Goal: Task Accomplishment & Management: Manage account settings

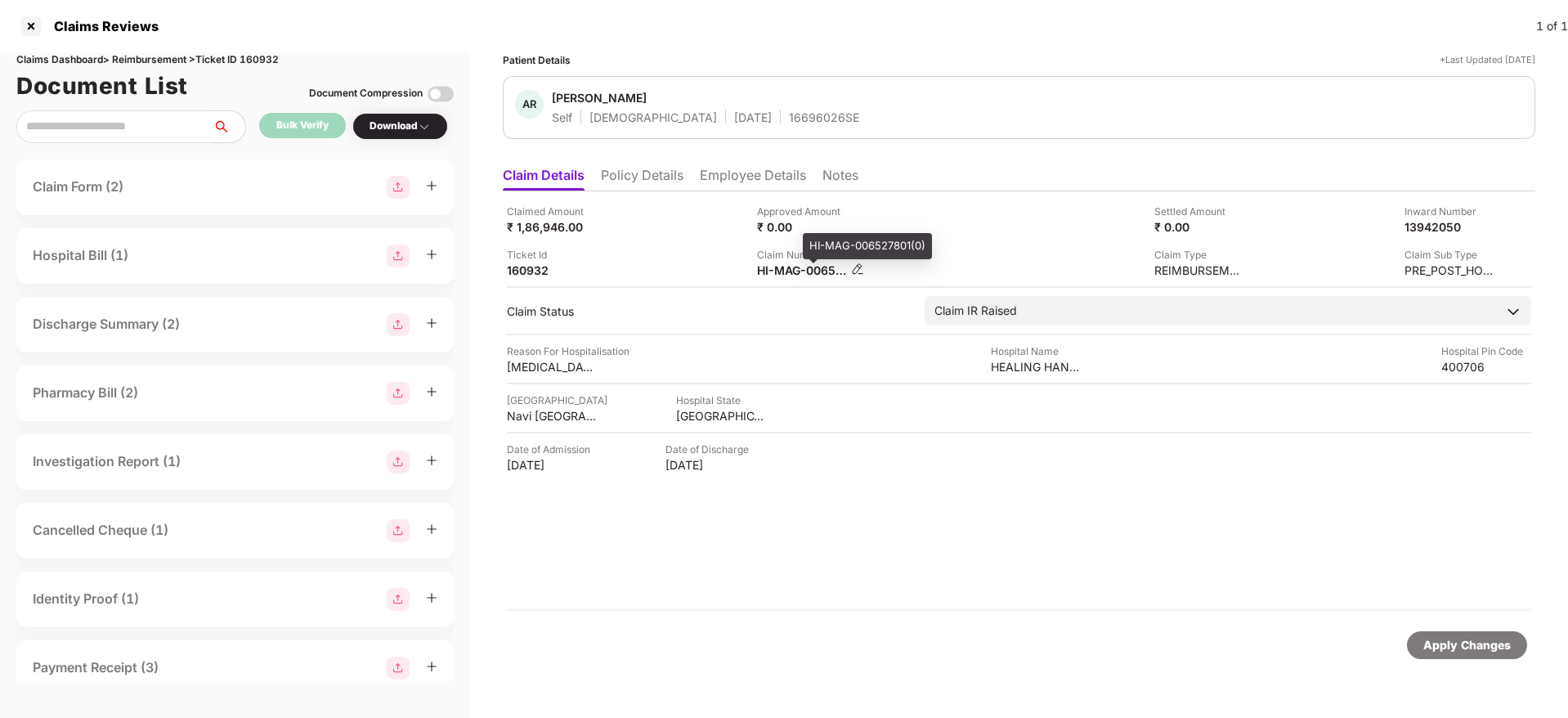
click at [795, 266] on div "HI-MAG-006527801(0)" at bounding box center [802, 270] width 90 height 15
click at [795, 265] on div "HI-MAG-006527801(0)" at bounding box center [802, 270] width 90 height 15
click at [795, 264] on div "HI-MAG-006527801(0)" at bounding box center [802, 270] width 90 height 15
copy div
click at [701, 249] on div "Ticket Id 160932" at bounding box center [626, 262] width 238 height 31
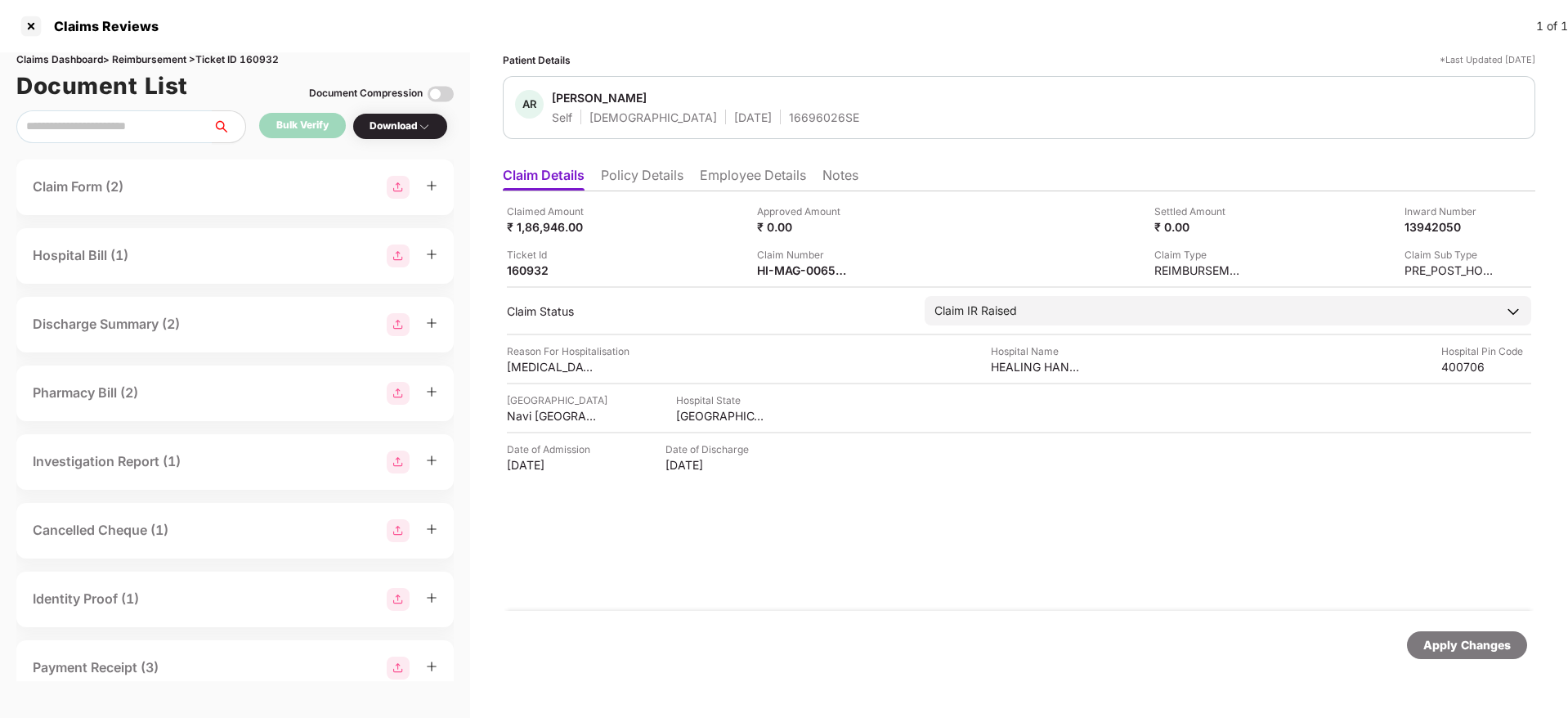
click at [737, 179] on li "Employee Details" at bounding box center [752, 178] width 106 height 24
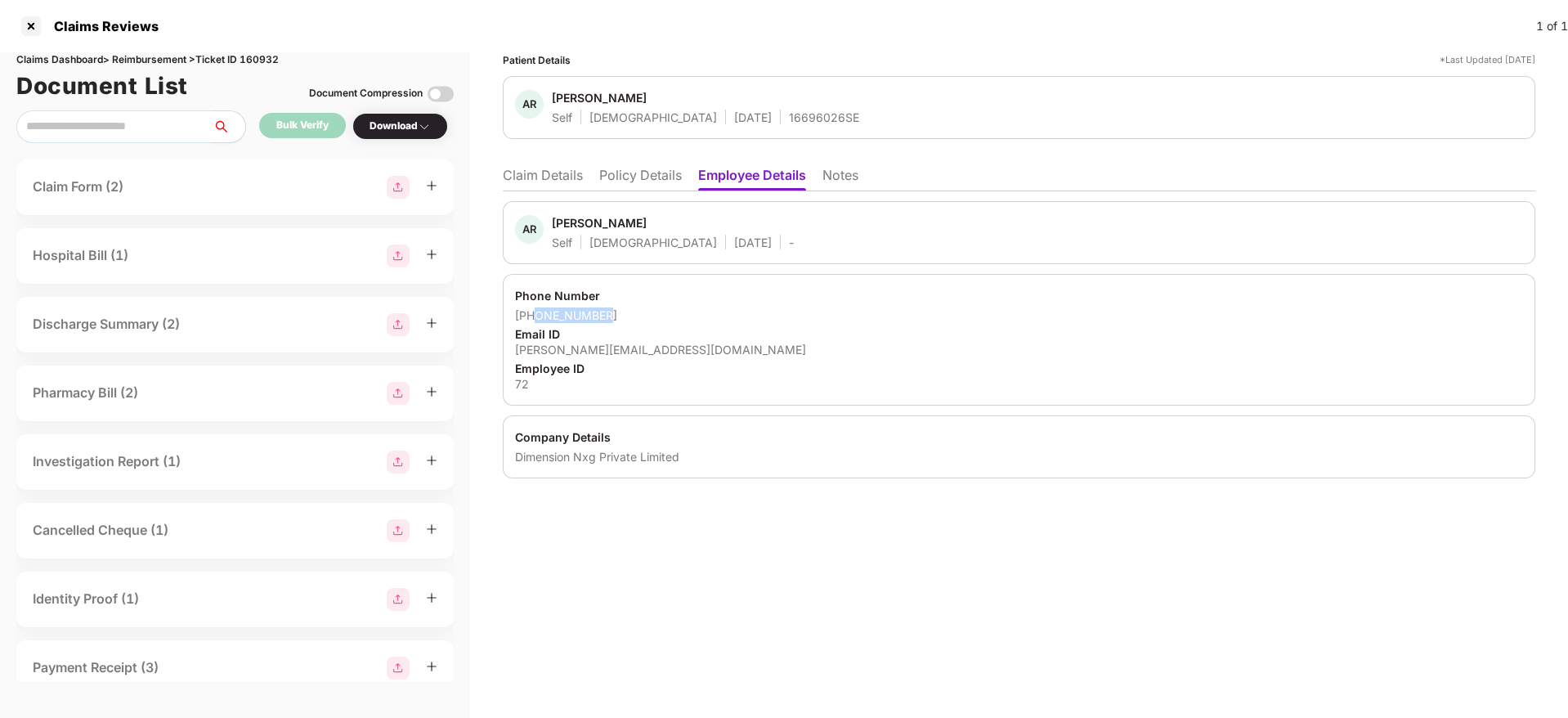
drag, startPoint x: 538, startPoint y: 317, endPoint x: 625, endPoint y: 318, distance: 87.0
click at [625, 318] on div "+919148611657" at bounding box center [1019, 315] width 1008 height 15
drag, startPoint x: 609, startPoint y: 328, endPoint x: 580, endPoint y: 344, distance: 33.1
click at [606, 329] on div "Email ID" at bounding box center [1019, 334] width 1008 height 15
click at [569, 354] on div "amogh@ajnalens.com" at bounding box center [1019, 350] width 1008 height 15
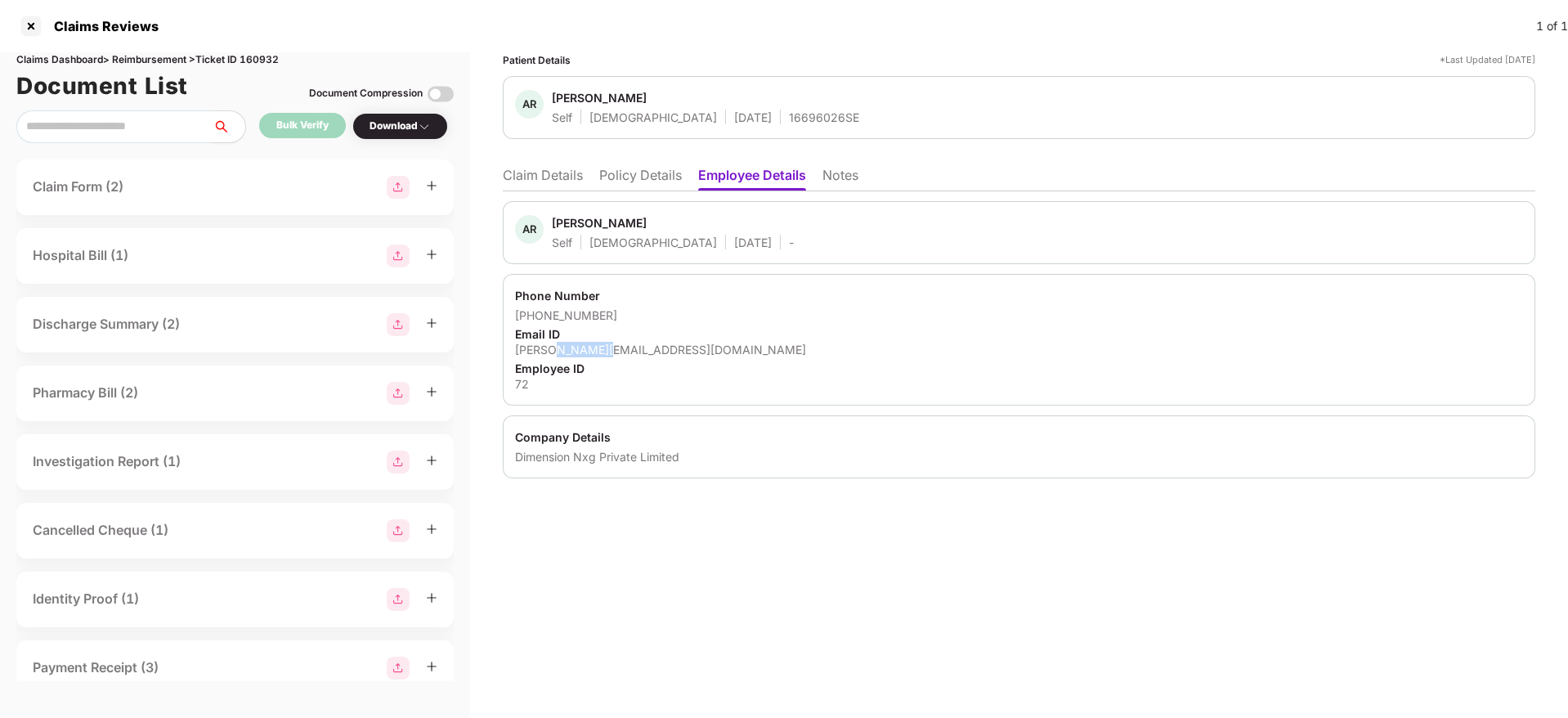
click at [569, 354] on div "amogh@ajnalens.com" at bounding box center [1019, 350] width 1008 height 15
copy div "amogh@ajnalens.com"
drag, startPoint x: 537, startPoint y: 317, endPoint x: 599, endPoint y: 315, distance: 62.0
click at [599, 315] on div "+919148611657" at bounding box center [1019, 315] width 1008 height 15
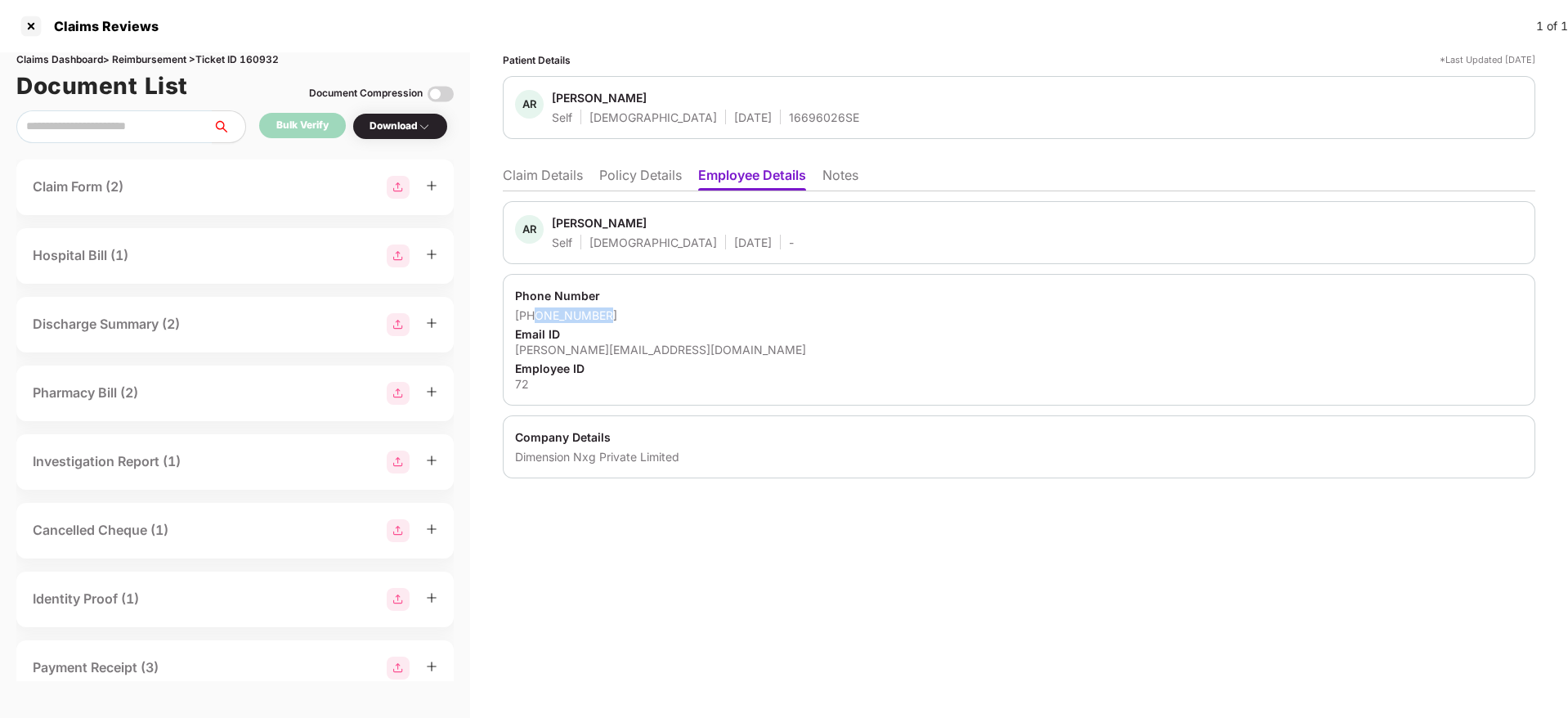
copy div "9148611657"
click at [520, 177] on li "Claim Details" at bounding box center [542, 178] width 80 height 24
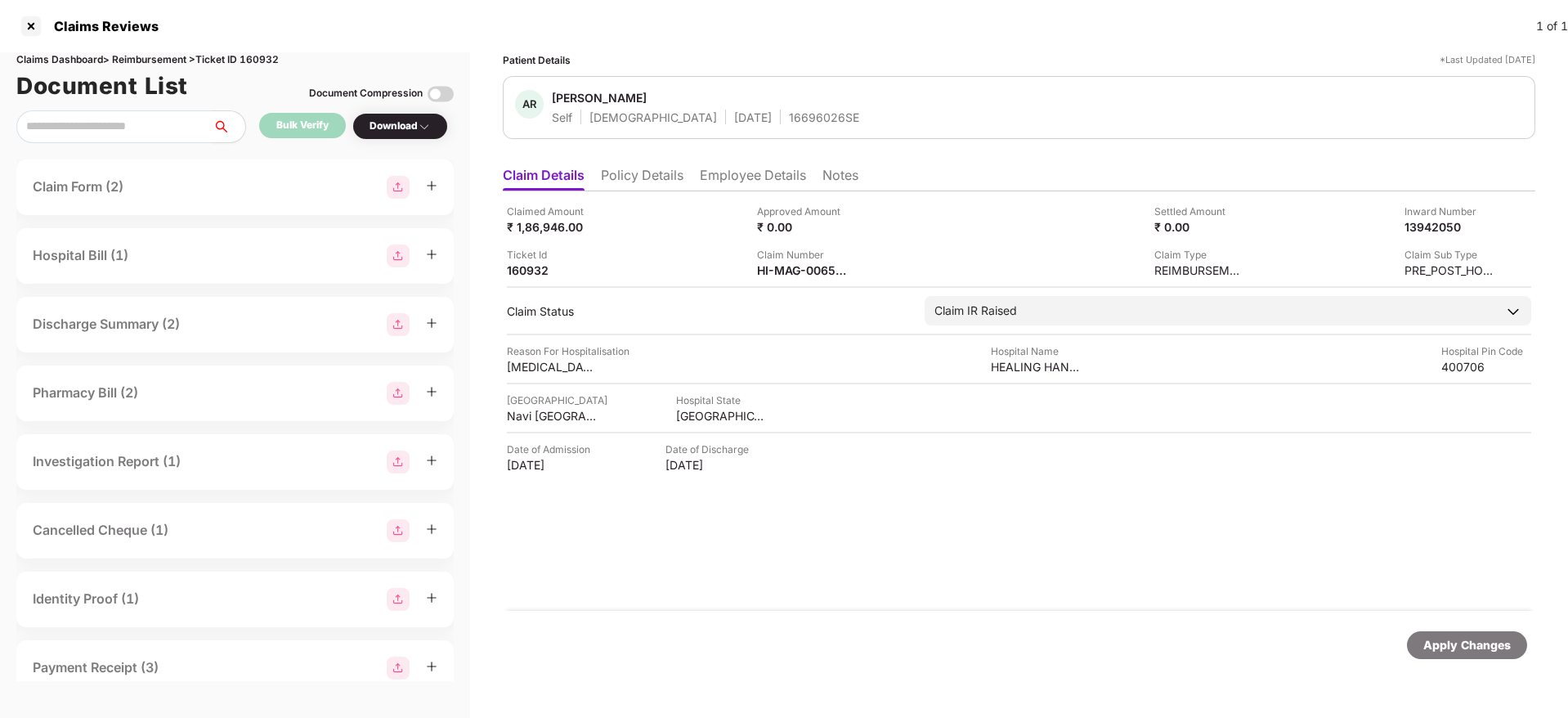
drag, startPoint x: 741, startPoint y: 179, endPoint x: 745, endPoint y: 190, distance: 11.7
click at [742, 179] on li "Employee Details" at bounding box center [752, 178] width 106 height 24
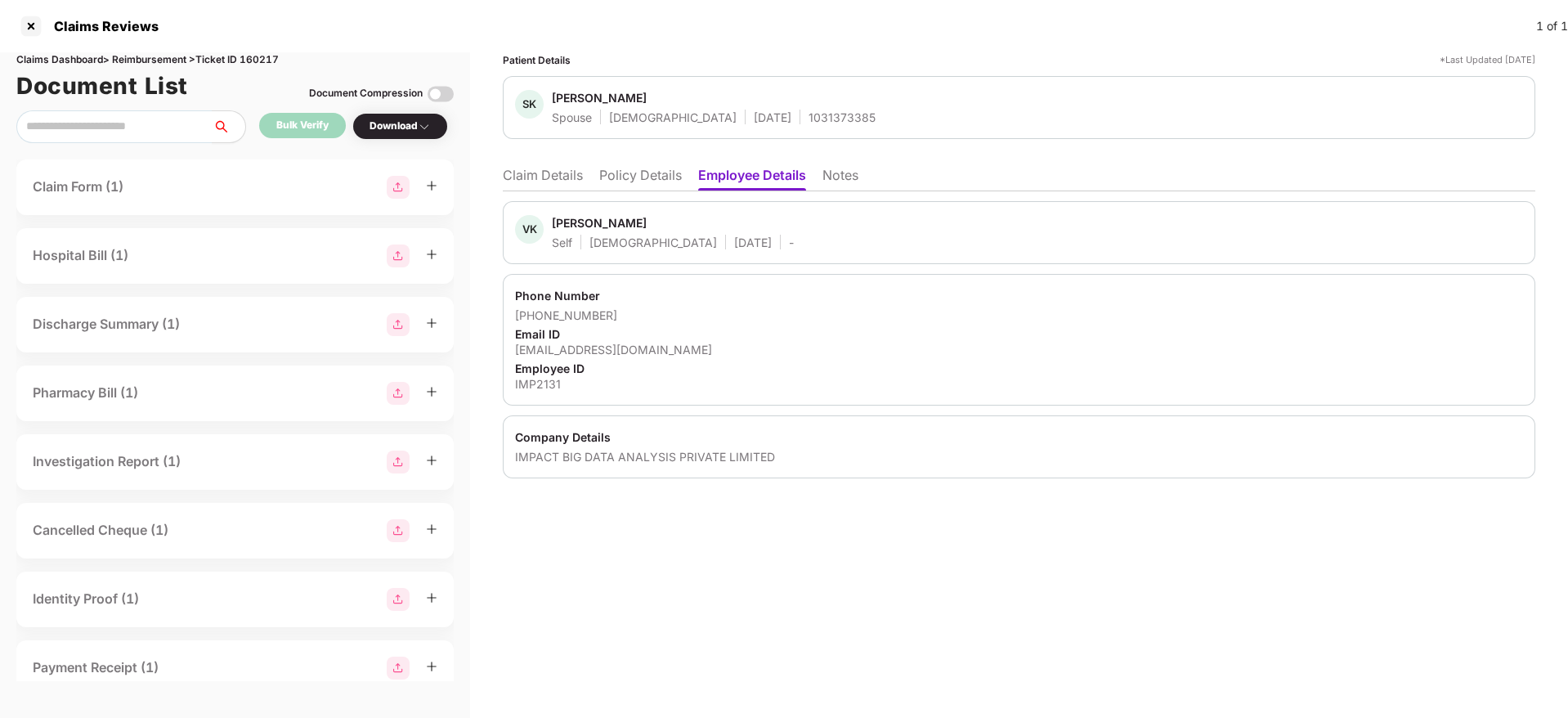
click at [614, 175] on li "Policy Details" at bounding box center [640, 178] width 82 height 24
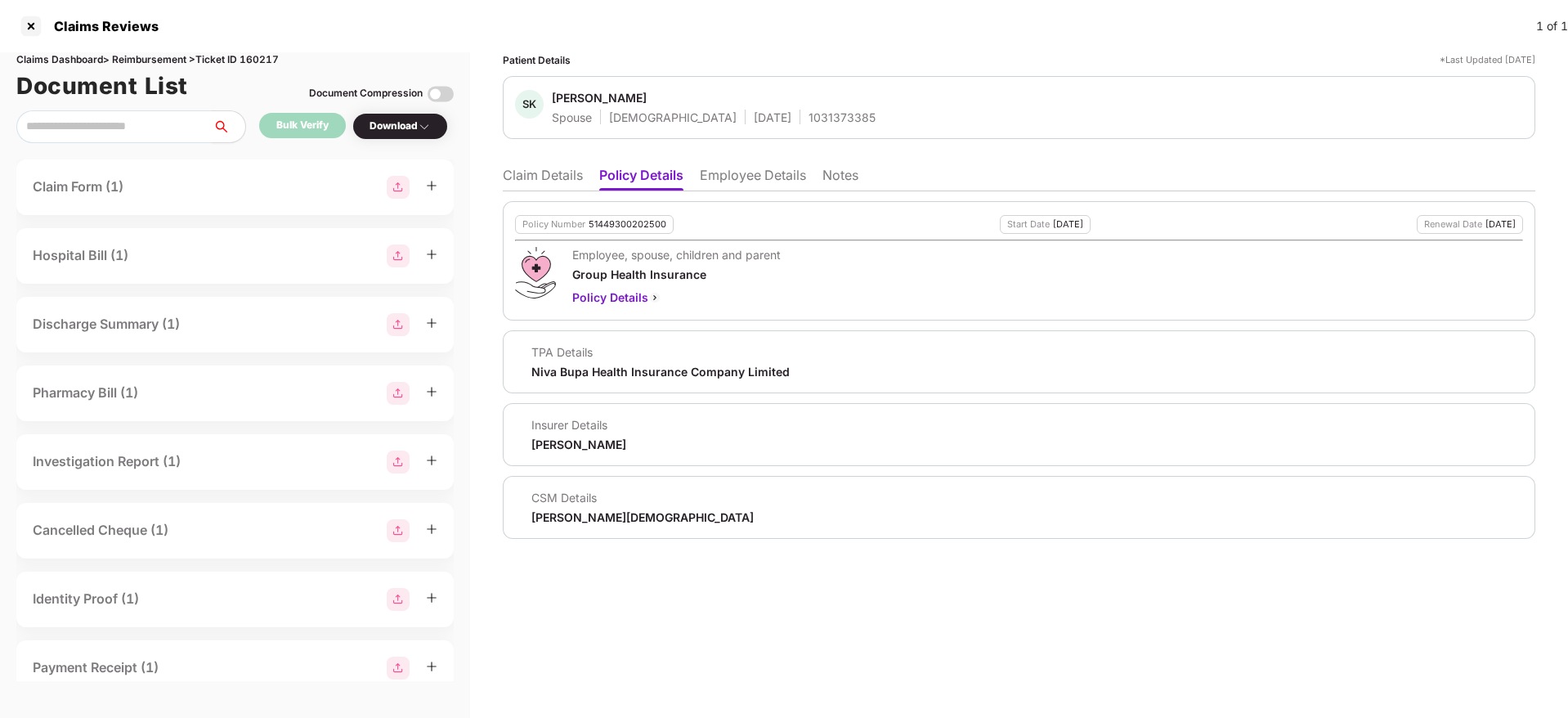
click at [808, 114] on div "1031373385" at bounding box center [841, 117] width 67 height 15
copy div "1031373385"
click at [729, 182] on li "Employee Details" at bounding box center [752, 178] width 106 height 24
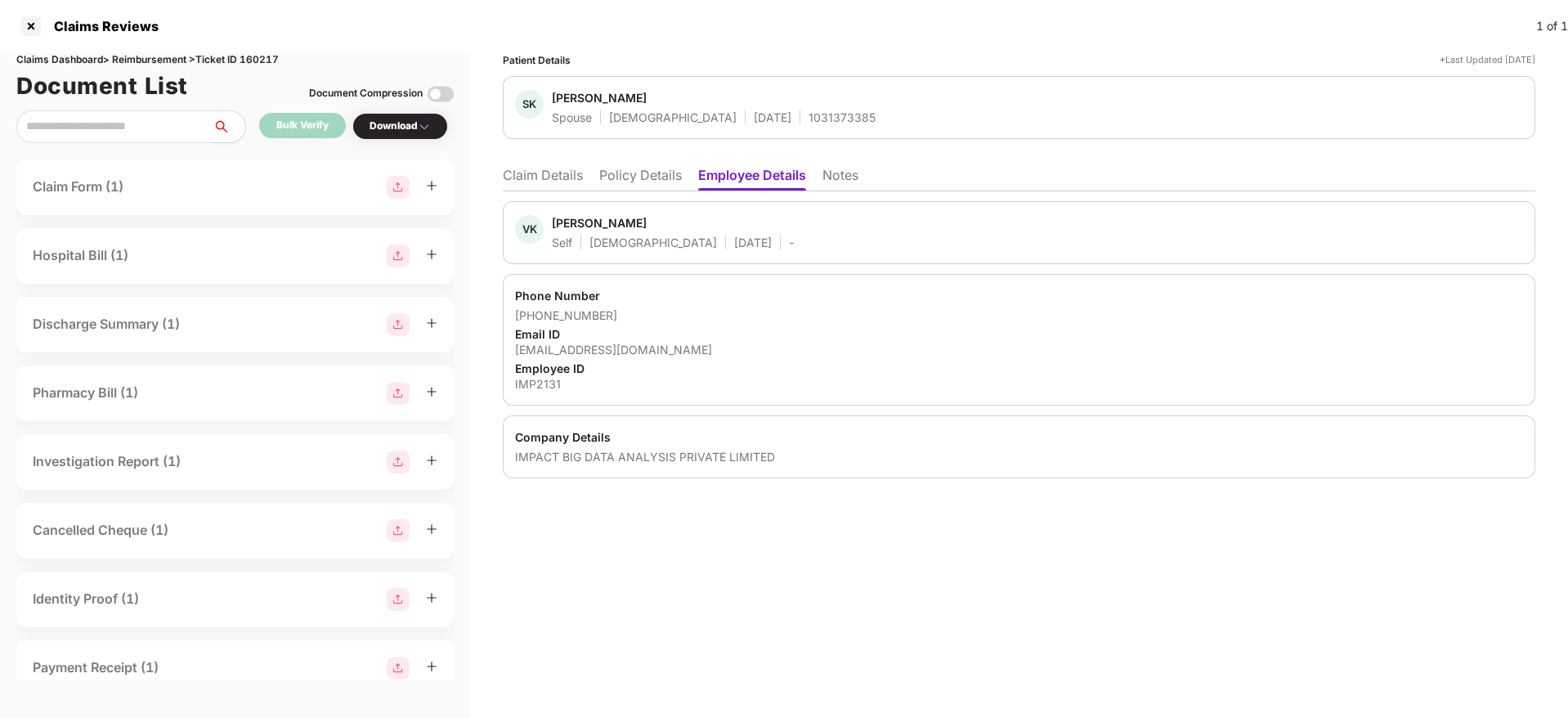
click at [548, 191] on div "VK Vishal Kumar Self Male 20 Sept 1993 - Phone Number +918147495082 Email ID vi…" at bounding box center [1019, 334] width 1032 height 287
click at [554, 177] on li "Claim Details" at bounding box center [542, 178] width 80 height 24
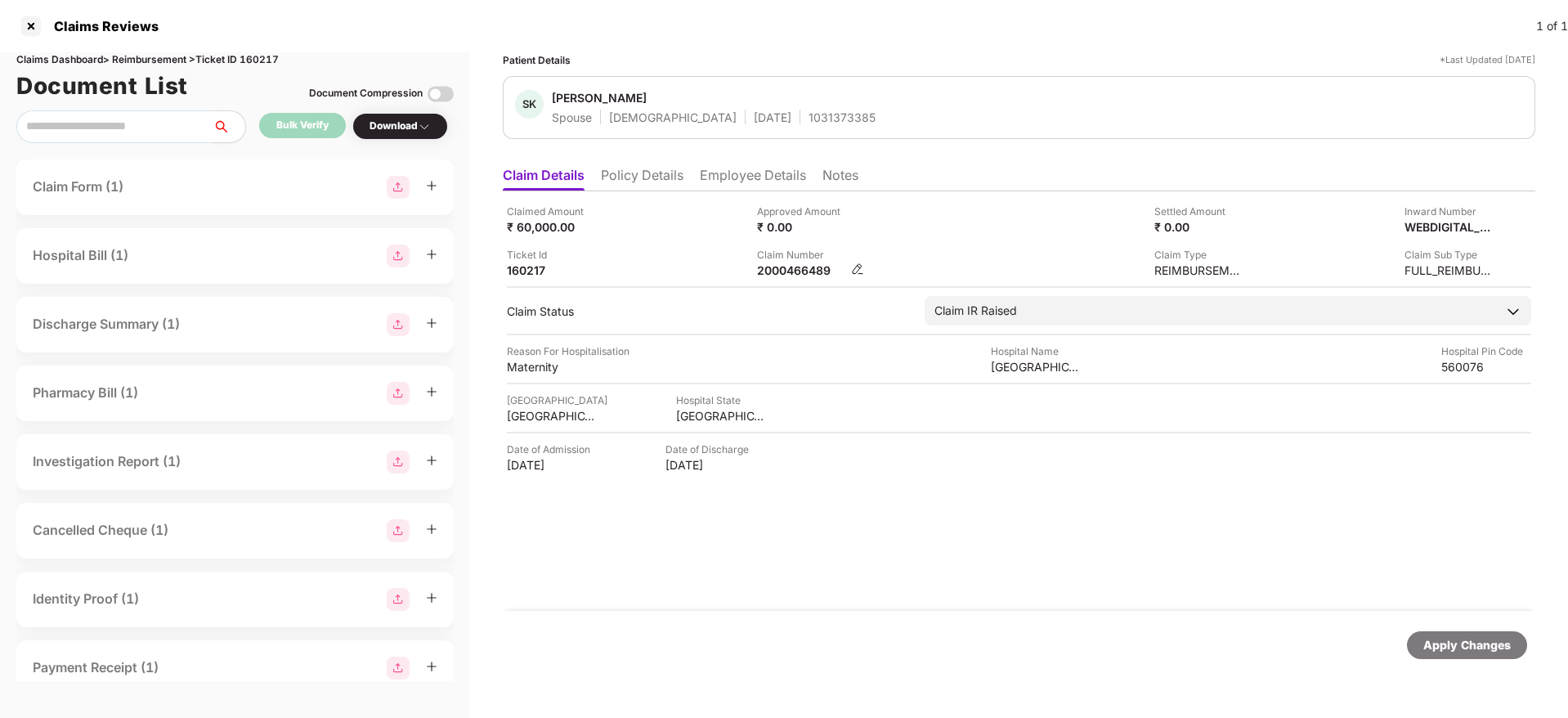
click at [766, 266] on div "2000466489" at bounding box center [802, 270] width 90 height 15
click at [767, 266] on div "2000466489" at bounding box center [802, 270] width 90 height 15
copy div "2000466489"
click at [662, 178] on li "Policy Details" at bounding box center [642, 178] width 82 height 24
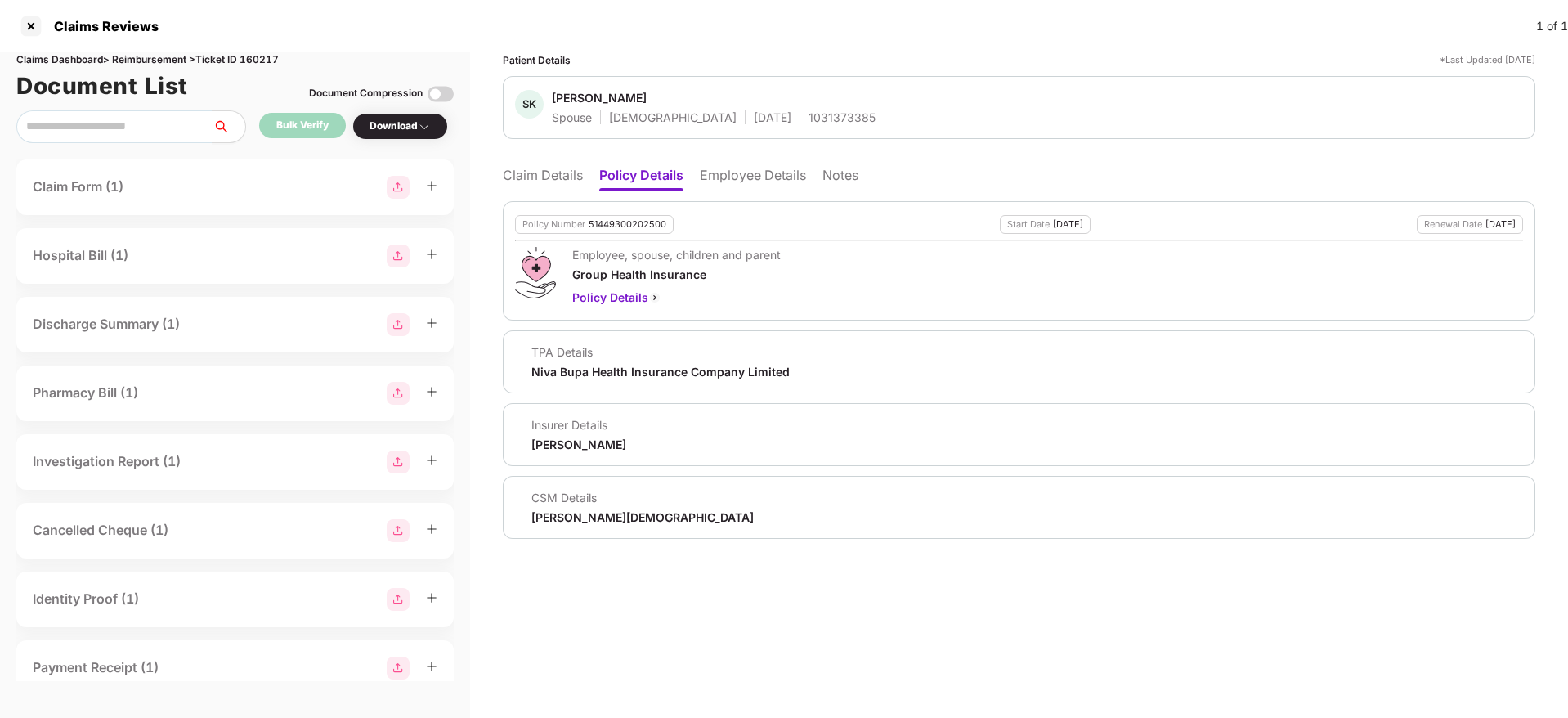
click at [505, 182] on li "Claim Details" at bounding box center [542, 178] width 80 height 24
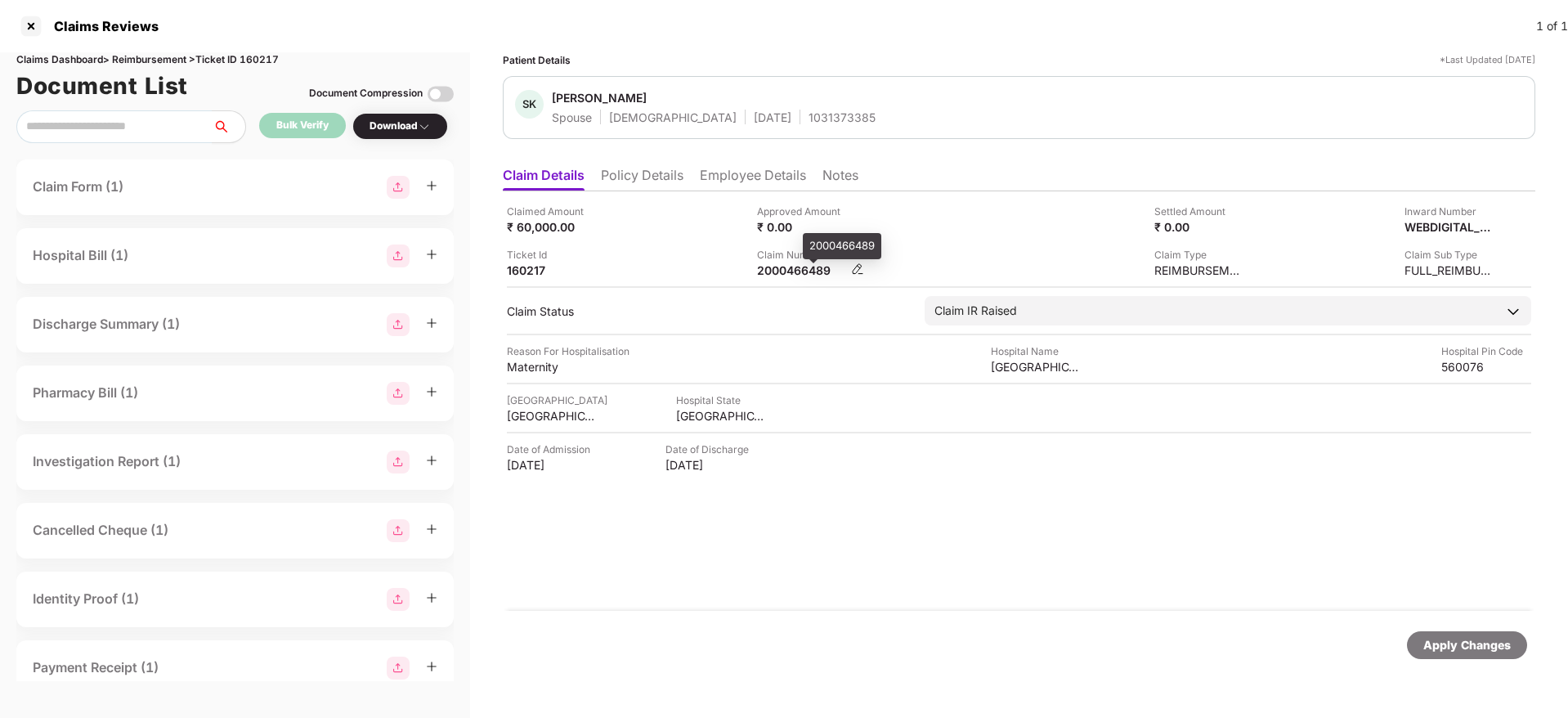
click at [790, 270] on div "2000466489" at bounding box center [802, 270] width 90 height 15
click at [790, 269] on div "2000466489" at bounding box center [802, 270] width 90 height 15
copy div "2000466489"
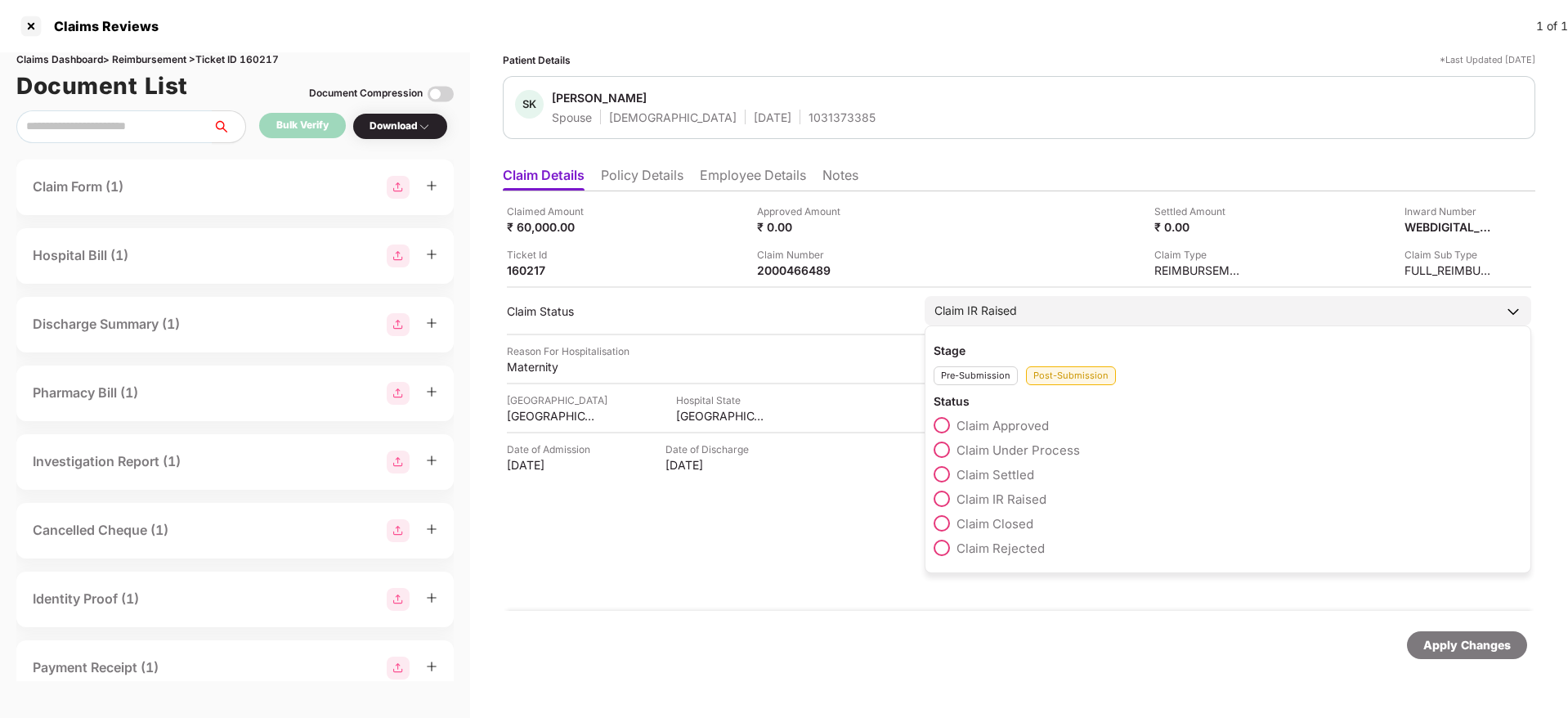
click at [942, 446] on span at bounding box center [941, 449] width 16 height 16
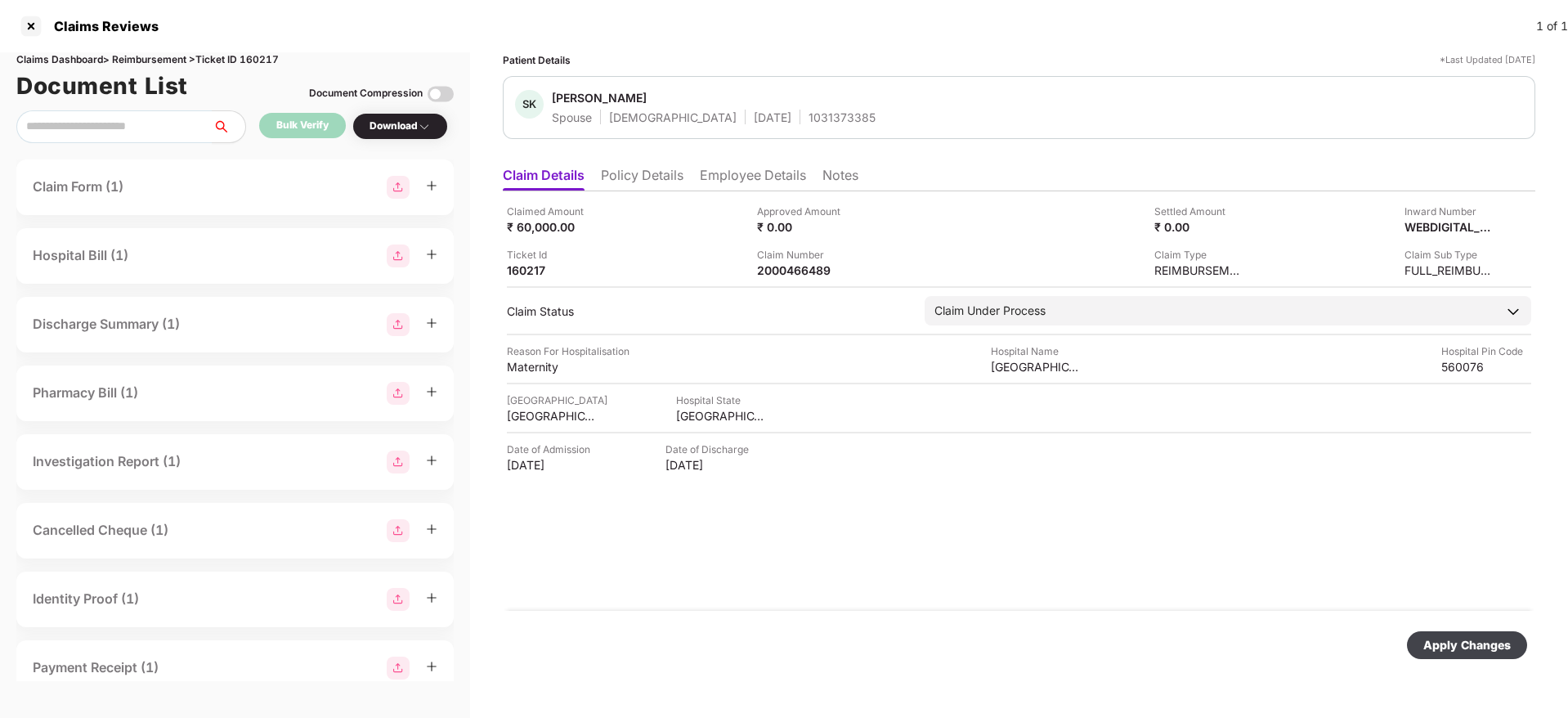
click at [1447, 635] on div "Apply Changes" at bounding box center [1467, 644] width 121 height 28
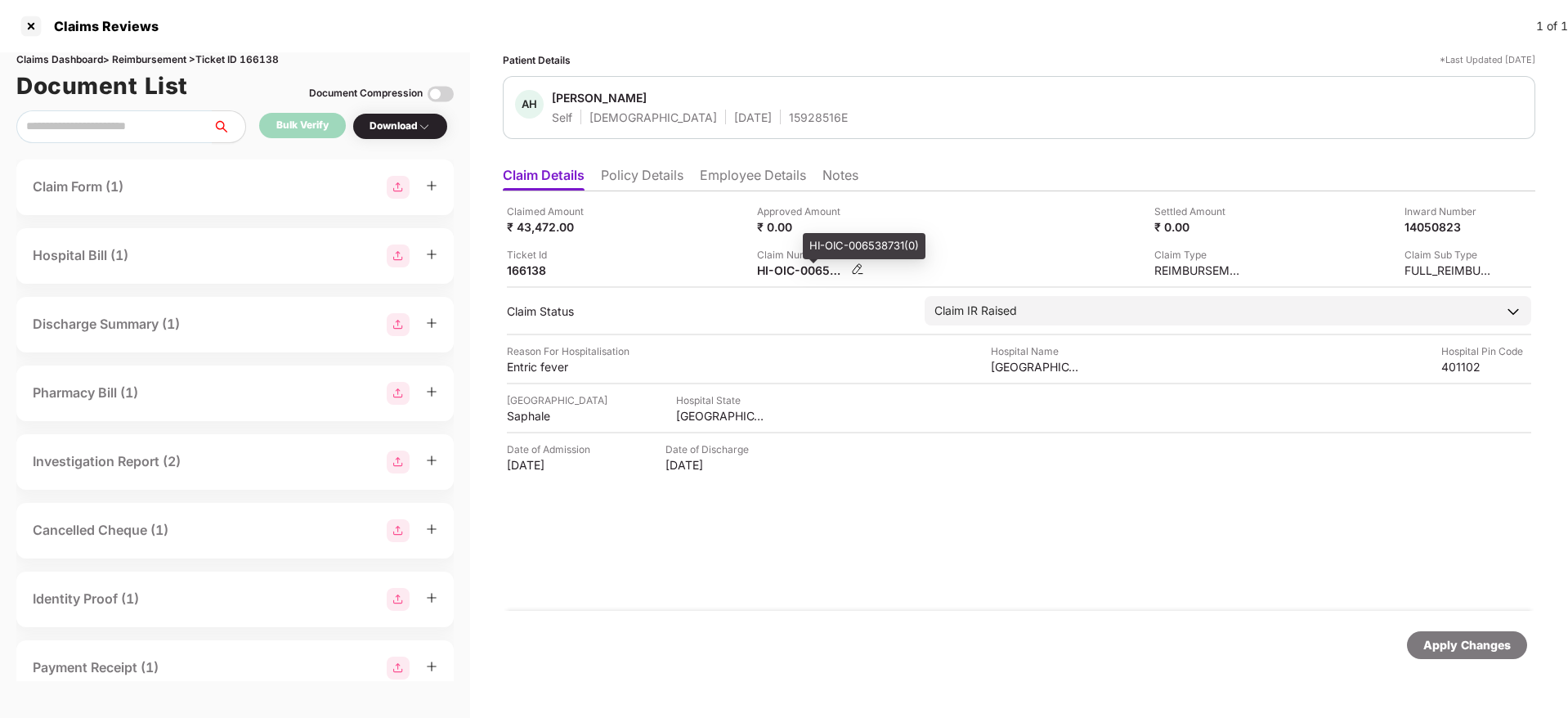
click at [791, 272] on div "HI-OIC-006538731(0)" at bounding box center [802, 270] width 90 height 15
copy div
click at [773, 272] on div "45361076" at bounding box center [802, 270] width 90 height 15
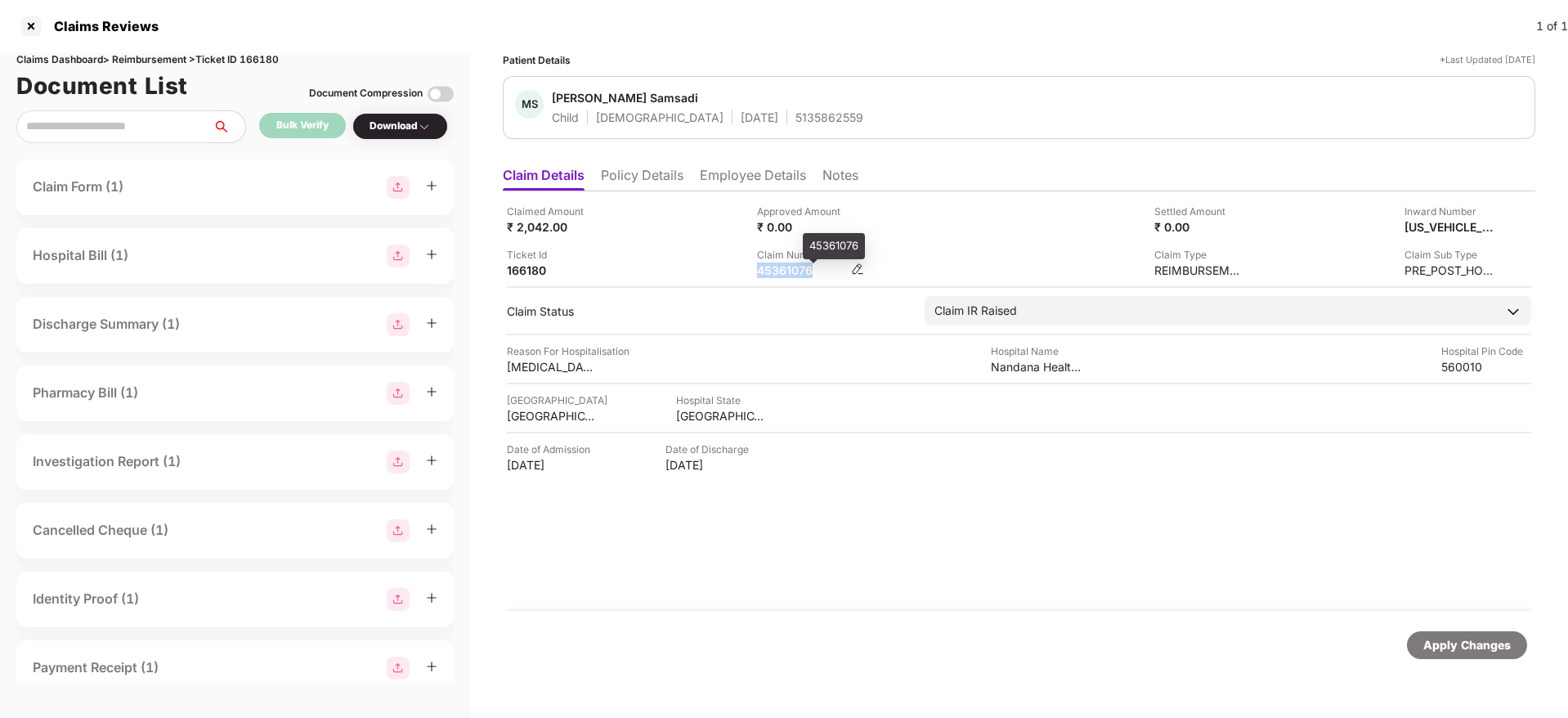
click at [773, 272] on div "45361076" at bounding box center [802, 270] width 90 height 15
copy div "45361076"
click at [772, 272] on div "HI-MAG-006563879(0)" at bounding box center [802, 270] width 90 height 15
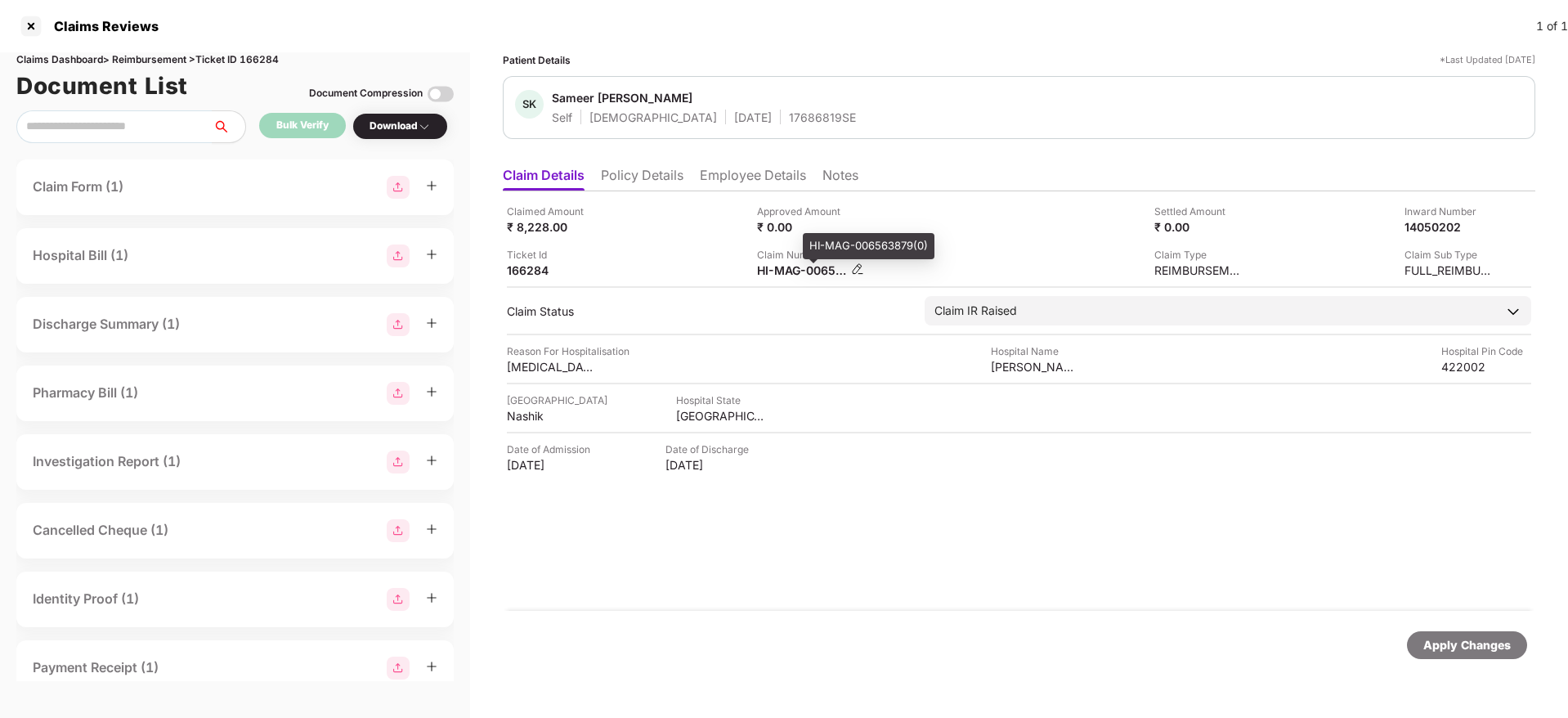
copy div
click at [687, 250] on div "Ticket Id 166284" at bounding box center [626, 262] width 238 height 31
click at [782, 180] on li "Employee Details" at bounding box center [752, 178] width 106 height 24
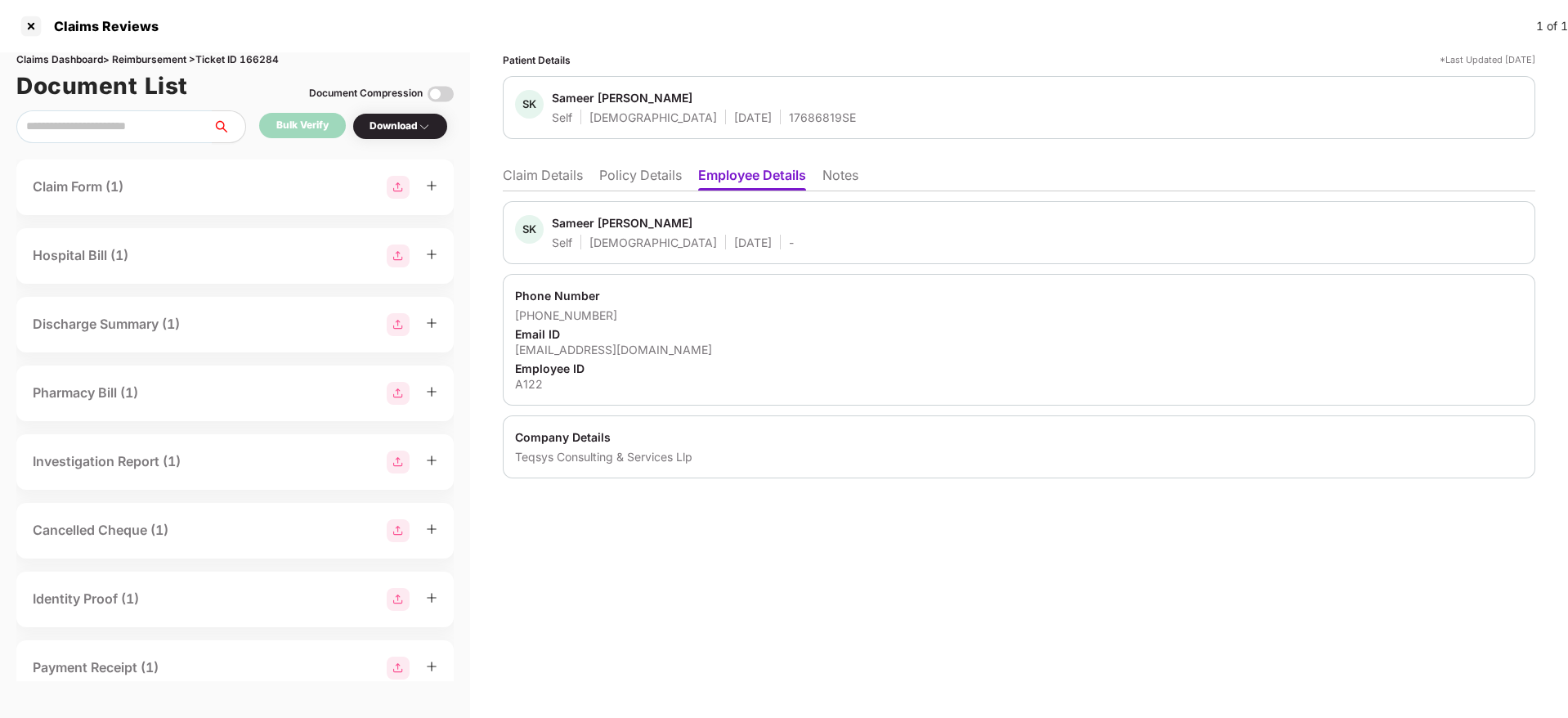
click at [546, 176] on li "Claim Details" at bounding box center [542, 178] width 80 height 24
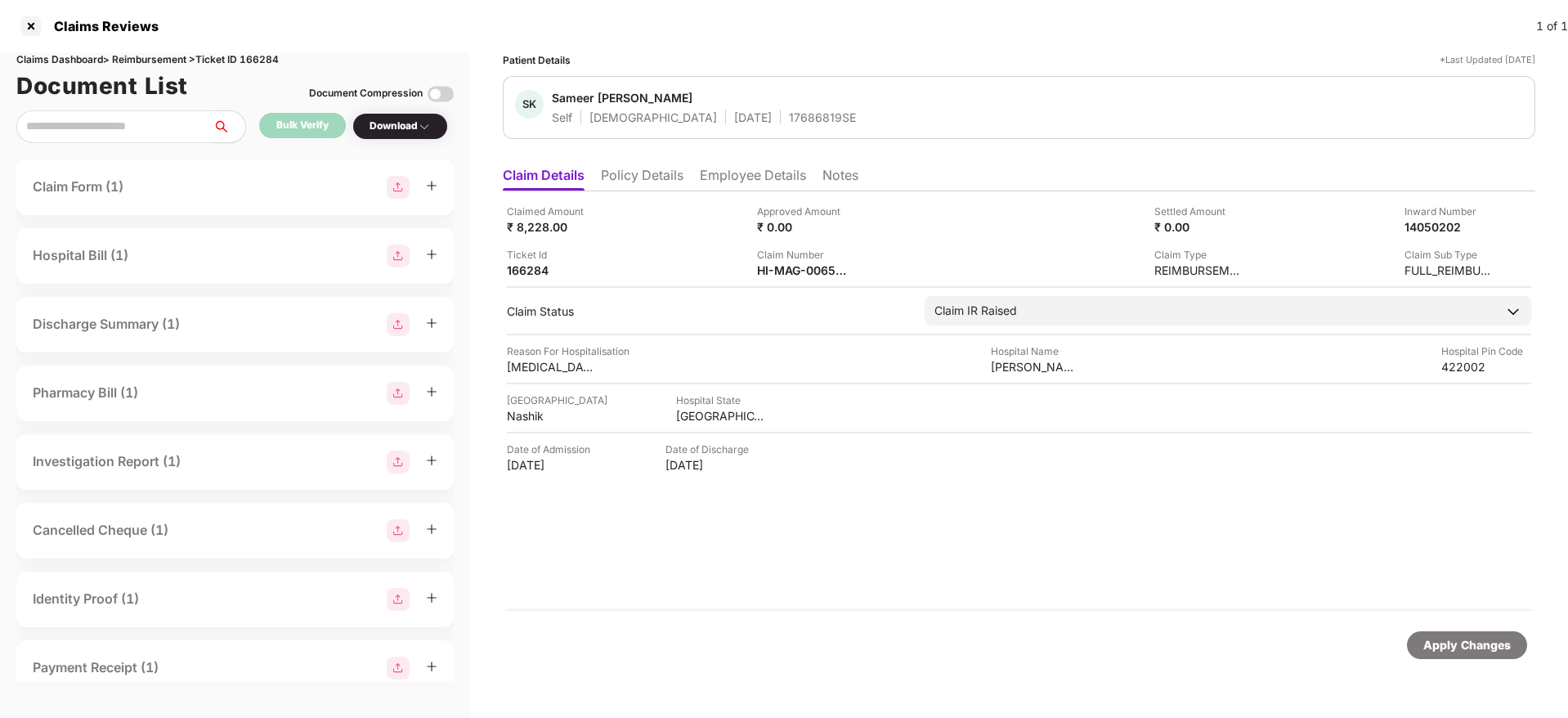
click at [658, 178] on li "Policy Details" at bounding box center [642, 178] width 82 height 24
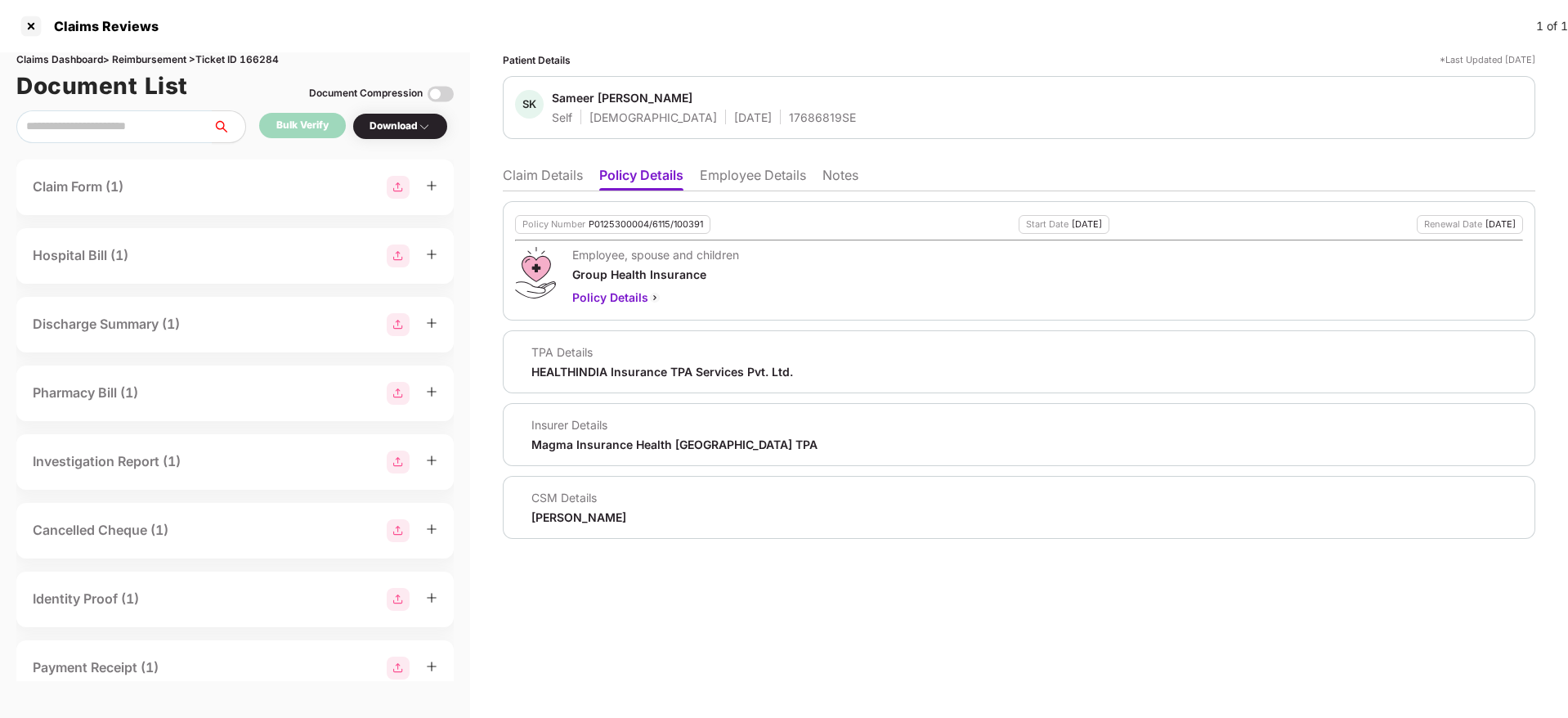
click at [545, 177] on li "Claim Details" at bounding box center [542, 178] width 80 height 24
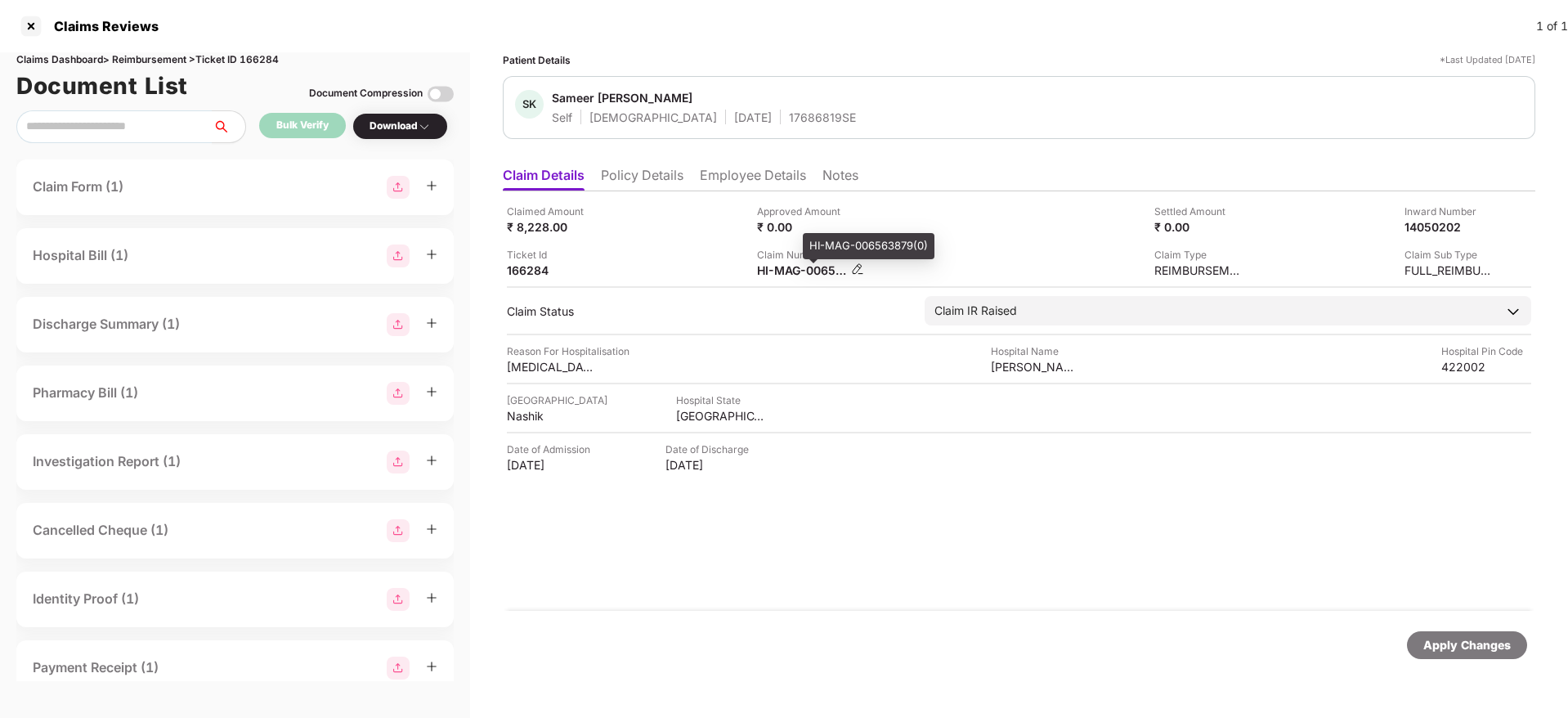
click at [803, 265] on div "HI-MAG-006563879(0)" at bounding box center [802, 270] width 90 height 15
click at [803, 264] on div "HI-MAG-006563879(0)" at bounding box center [802, 270] width 90 height 15
copy div
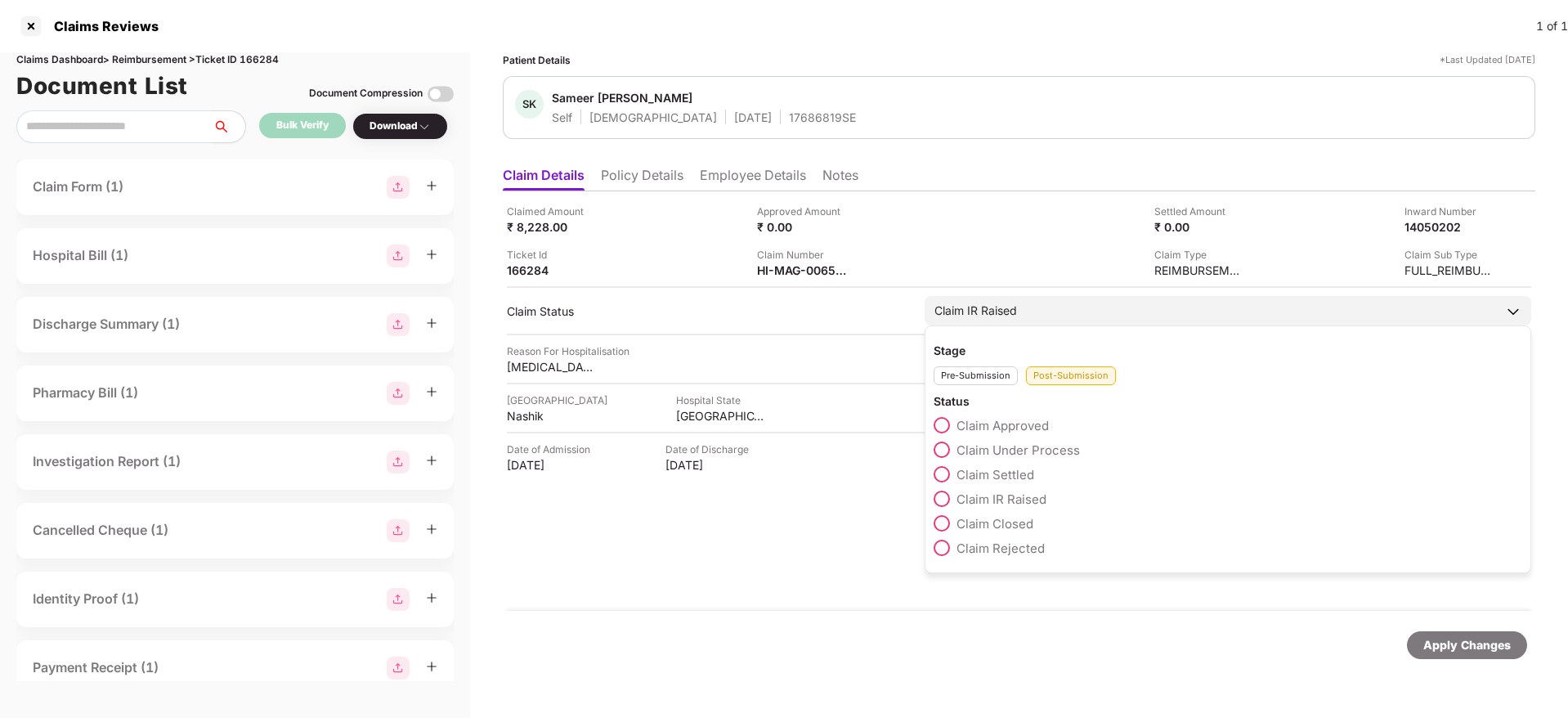
click at [944, 455] on span at bounding box center [941, 449] width 16 height 16
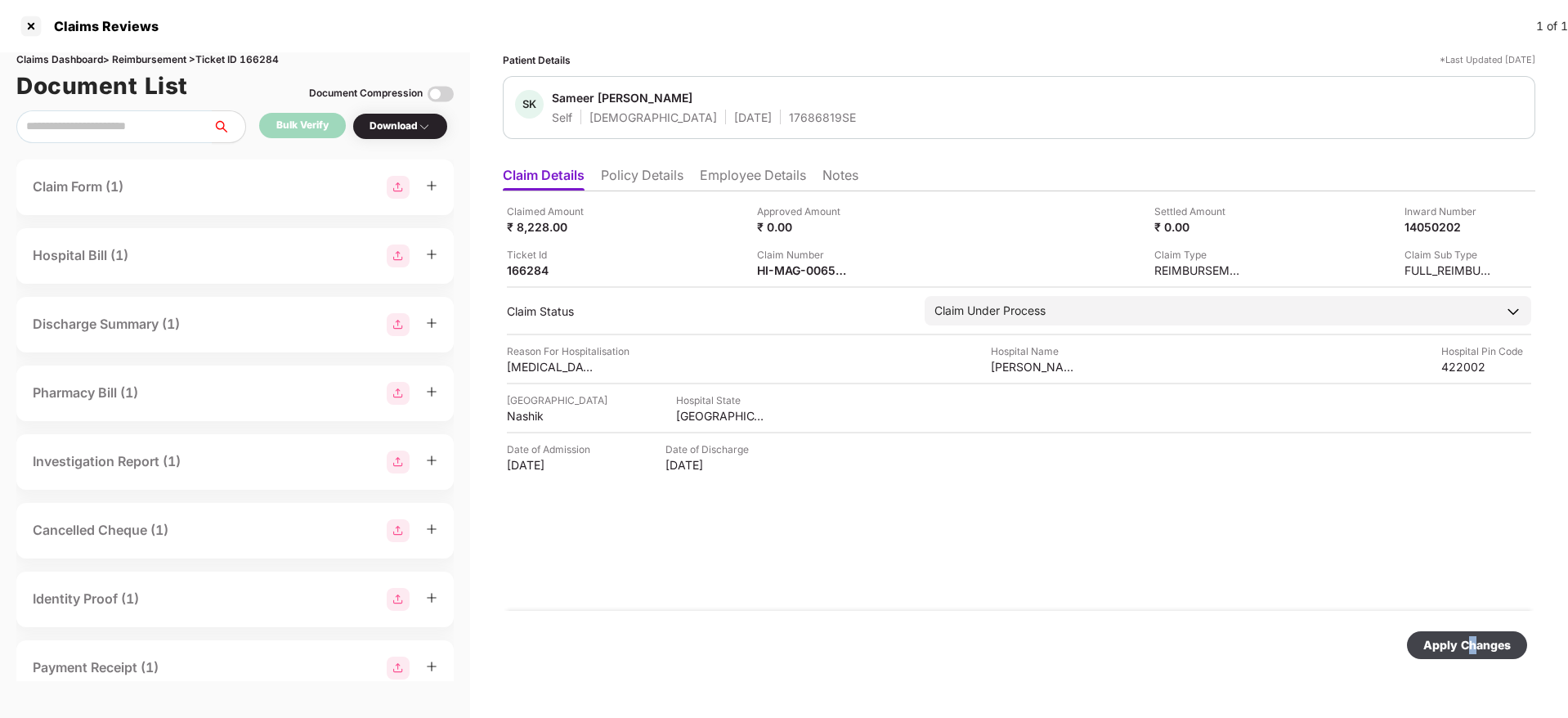
drag, startPoint x: 1475, startPoint y: 640, endPoint x: 1286, endPoint y: 564, distance: 203.7
click at [1471, 640] on div "Apply Changes" at bounding box center [1467, 644] width 87 height 18
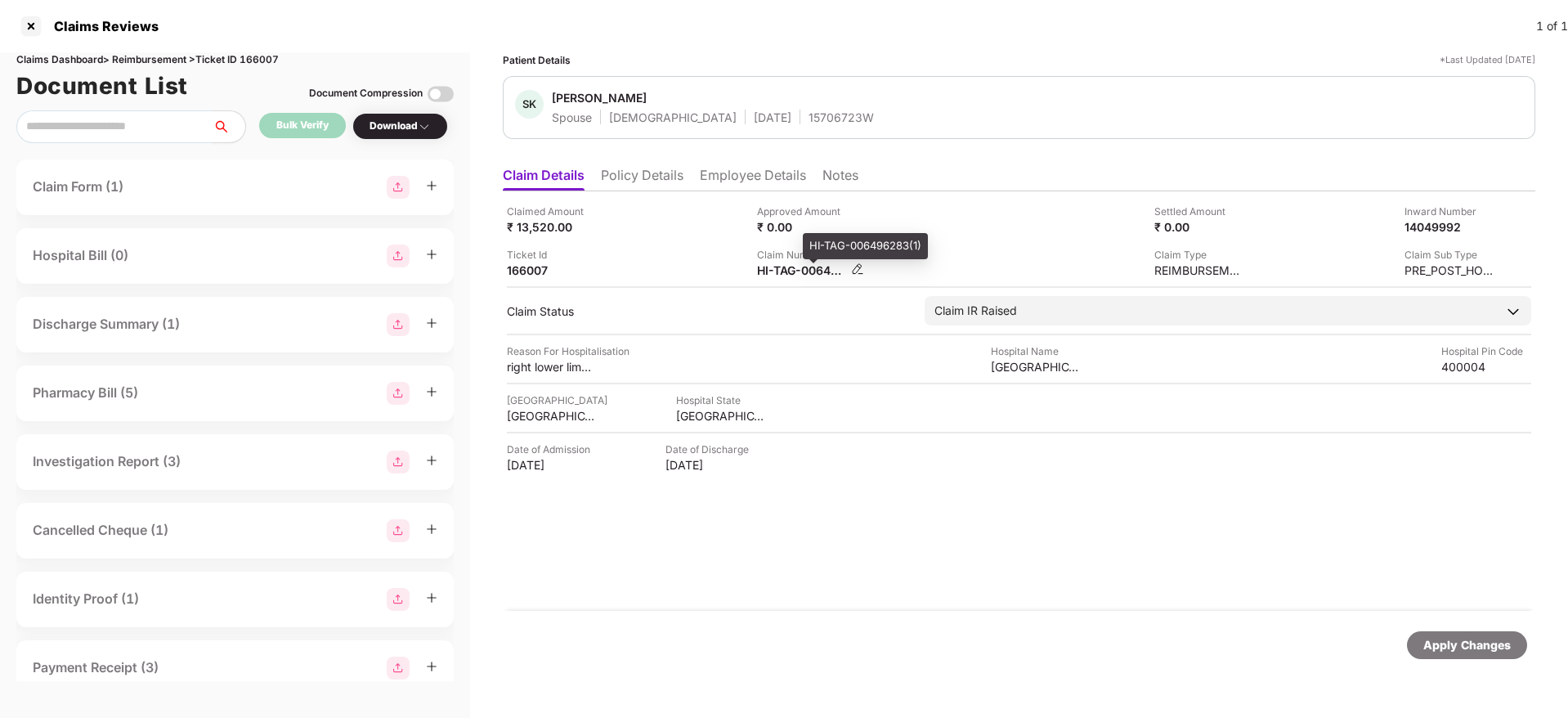
click at [788, 265] on div "HI-TAG-006496283(1)" at bounding box center [802, 270] width 90 height 15
click at [788, 264] on div "HI-TAG-006496283(1)" at bounding box center [802, 270] width 90 height 15
copy div
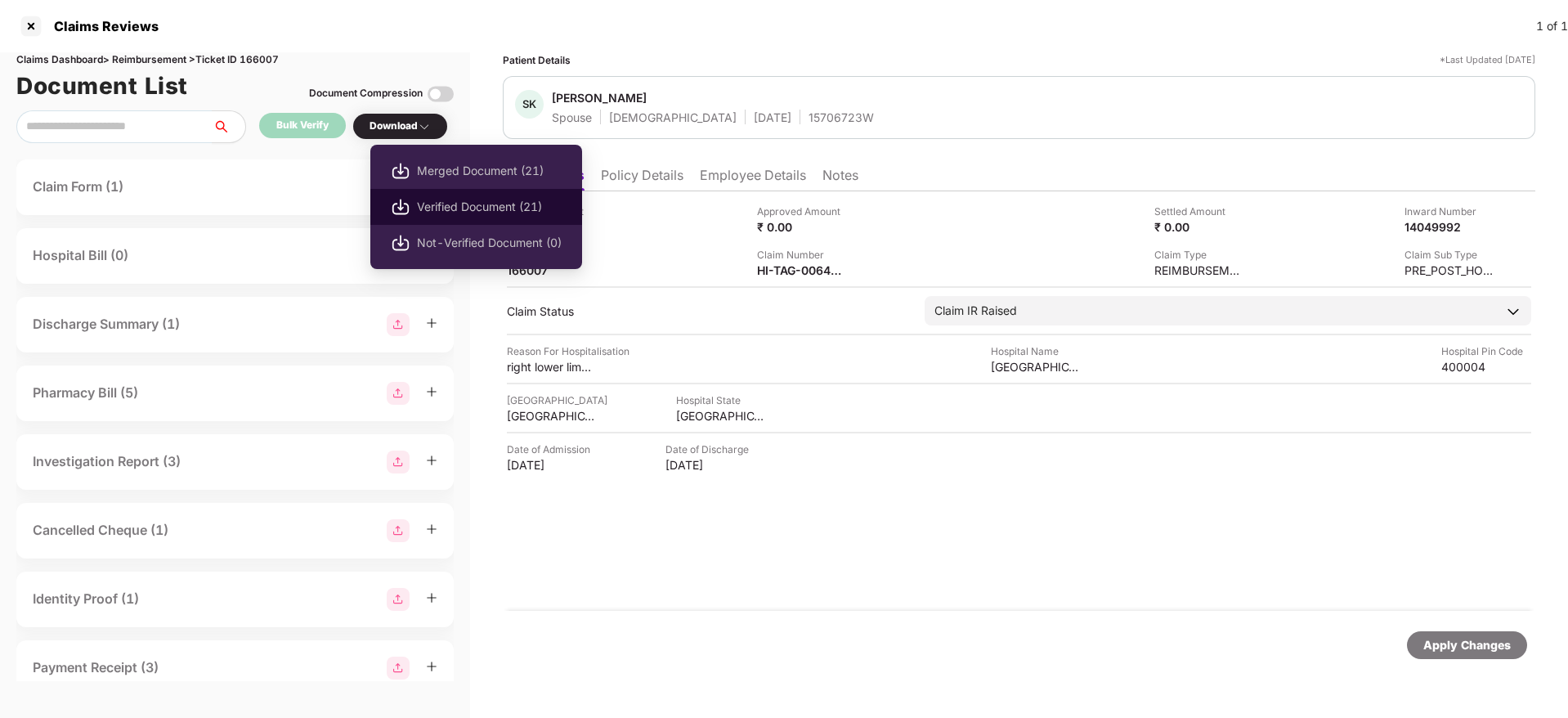
click at [461, 205] on span "Verified Document (21)" at bounding box center [489, 206] width 144 height 18
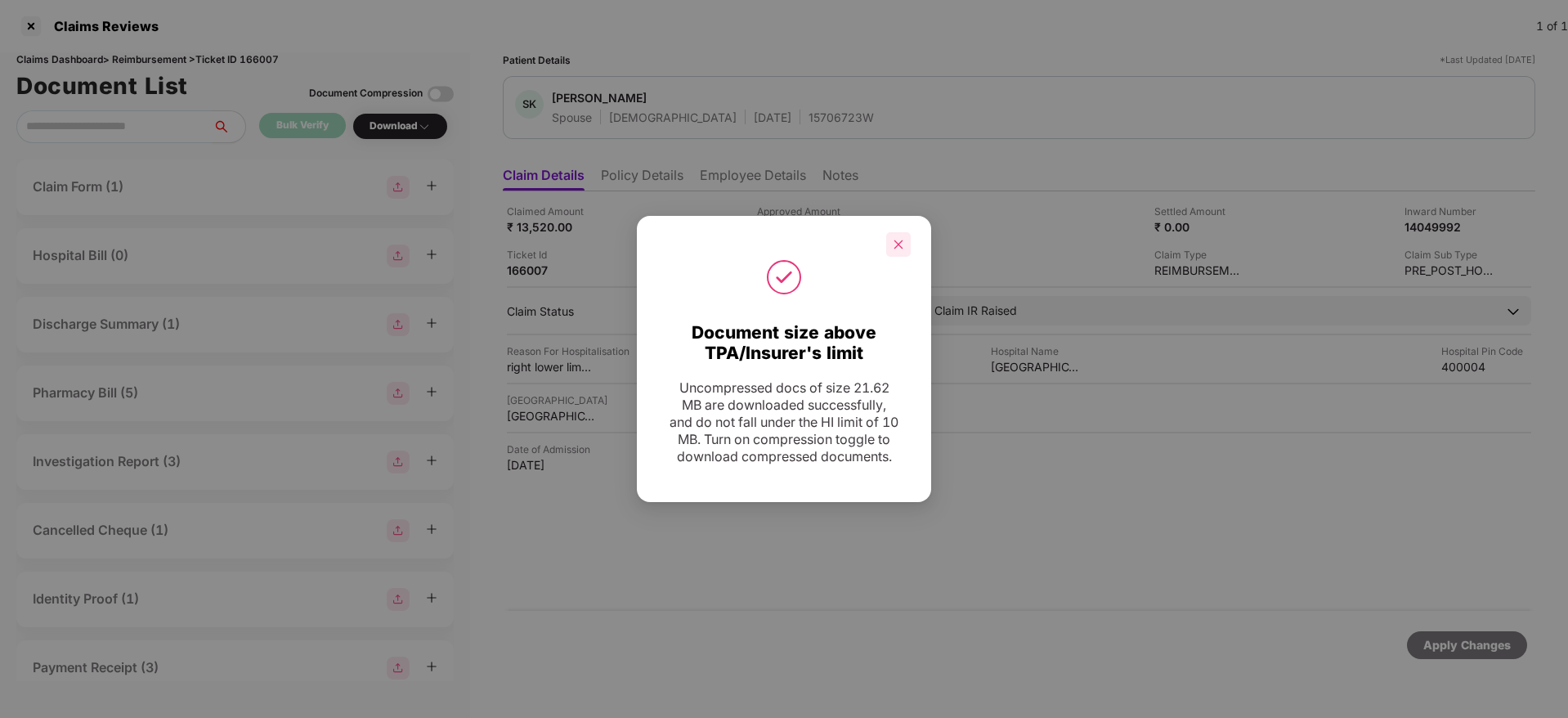
click at [894, 238] on icon "close" at bounding box center [898, 244] width 11 height 11
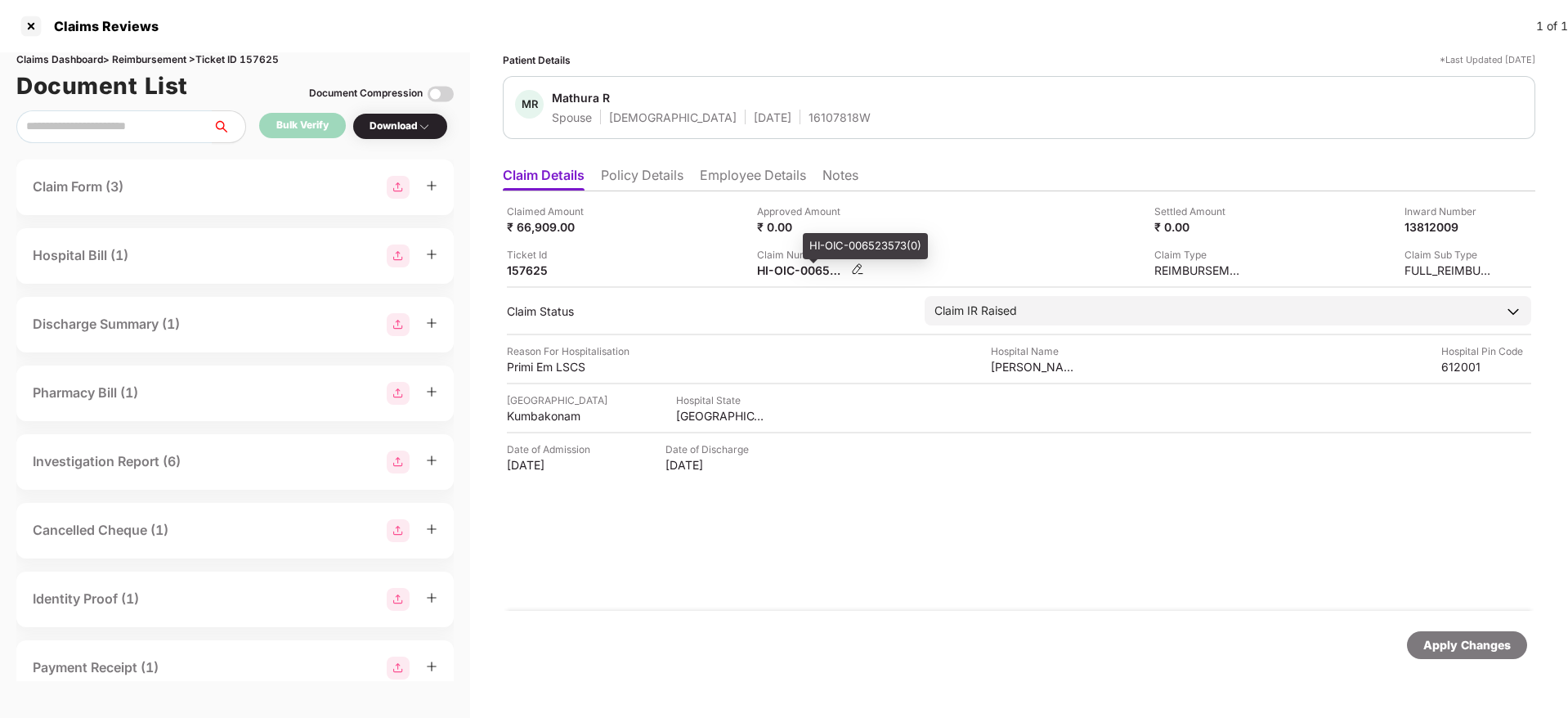
click at [786, 269] on div "HI-OIC-006523573(0)" at bounding box center [802, 270] width 90 height 15
copy div
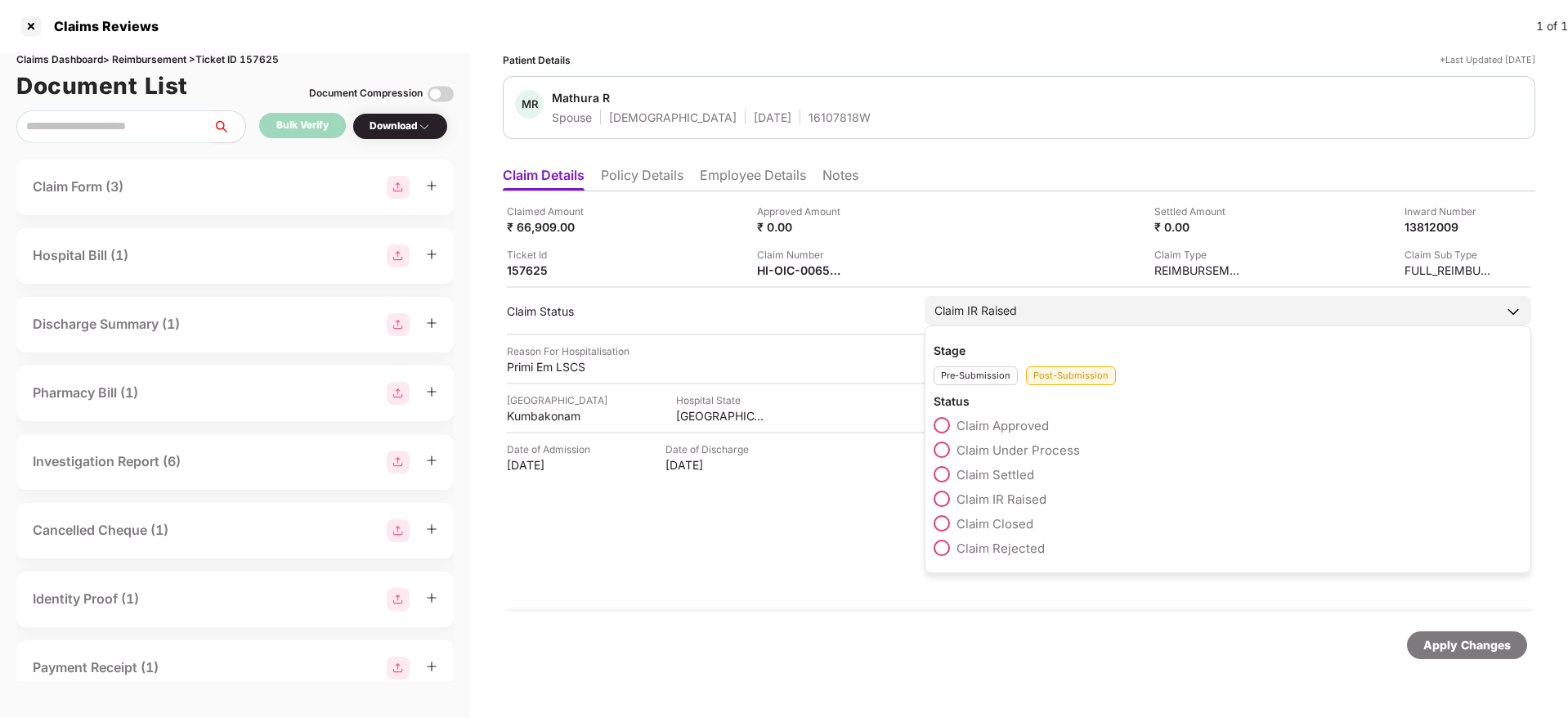
drag, startPoint x: 938, startPoint y: 450, endPoint x: 996, endPoint y: 470, distance: 61.4
click at [939, 452] on span at bounding box center [941, 449] width 16 height 16
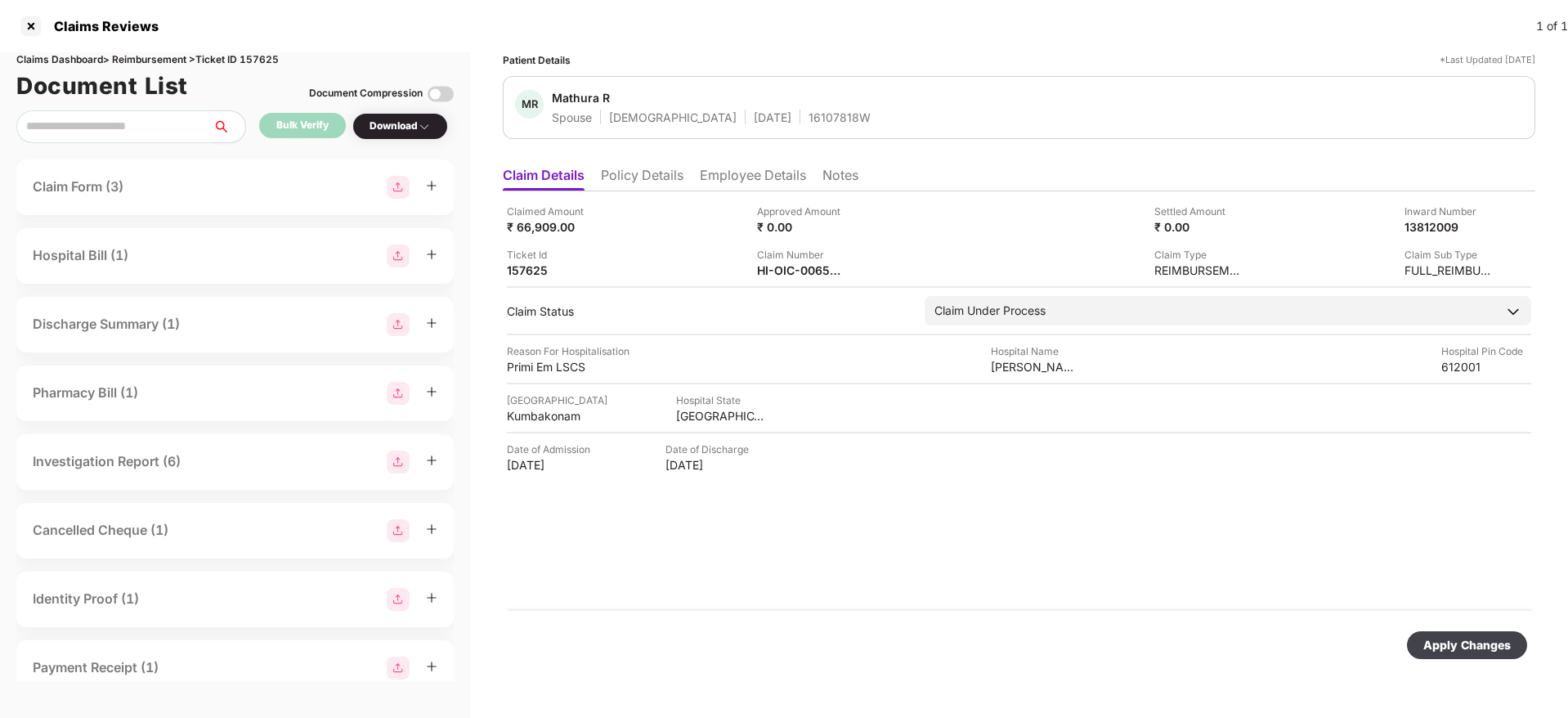
click at [1442, 642] on div "Apply Changes" at bounding box center [1467, 644] width 87 height 18
click at [649, 188] on li "Policy Details" at bounding box center [642, 178] width 82 height 24
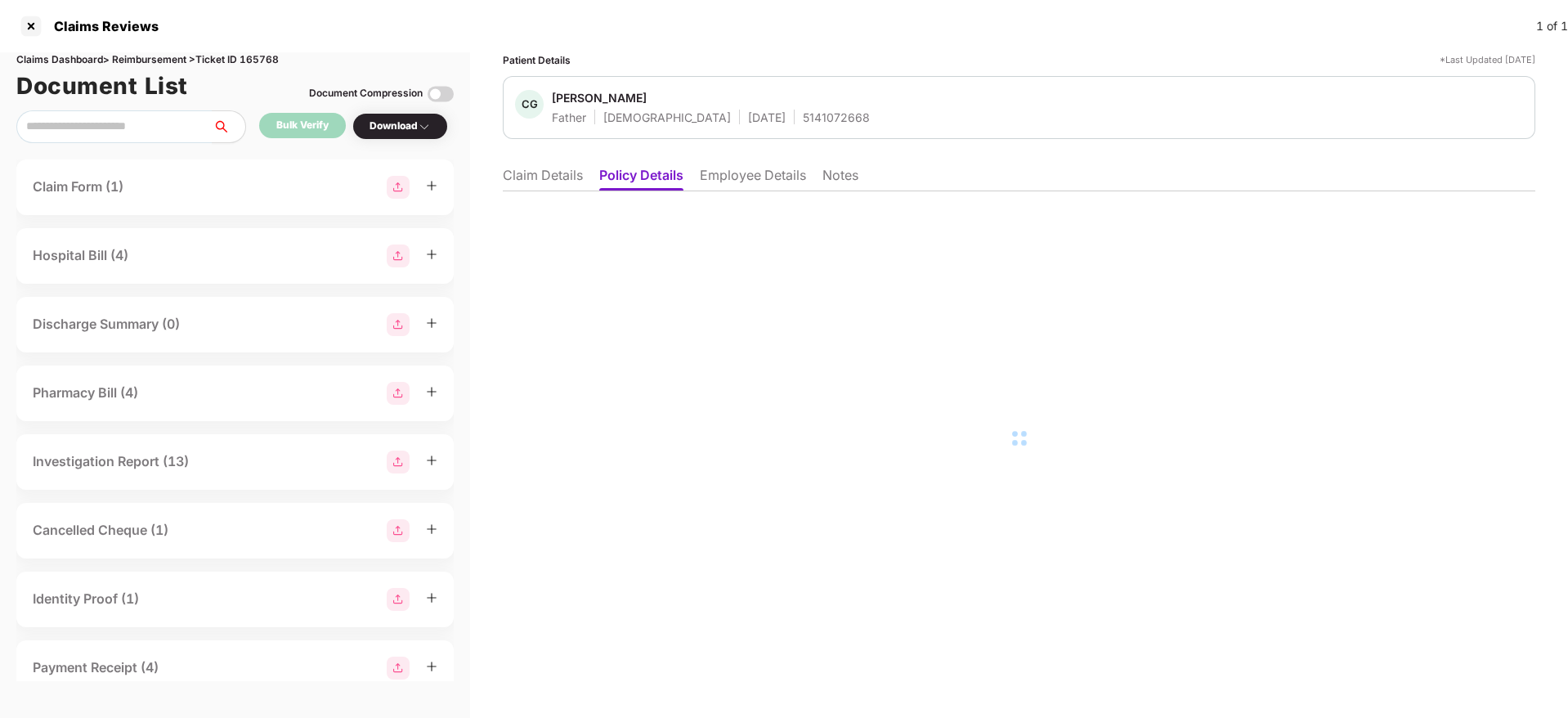
click at [723, 177] on li "Employee Details" at bounding box center [752, 178] width 106 height 24
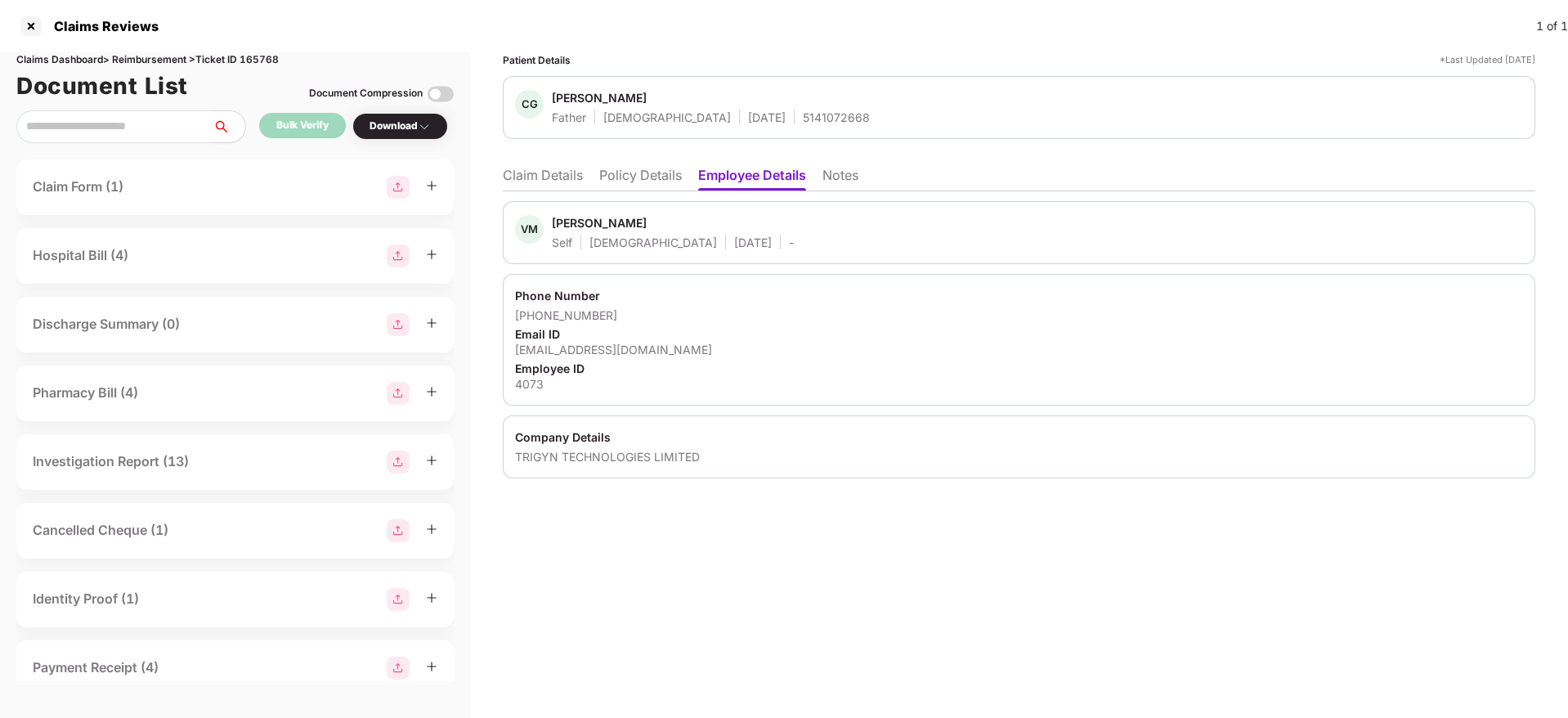
click at [660, 178] on li "Policy Details" at bounding box center [640, 178] width 82 height 24
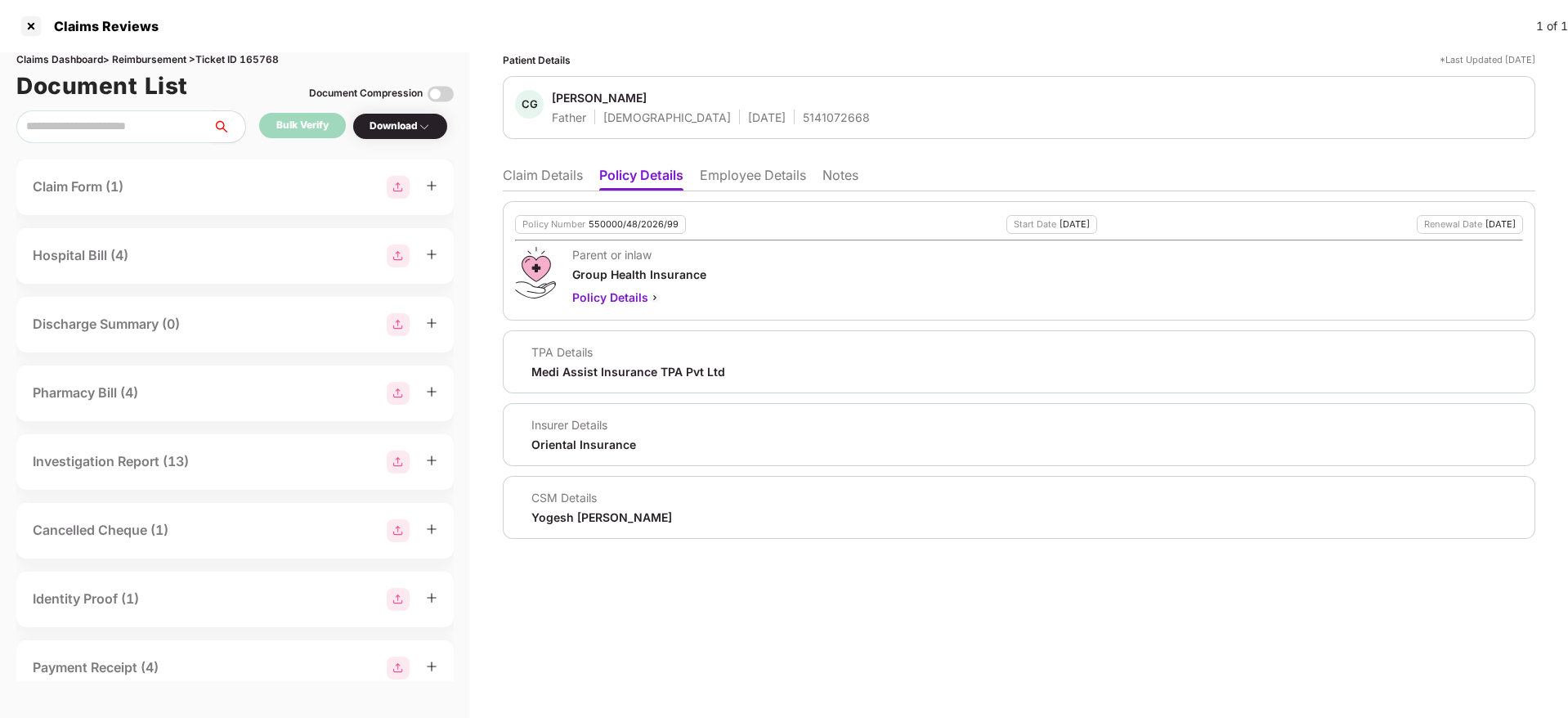
click at [542, 178] on li "Claim Details" at bounding box center [542, 178] width 80 height 24
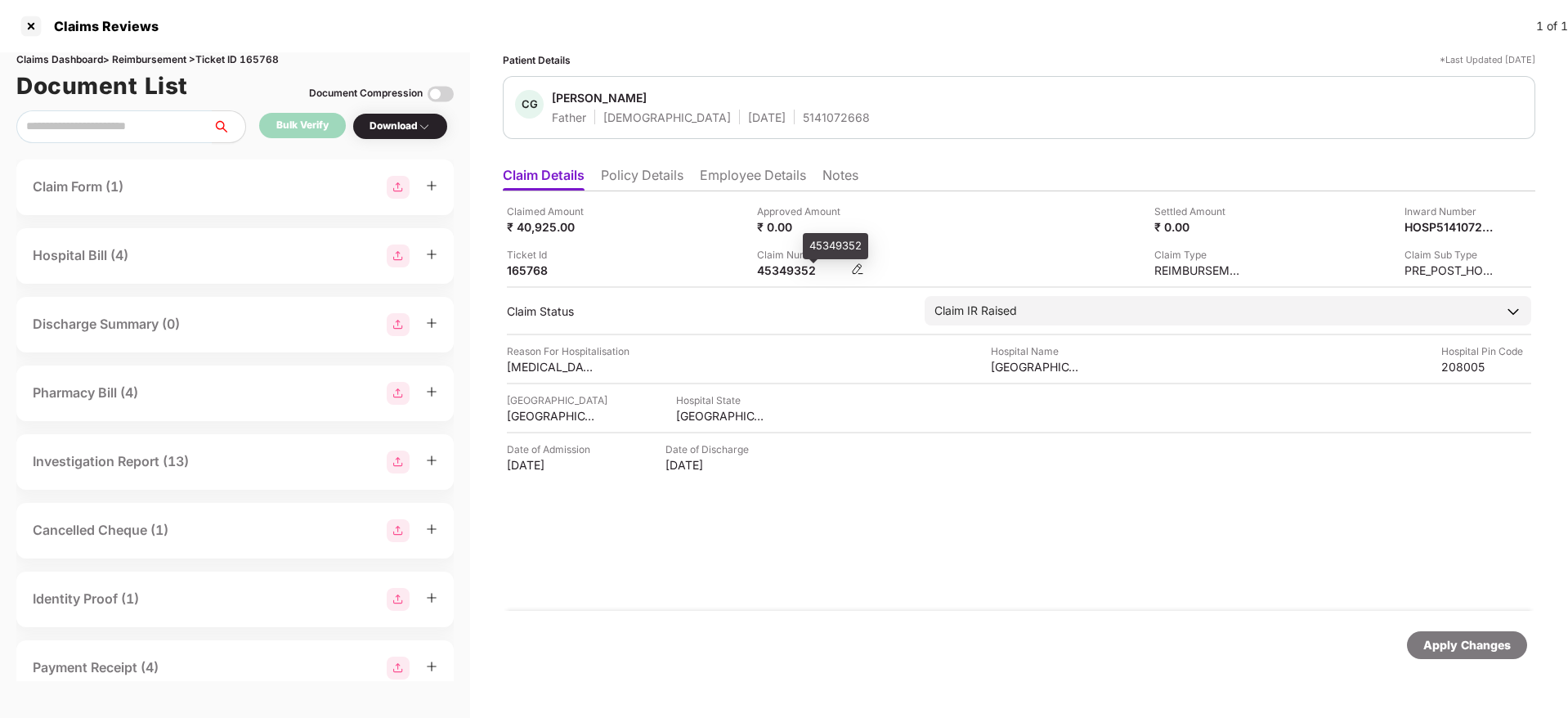
click at [793, 271] on div "45349352" at bounding box center [802, 270] width 90 height 15
copy div "45349352"
click at [641, 182] on li "Policy Details" at bounding box center [642, 178] width 82 height 24
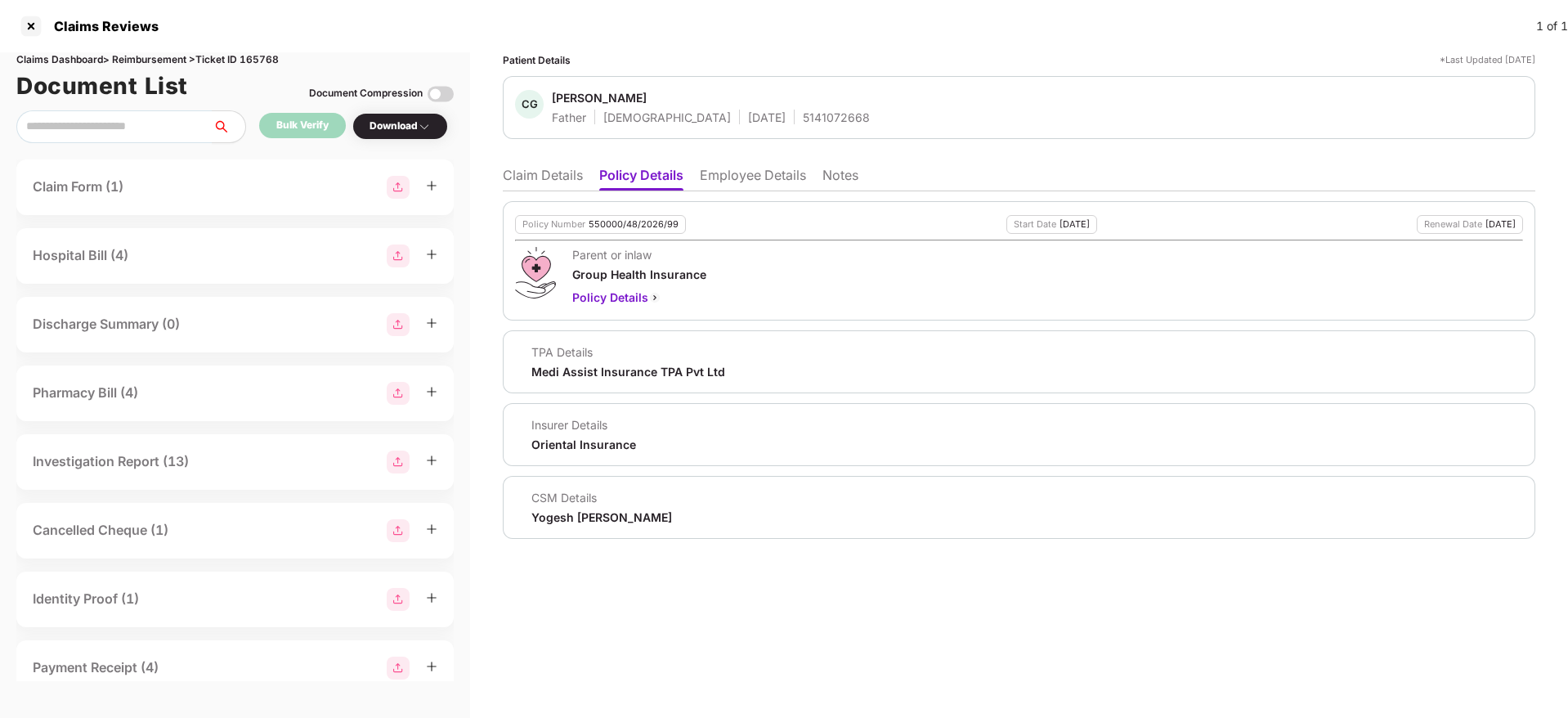
click at [784, 170] on li "Employee Details" at bounding box center [752, 178] width 106 height 24
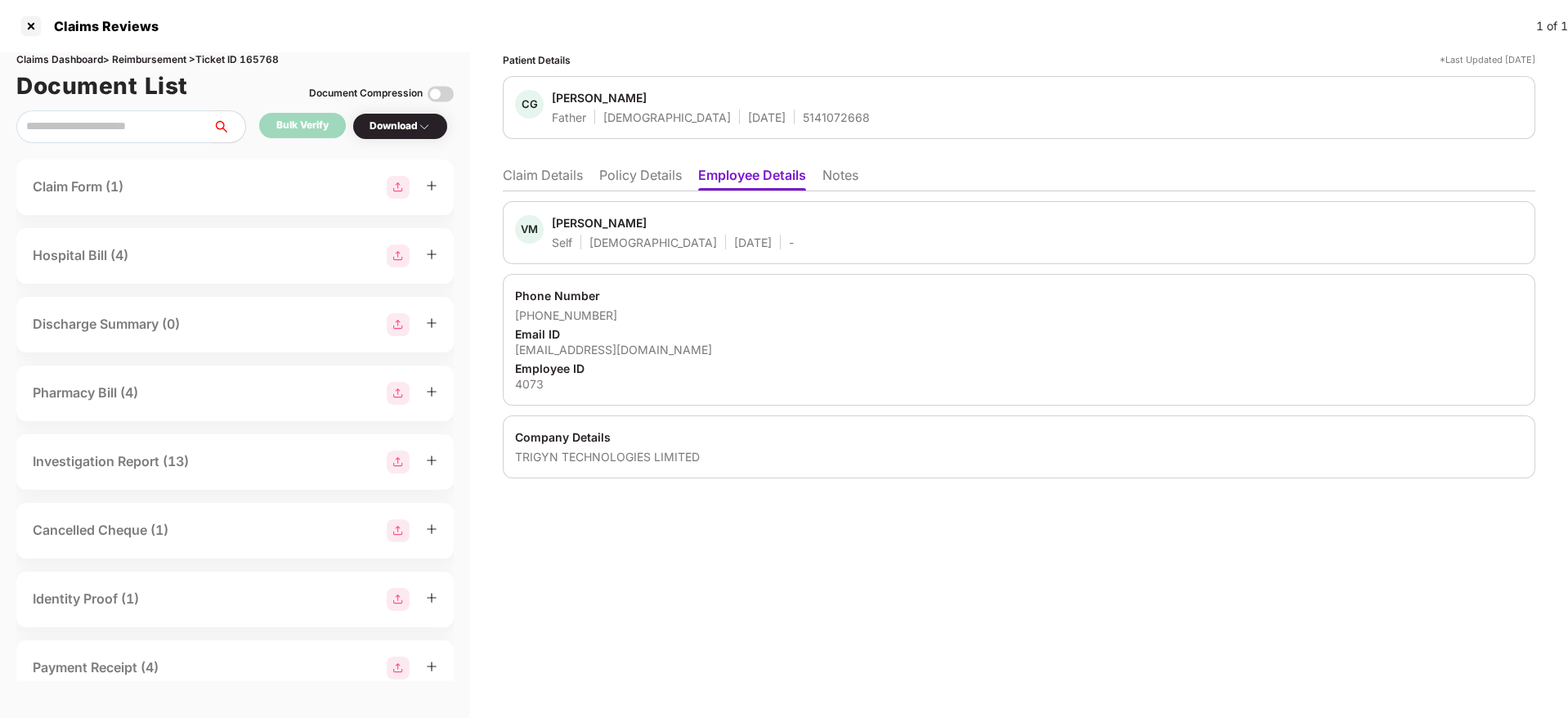
click at [544, 171] on li "Claim Details" at bounding box center [542, 178] width 80 height 24
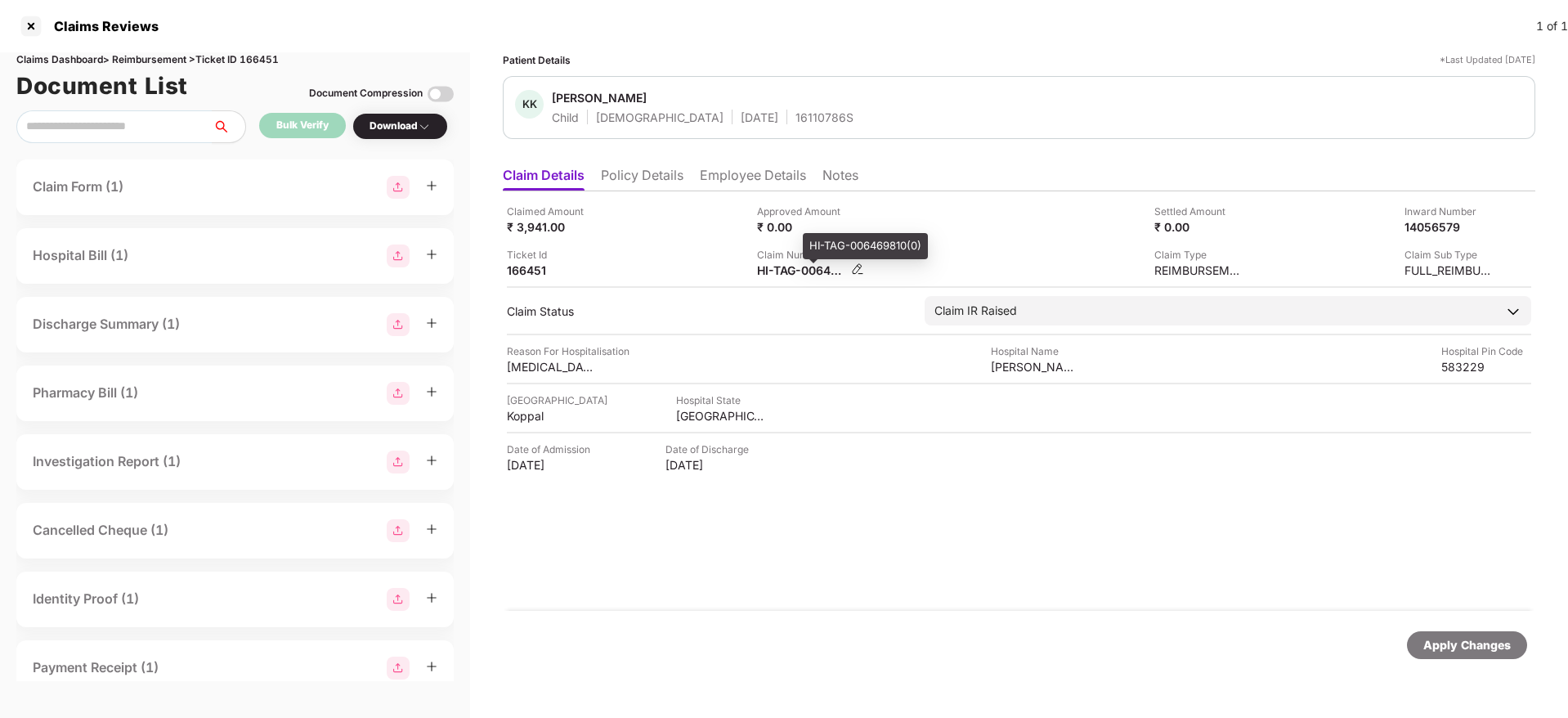
click at [792, 270] on div "HI-TAG-006469810(0)" at bounding box center [802, 270] width 90 height 15
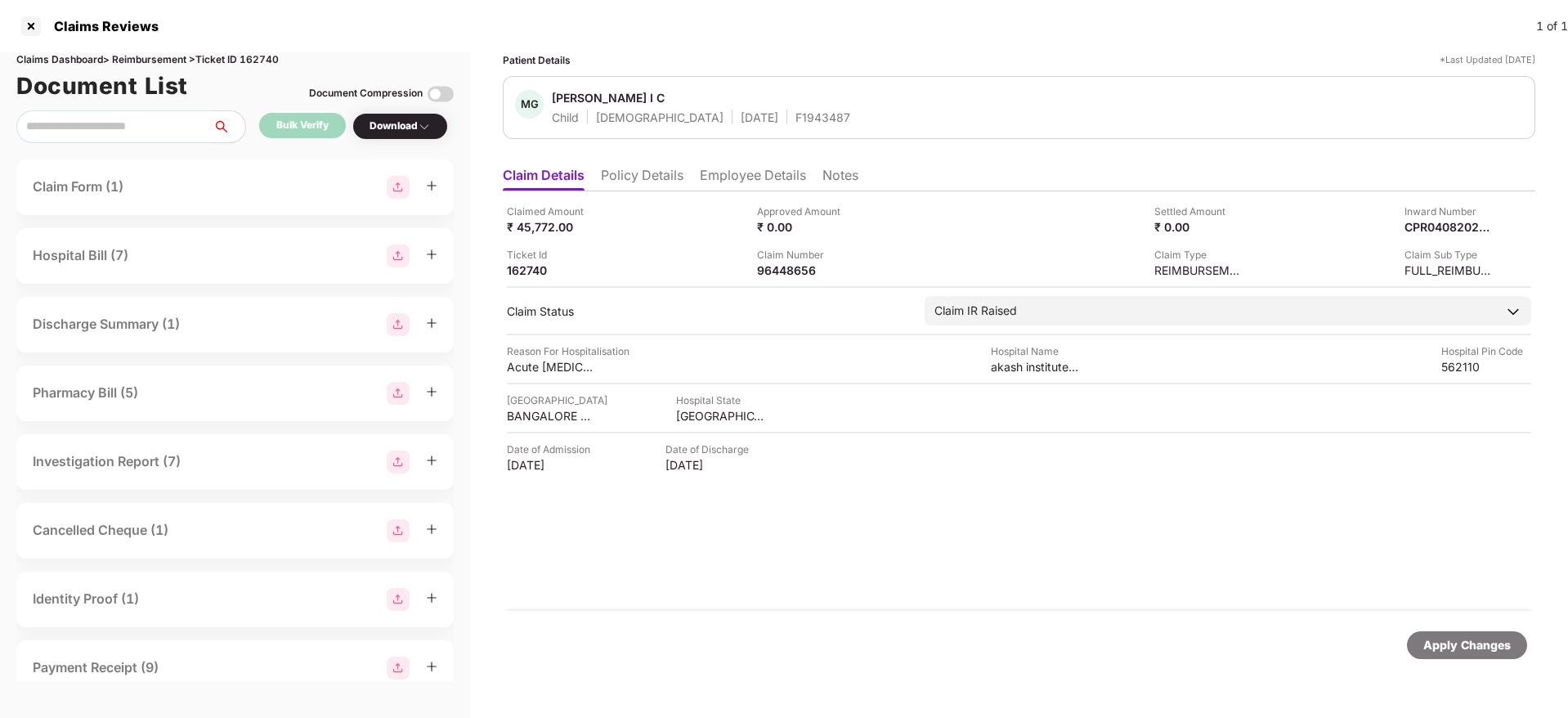
click at [672, 175] on li "Policy Details" at bounding box center [642, 178] width 82 height 24
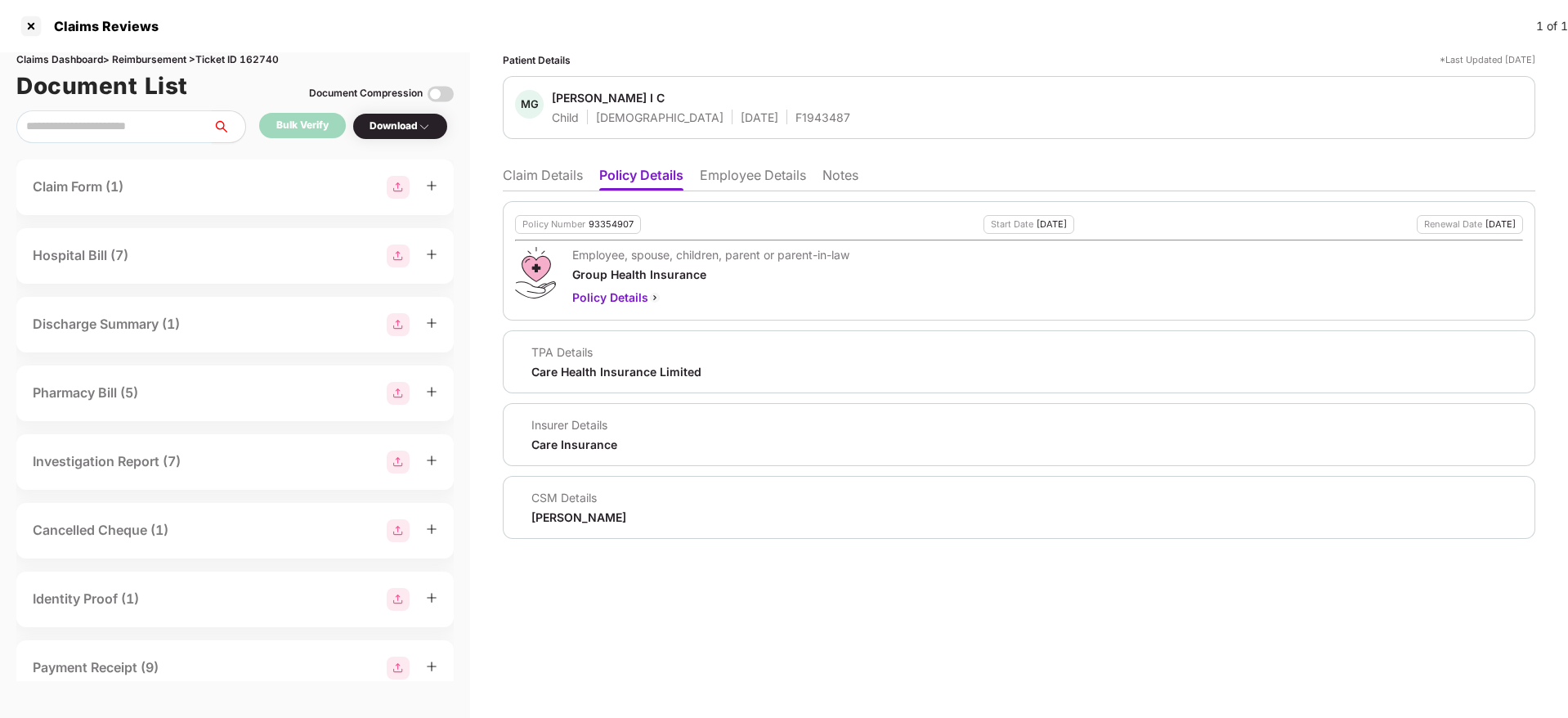
click at [559, 179] on li "Claim Details" at bounding box center [542, 178] width 80 height 24
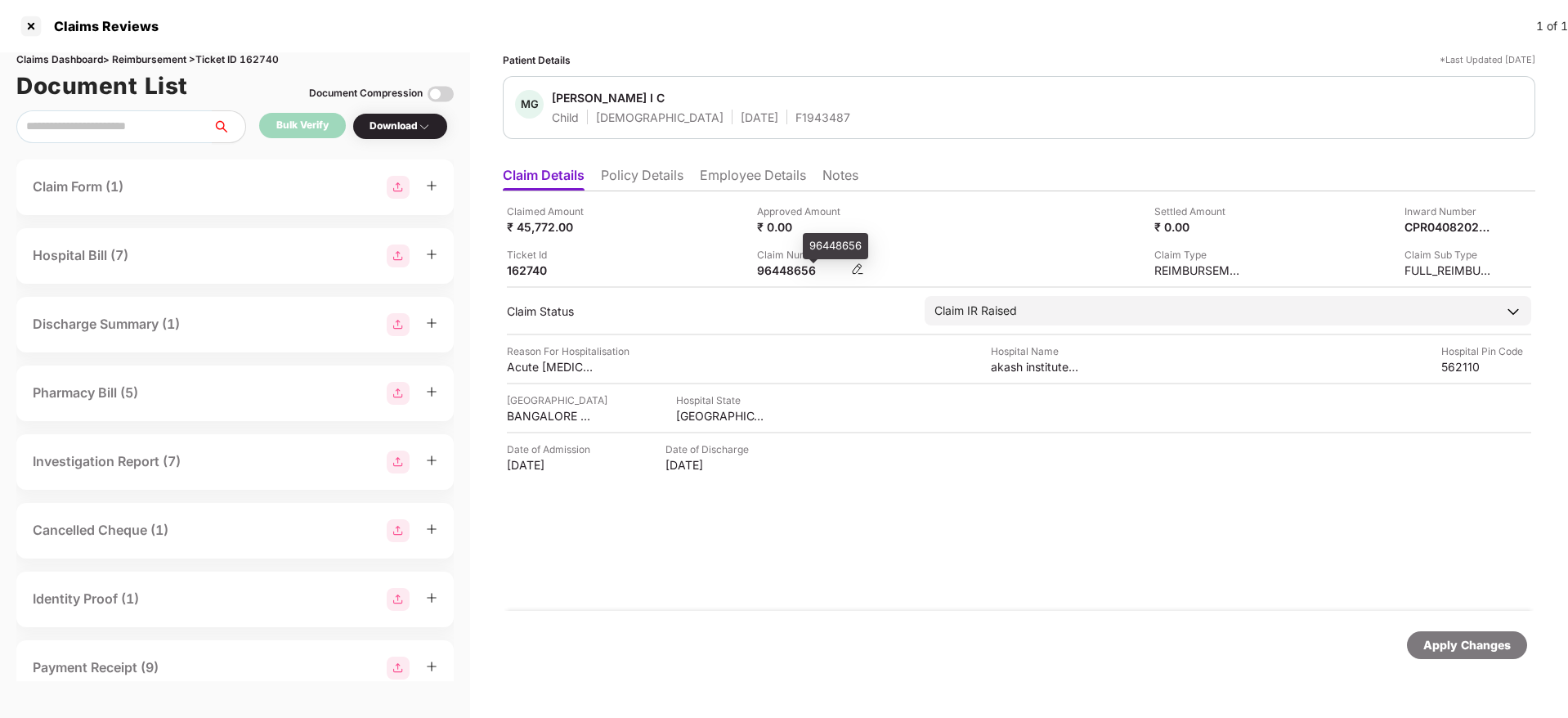
click at [789, 267] on div "96448656" at bounding box center [802, 270] width 90 height 15
copy div "96448656"
click at [658, 179] on li "Policy Details" at bounding box center [642, 178] width 82 height 24
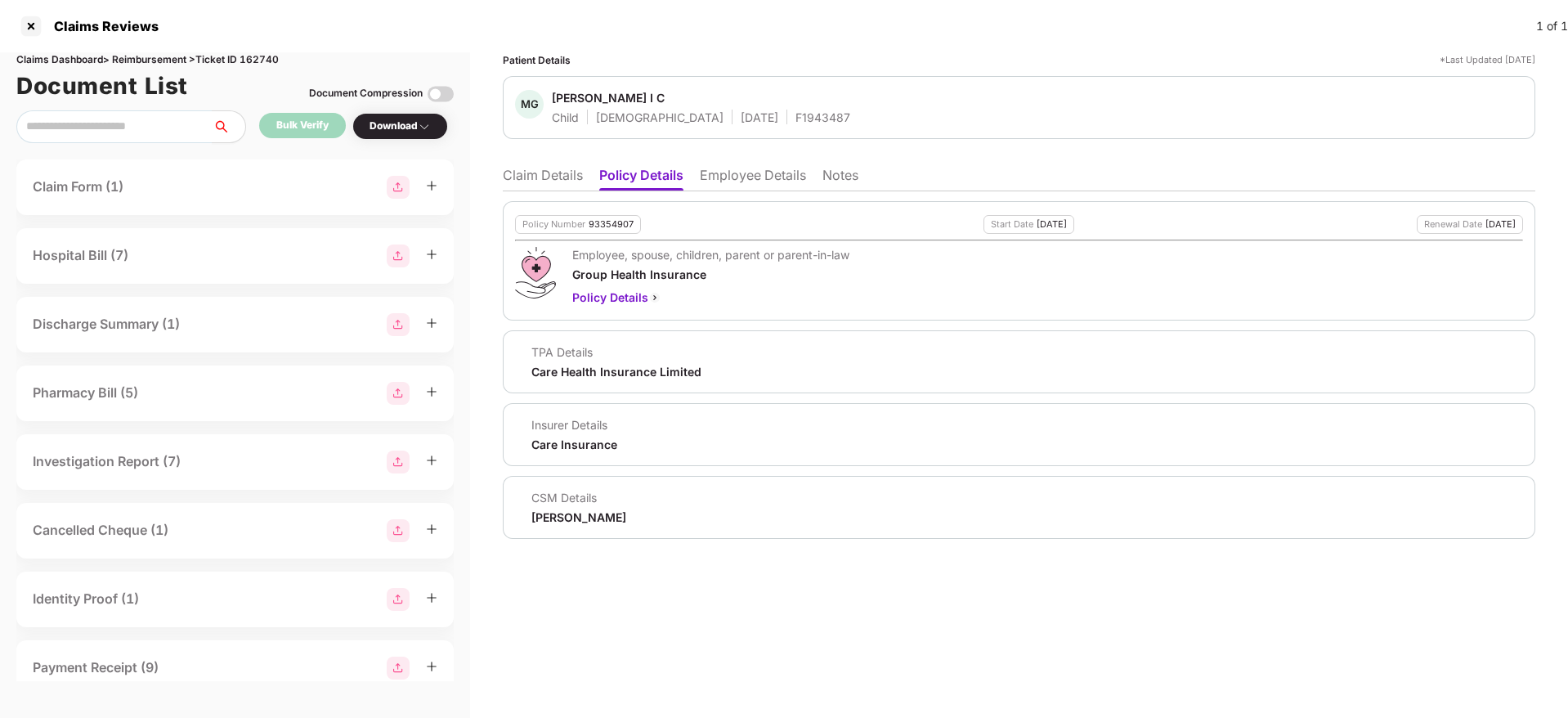
click at [605, 229] on div "93354907" at bounding box center [610, 224] width 45 height 11
click at [604, 228] on div "93354907" at bounding box center [610, 224] width 45 height 11
copy div "93354907"
click at [795, 122] on div "F1943487" at bounding box center [823, 117] width 55 height 15
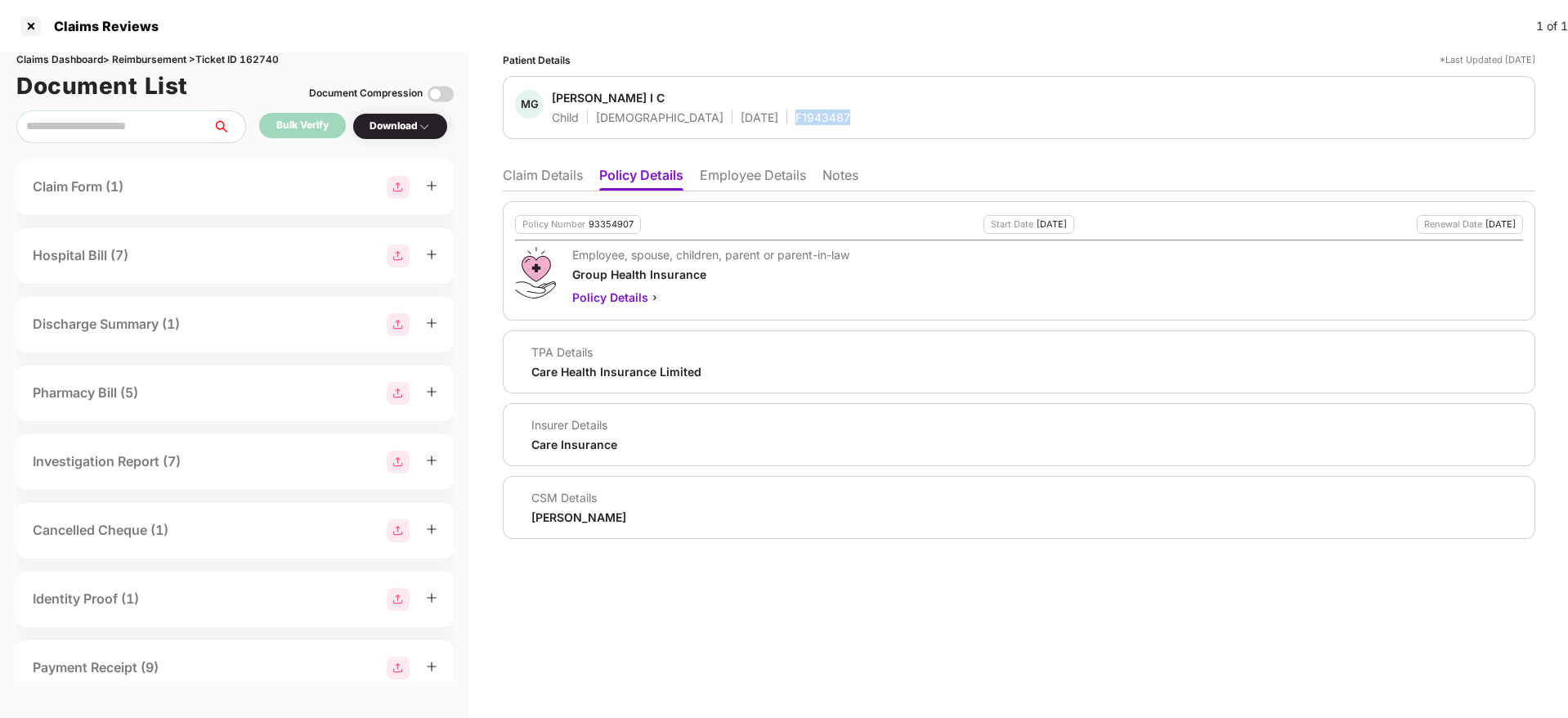
copy div "F1943487"
click at [554, 165] on ul "Claim Details Policy Details Employee Details Notes" at bounding box center [1019, 175] width 1032 height 33
click at [561, 171] on li "Claim Details" at bounding box center [542, 178] width 80 height 24
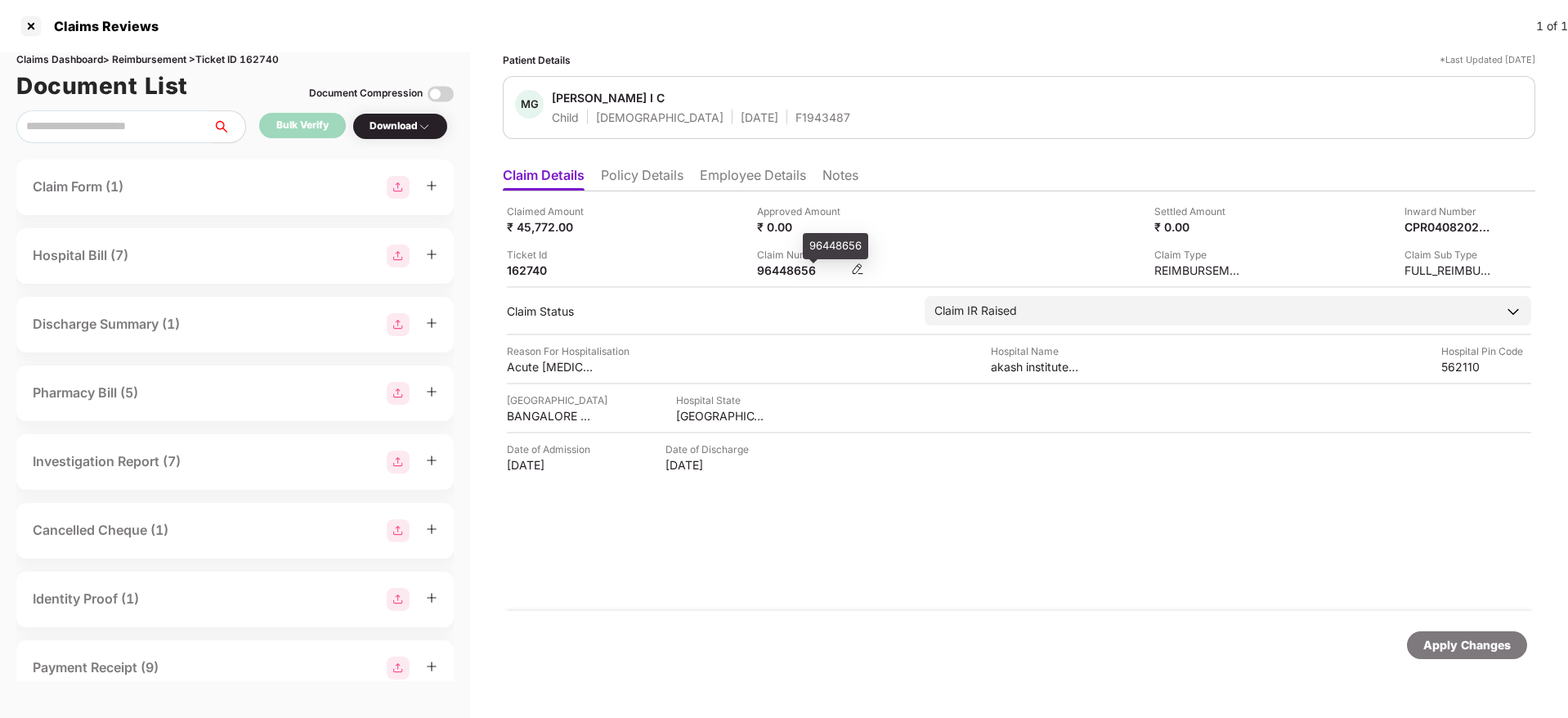
click at [785, 262] on div "96448656" at bounding box center [802, 270] width 90 height 15
click at [777, 266] on div "96448656" at bounding box center [802, 270] width 90 height 15
copy div "96448656"
click at [653, 184] on li "Policy Details" at bounding box center [642, 178] width 82 height 24
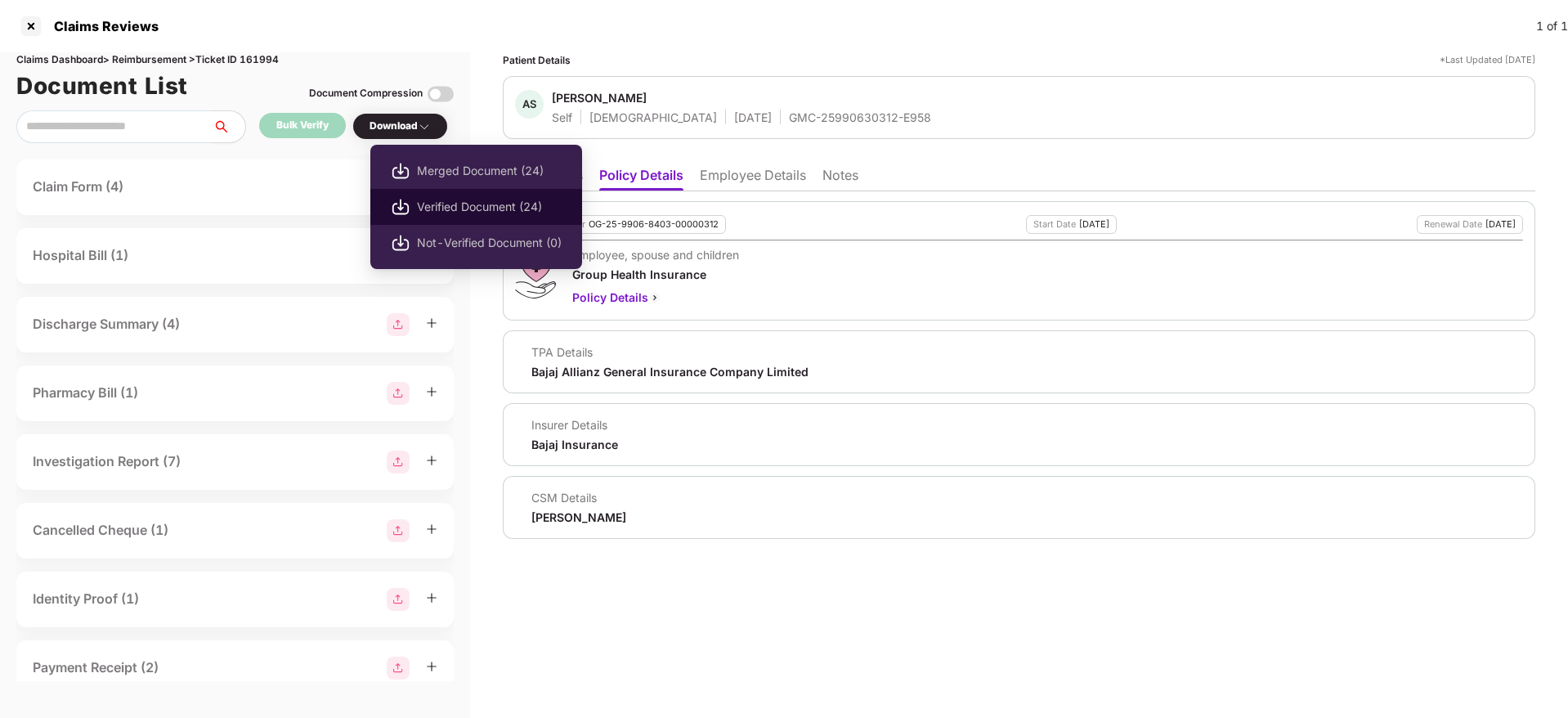
click at [475, 203] on span "Verified Document (24)" at bounding box center [489, 206] width 144 height 18
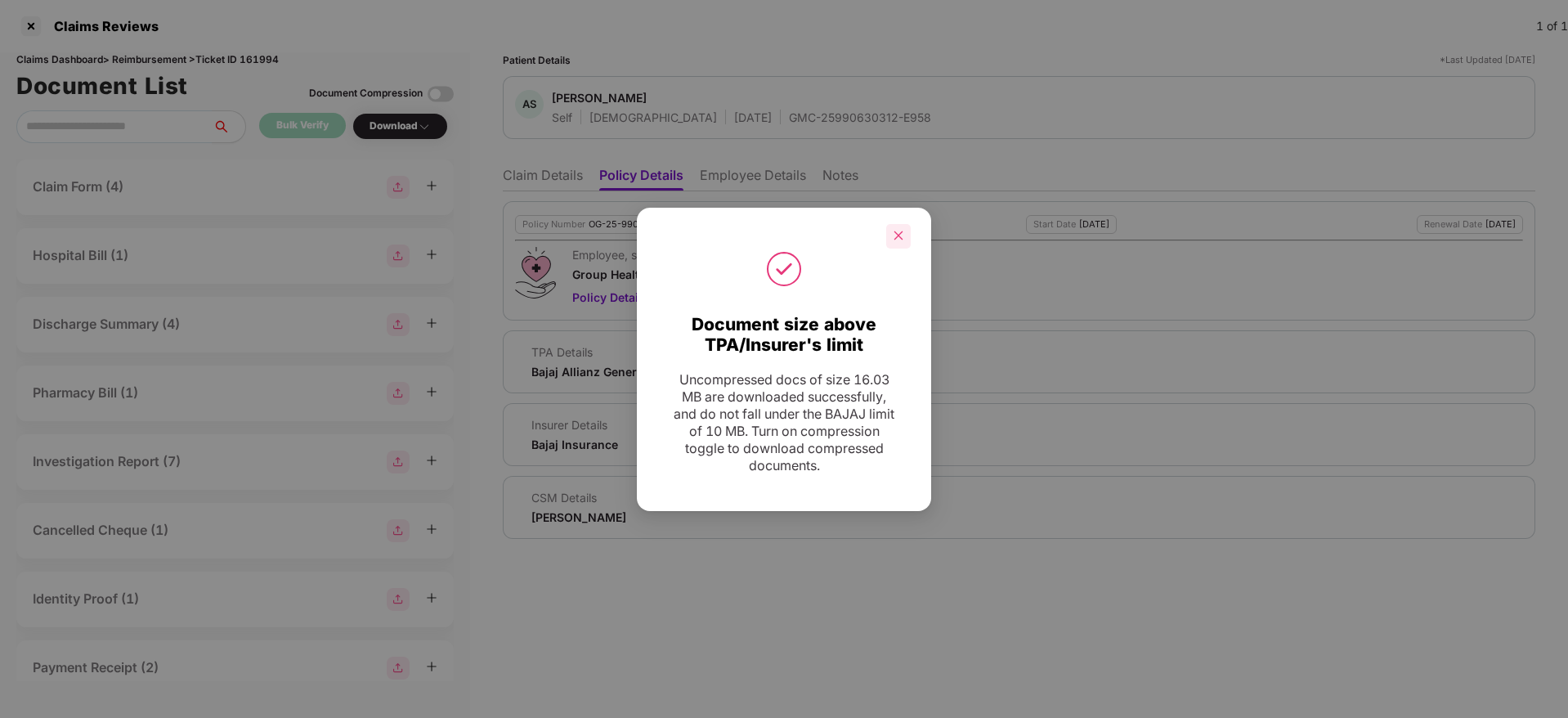
click at [896, 233] on icon "close" at bounding box center [899, 236] width 9 height 9
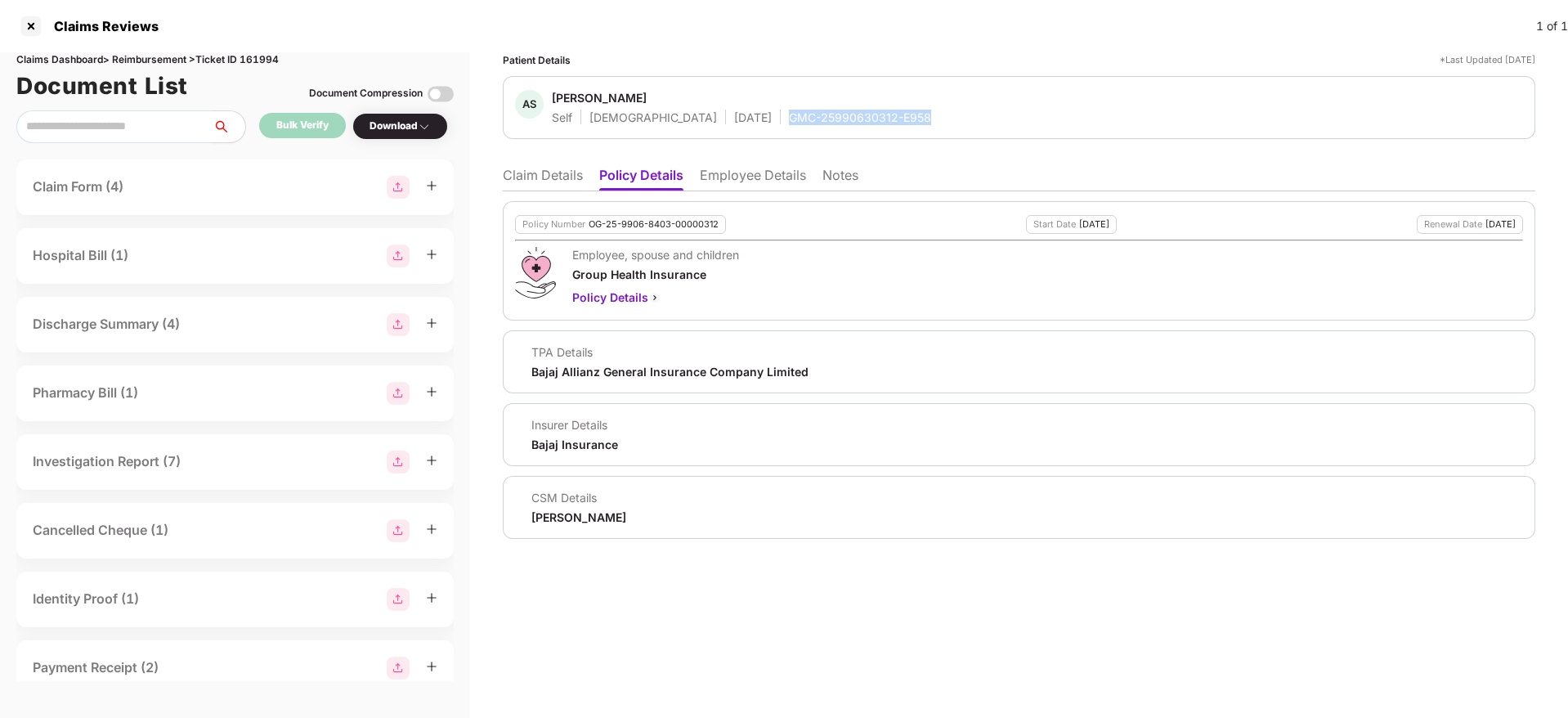
drag, startPoint x: 711, startPoint y: 119, endPoint x: 886, endPoint y: 125, distance: 175.1
click at [886, 125] on div "AS [PERSON_NAME] Self [DEMOGRAPHIC_DATA] [DATE] GMC-25990630312-E958" at bounding box center [1019, 108] width 1032 height 63
copy div "GMC-25990630312-E958"
click at [534, 173] on li "Claim Details" at bounding box center [542, 178] width 80 height 24
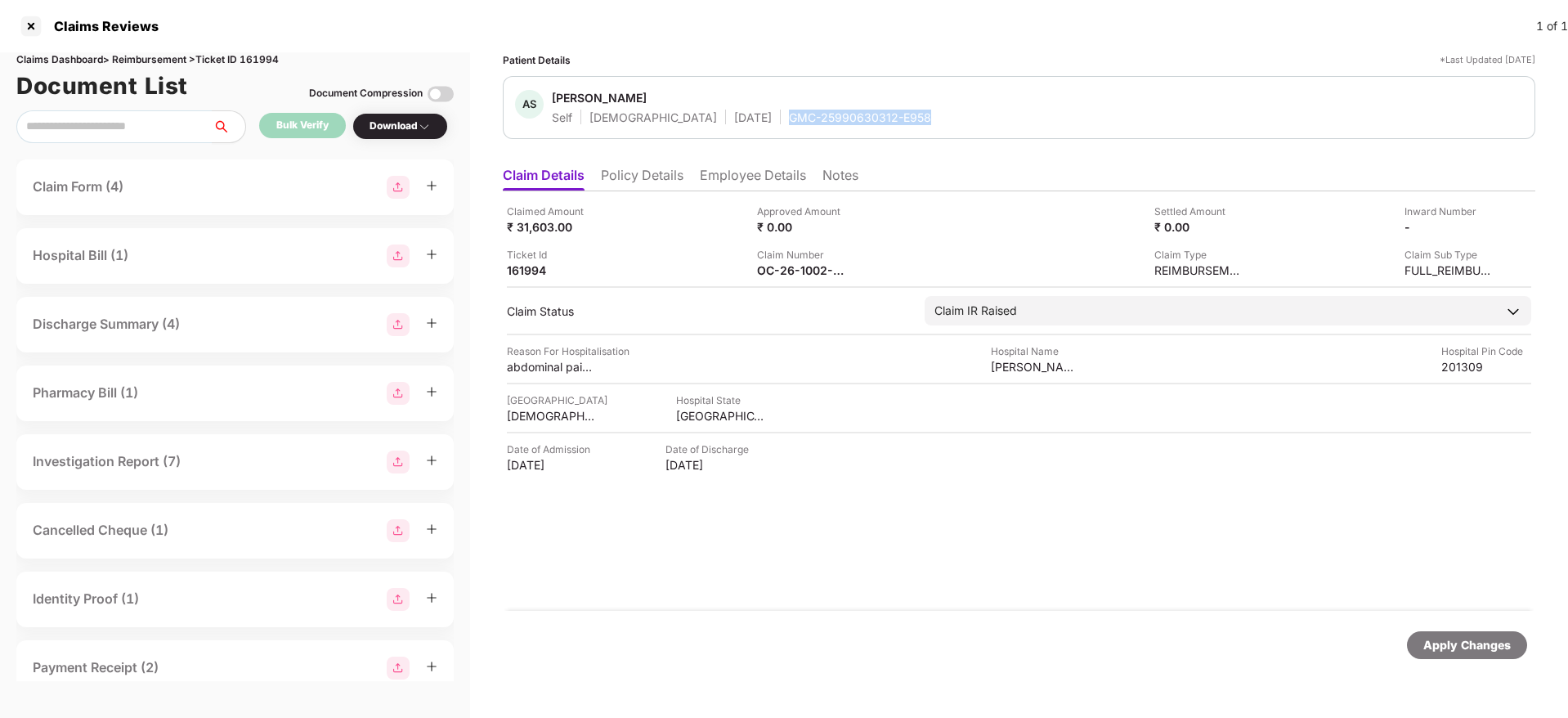
drag, startPoint x: 733, startPoint y: 114, endPoint x: 857, endPoint y: 115, distance: 124.0
click at [857, 115] on div "GMC-25990630312-E958" at bounding box center [860, 117] width 143 height 15
copy div "GMC-25990630312-E958"
click at [700, 251] on div "Ticket Id 161994" at bounding box center [626, 262] width 238 height 31
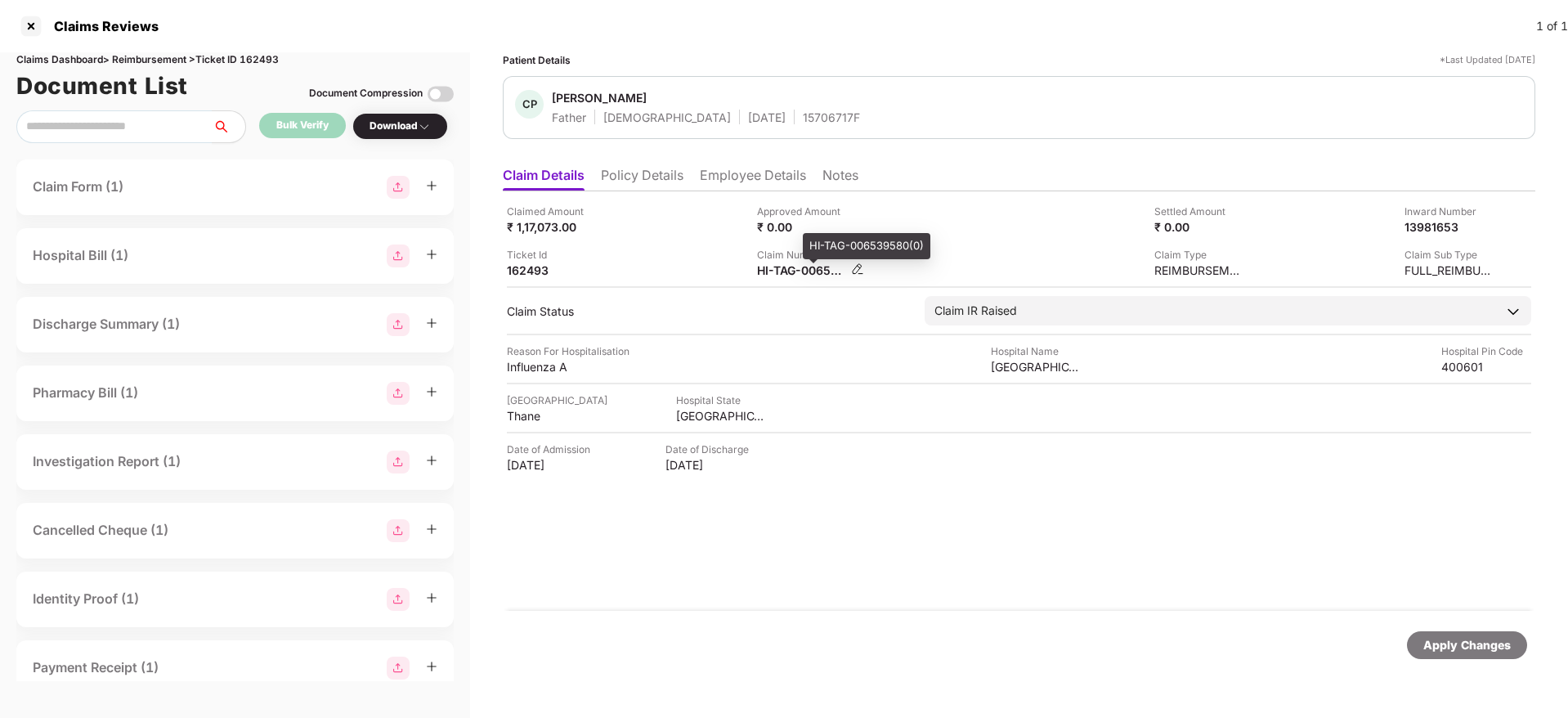
click at [776, 272] on div "HI-TAG-006539580(0)" at bounding box center [802, 270] width 90 height 15
click at [776, 272] on div "HI-TAG-006539580(0)" at bounding box center [802, 270] width 90 height 15
copy div
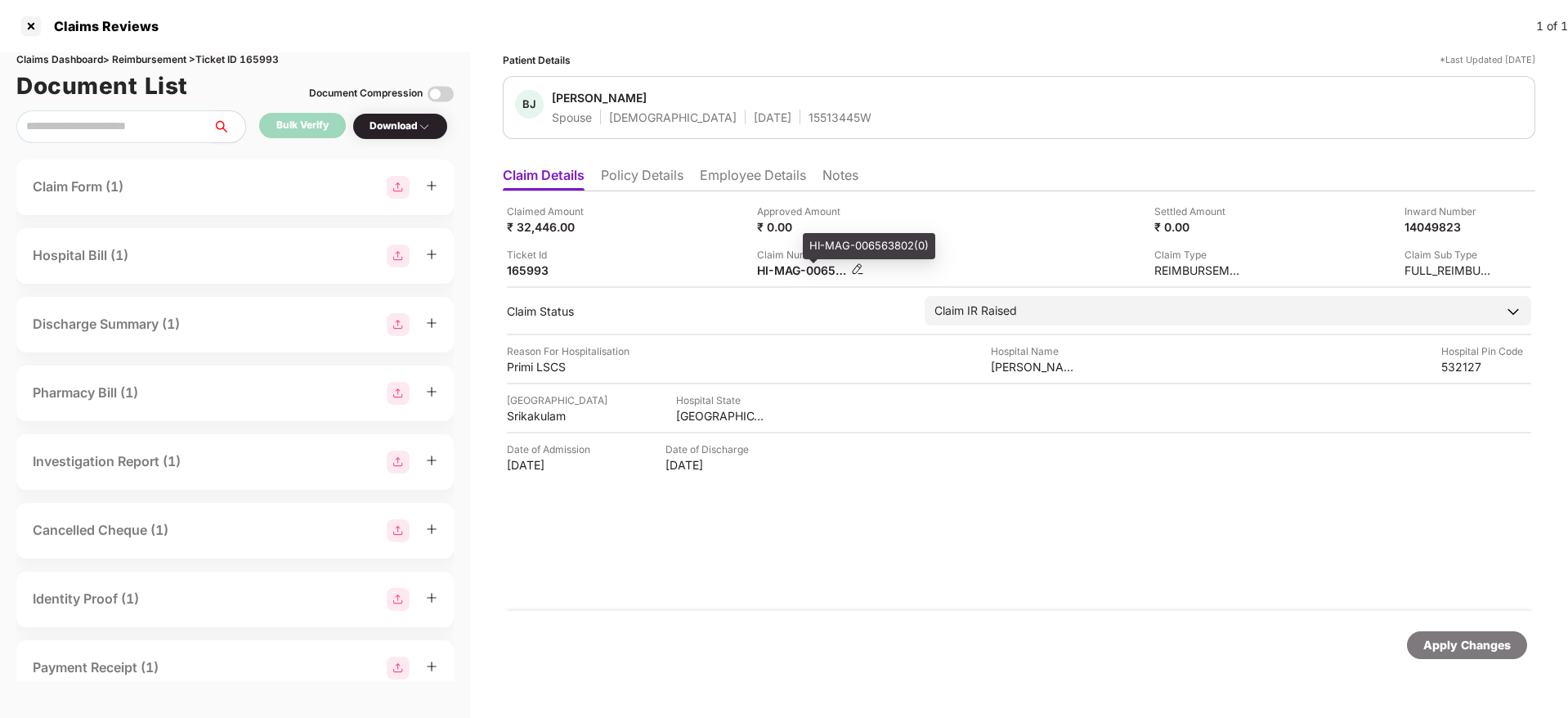
click at [803, 263] on div "HI-MAG-006563802(0)" at bounding box center [802, 270] width 90 height 15
click at [803, 271] on div "HI-MAG-006563802(0)" at bounding box center [802, 270] width 90 height 15
click at [803, 272] on div "HI-MAG-006563802(0)" at bounding box center [802, 270] width 90 height 15
copy div
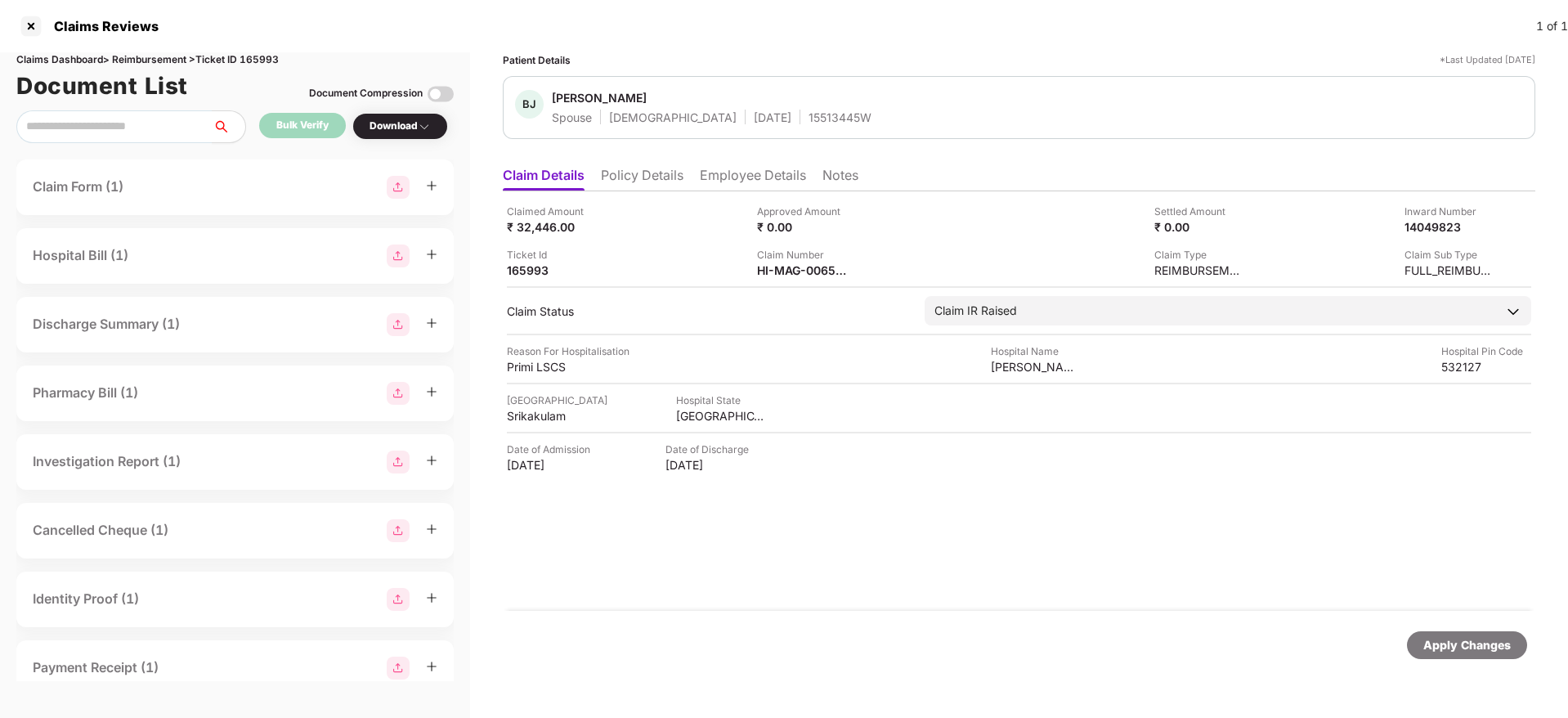
copy div
click at [788, 264] on div "HI-TAG-006563672(0)" at bounding box center [802, 270] width 90 height 15
copy div
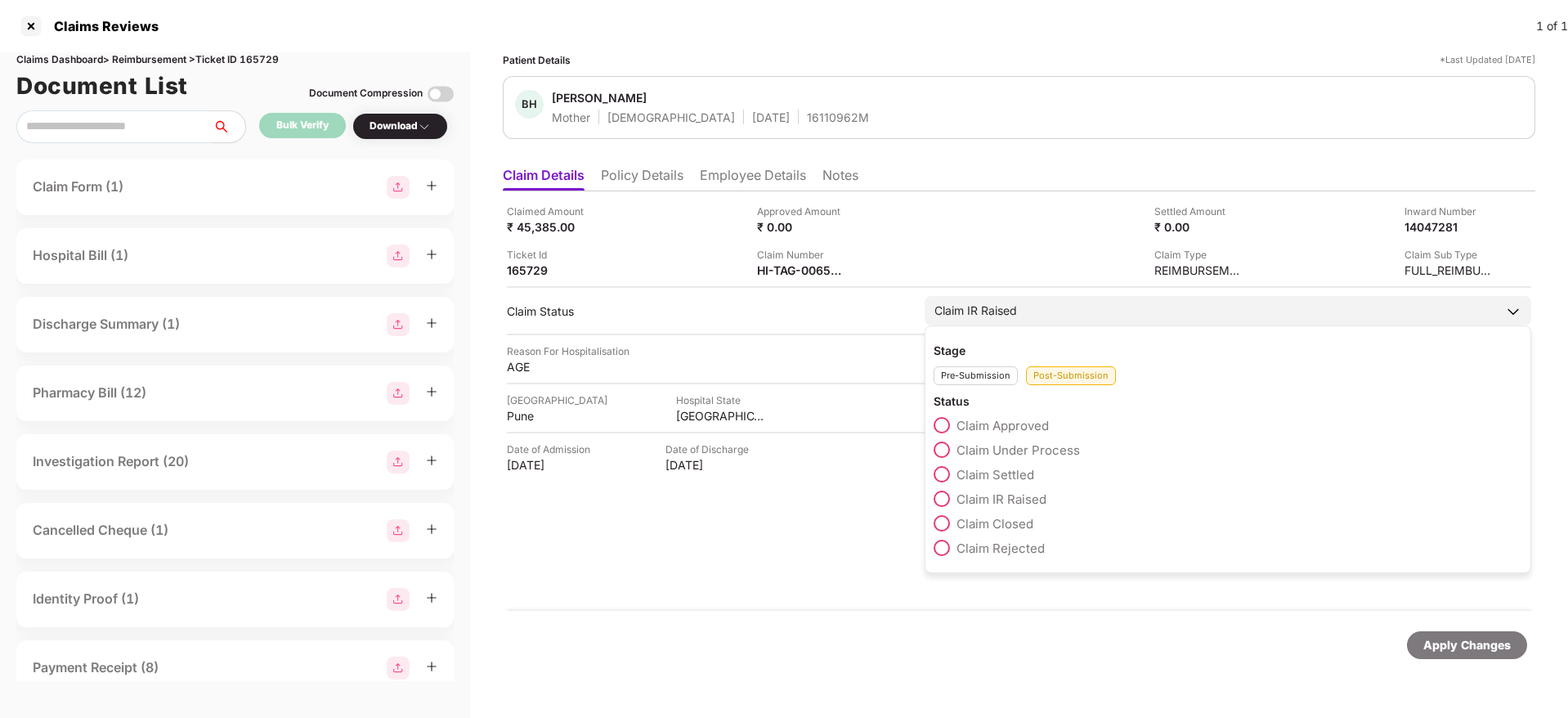
click at [946, 453] on span at bounding box center [941, 449] width 16 height 16
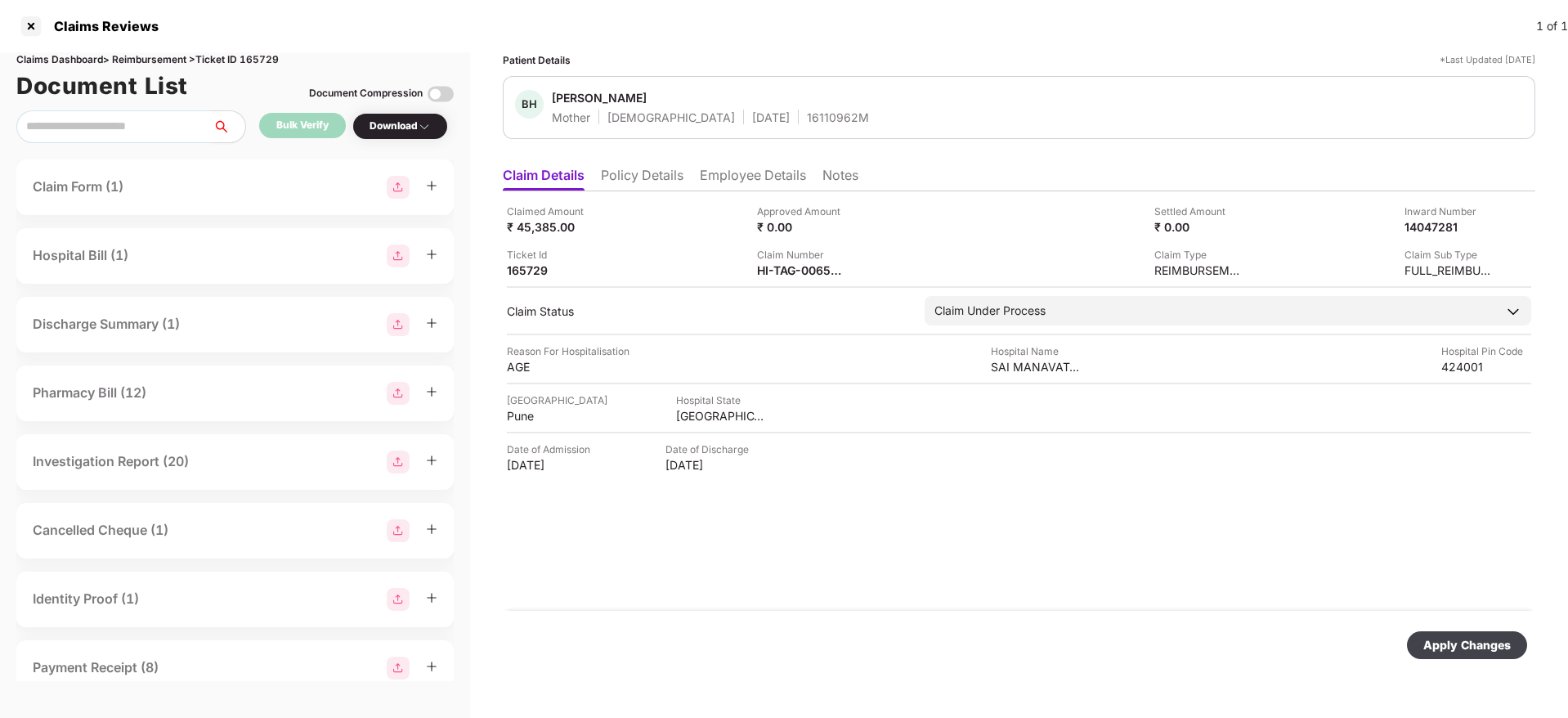
click at [1461, 645] on div "Apply Changes" at bounding box center [1467, 644] width 87 height 18
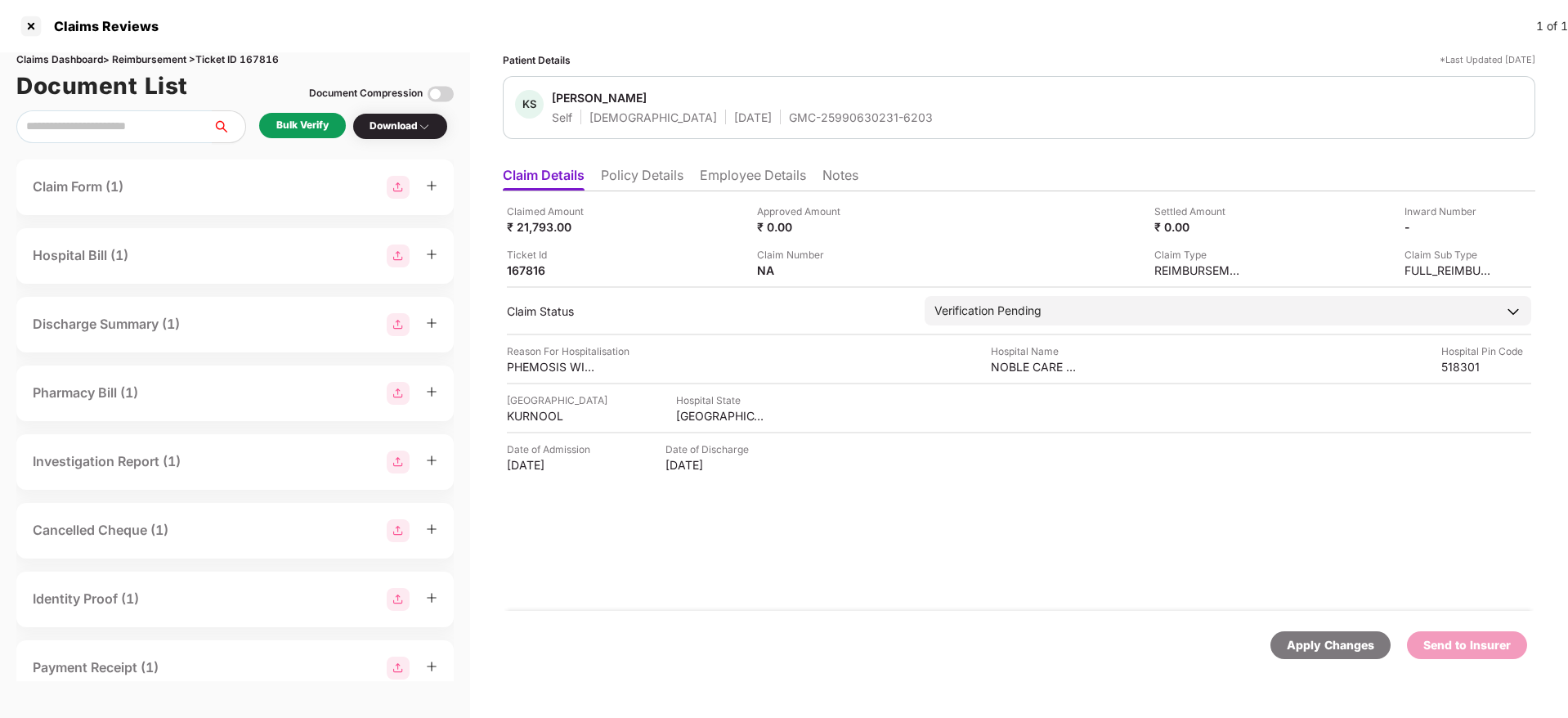
click at [669, 170] on li "Policy Details" at bounding box center [642, 178] width 82 height 24
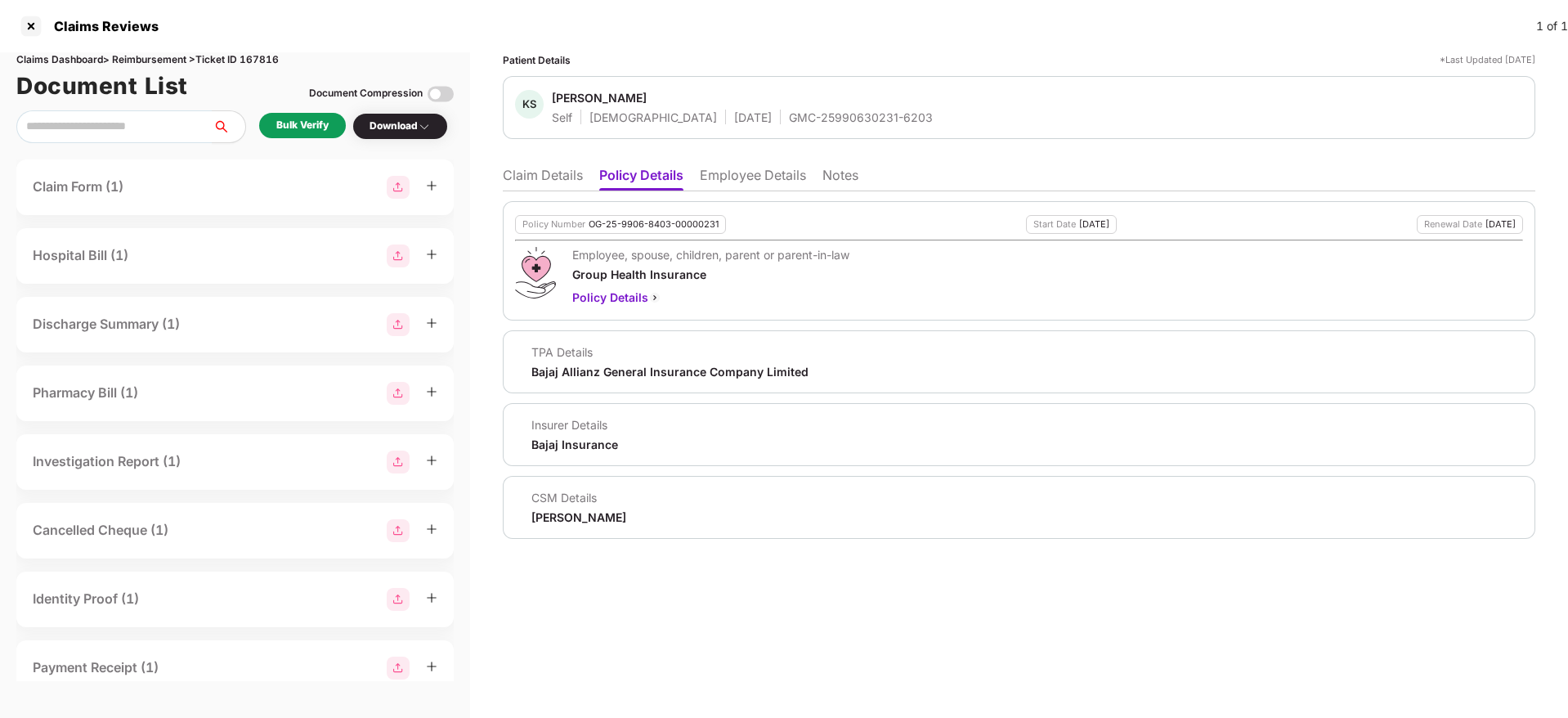
click at [759, 176] on li "Employee Details" at bounding box center [752, 178] width 106 height 24
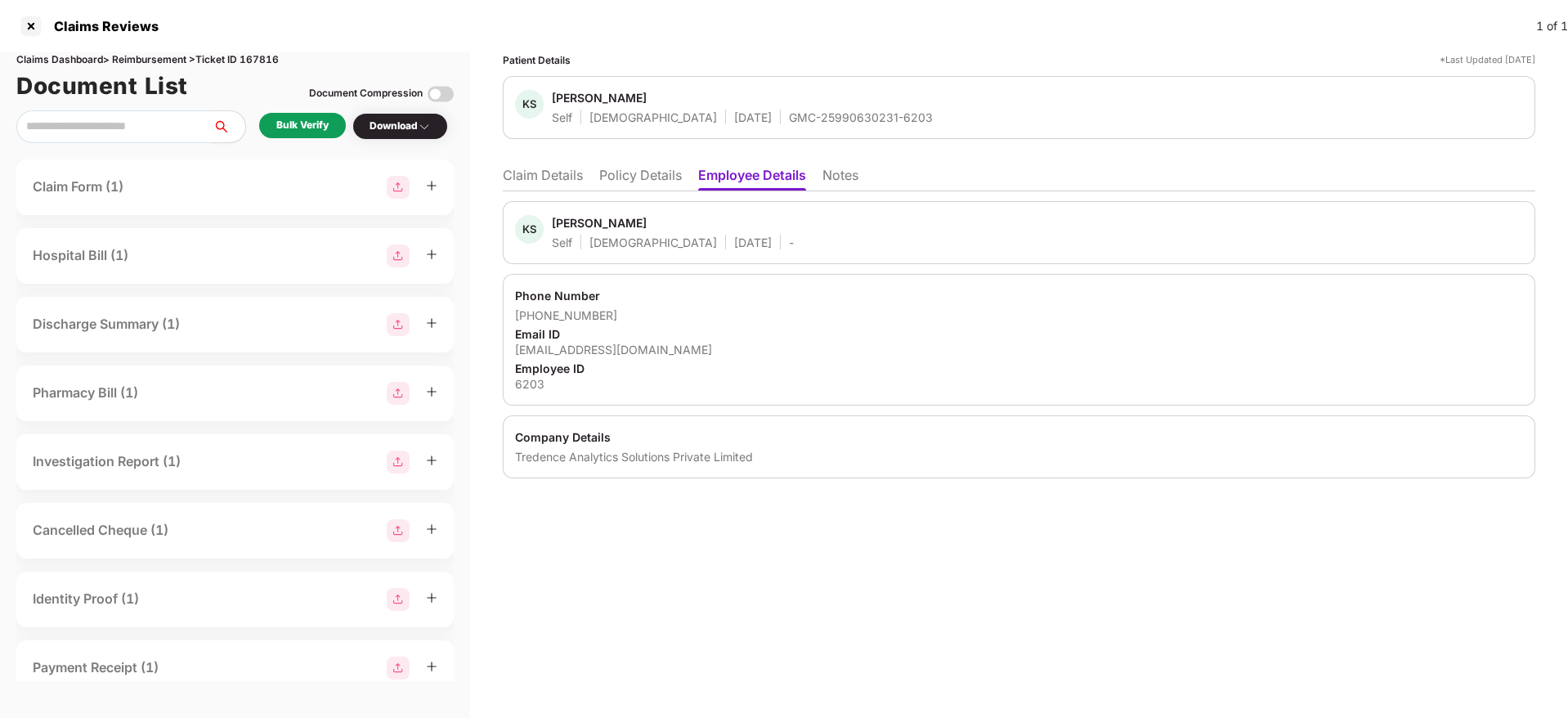
click at [656, 175] on li "Policy Details" at bounding box center [640, 178] width 82 height 24
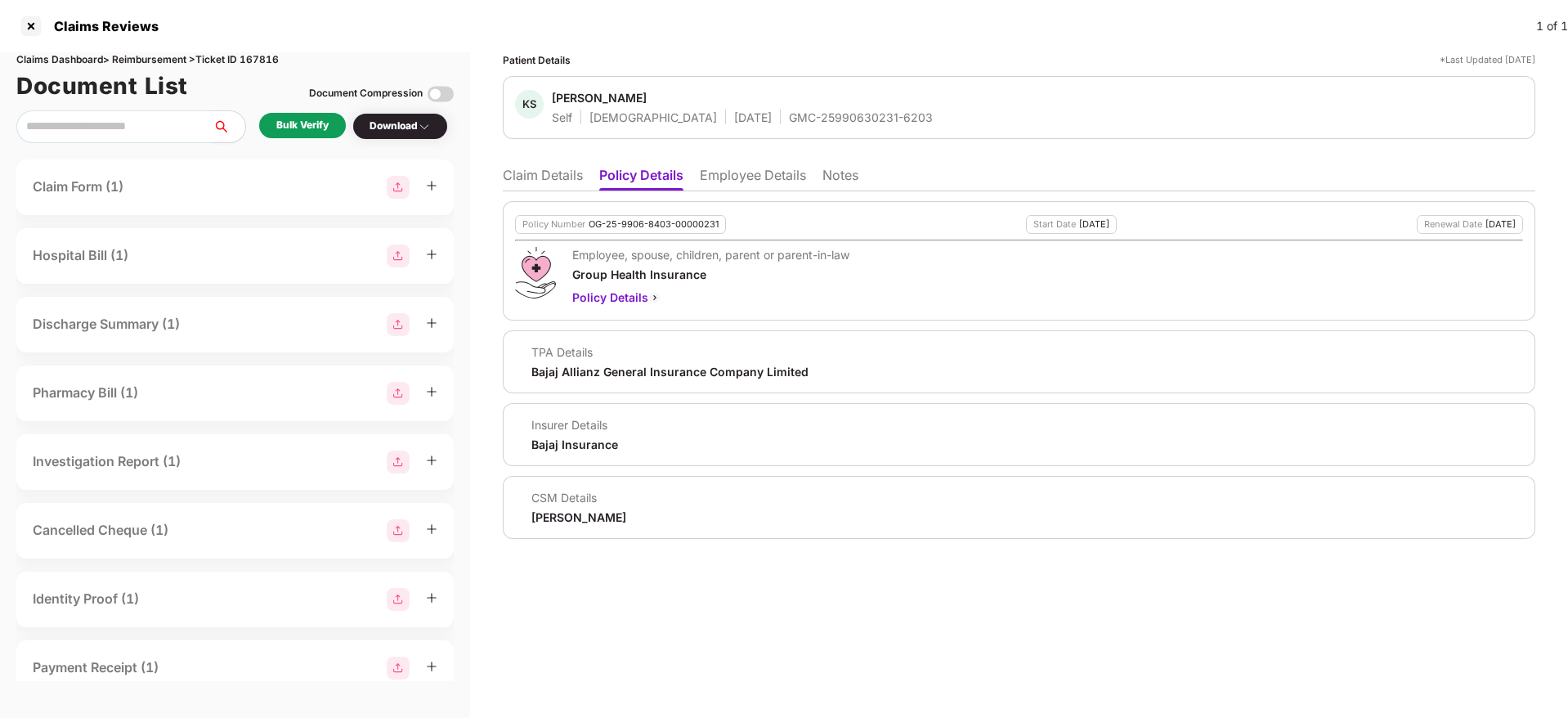
click at [554, 171] on li "Claim Details" at bounding box center [542, 178] width 80 height 24
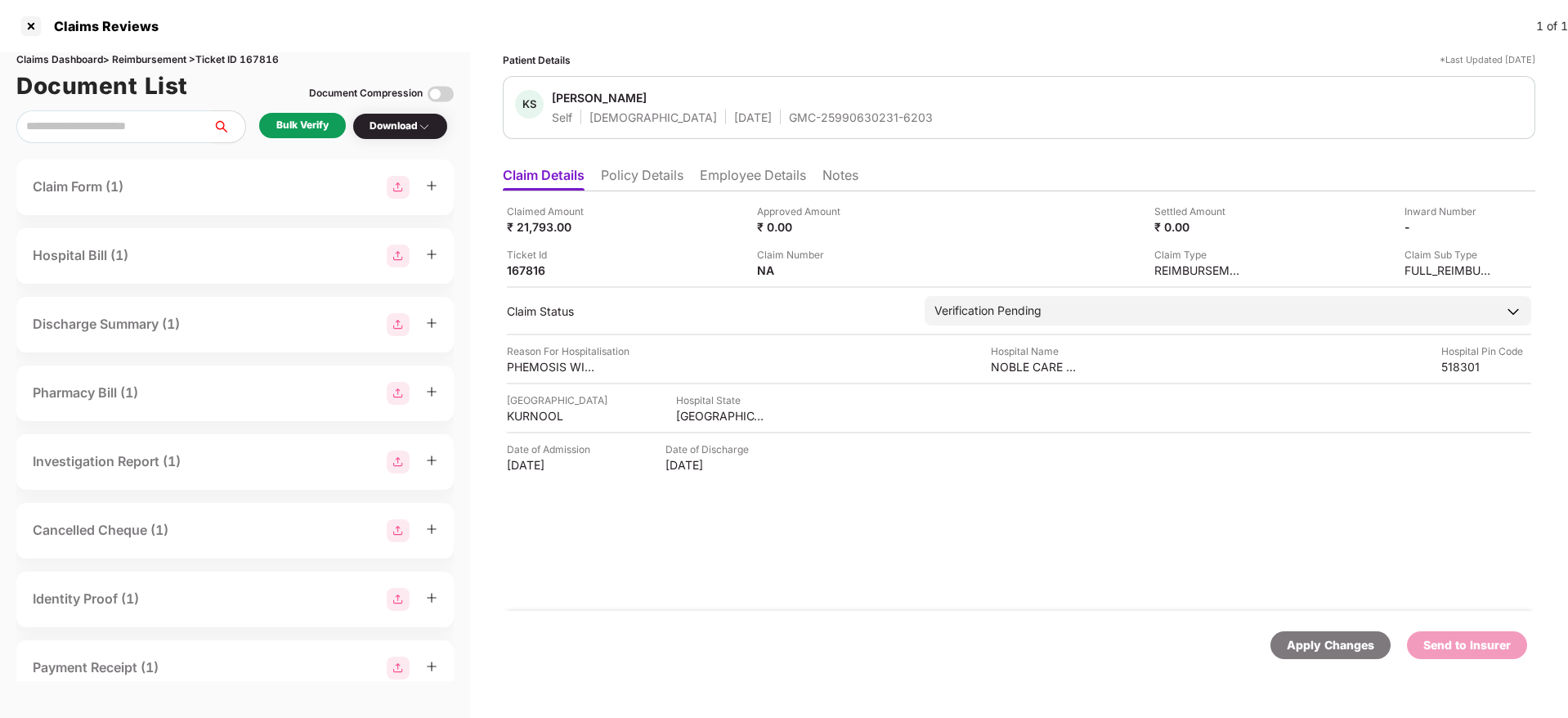
click at [289, 134] on div "Bulk Verify" at bounding box center [302, 126] width 87 height 25
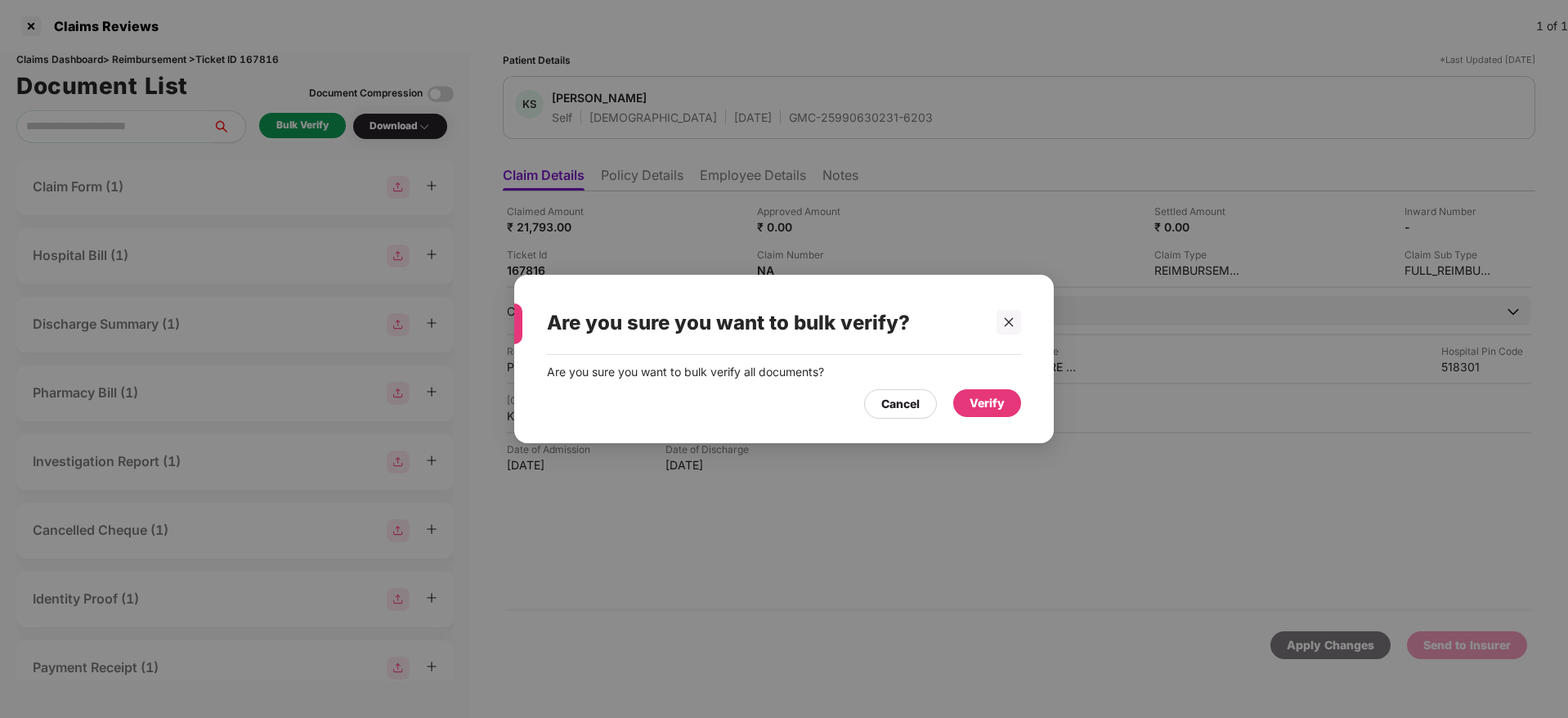
click at [967, 399] on div "Verify" at bounding box center [987, 402] width 68 height 28
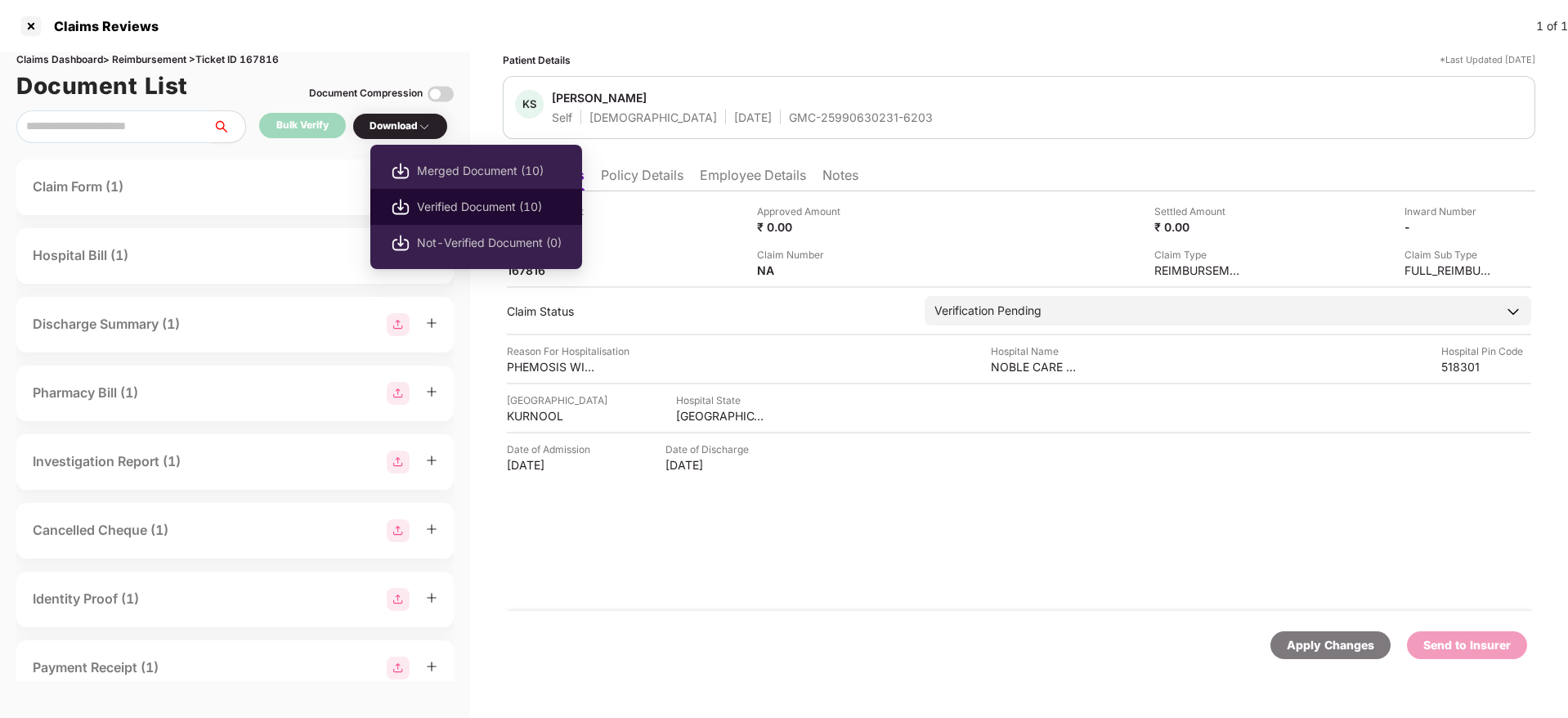
click at [478, 221] on li "Verified Document (10)" at bounding box center [475, 206] width 211 height 36
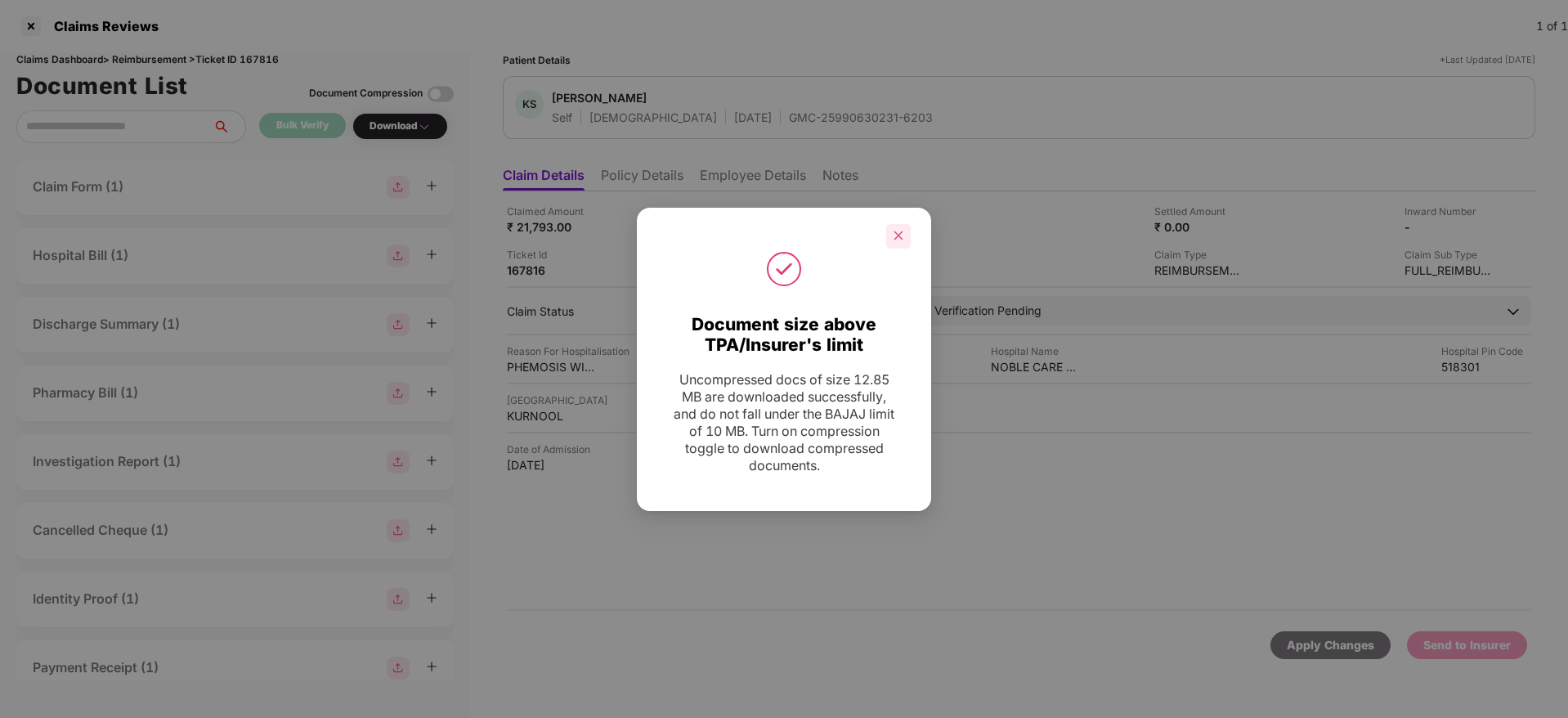
click at [902, 228] on div at bounding box center [898, 236] width 25 height 25
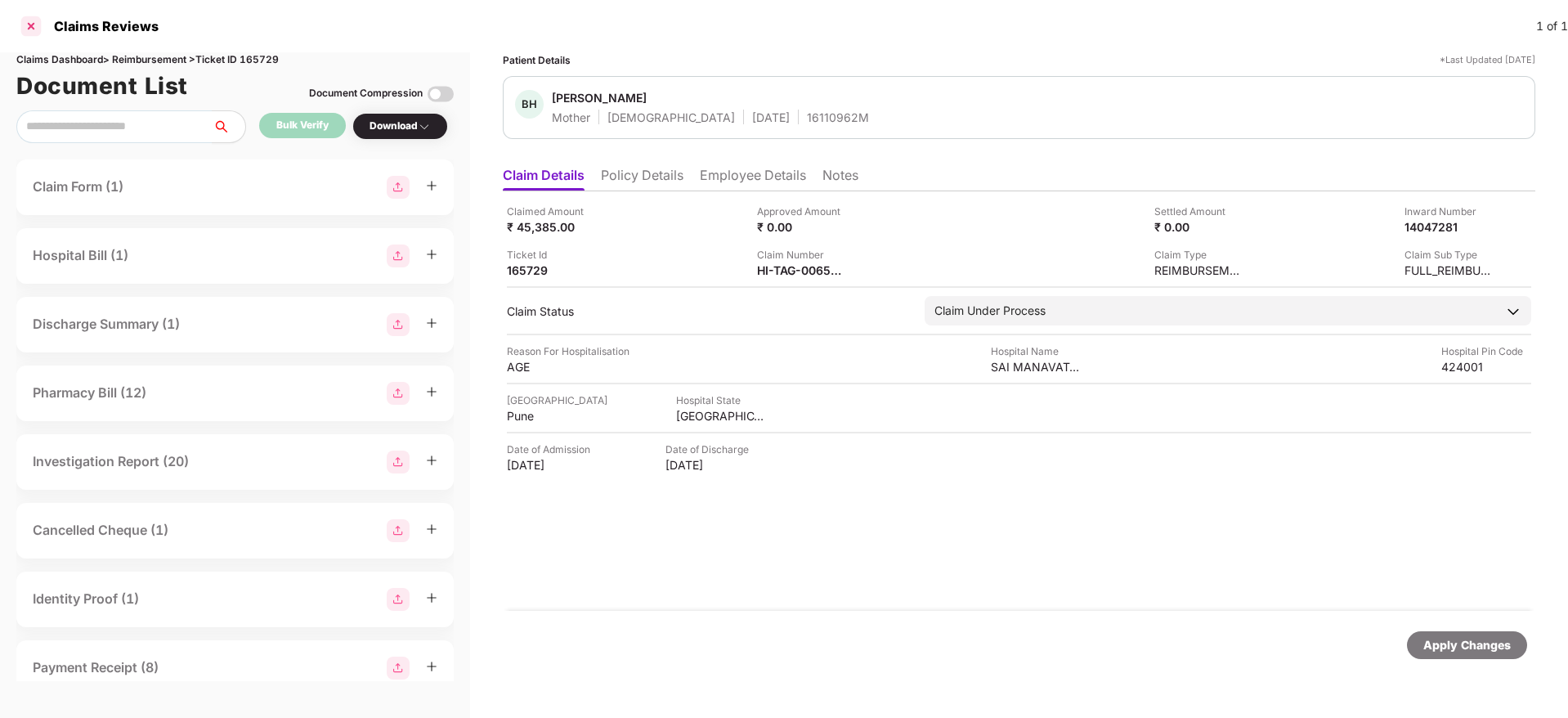
click at [27, 28] on div at bounding box center [31, 25] width 26 height 26
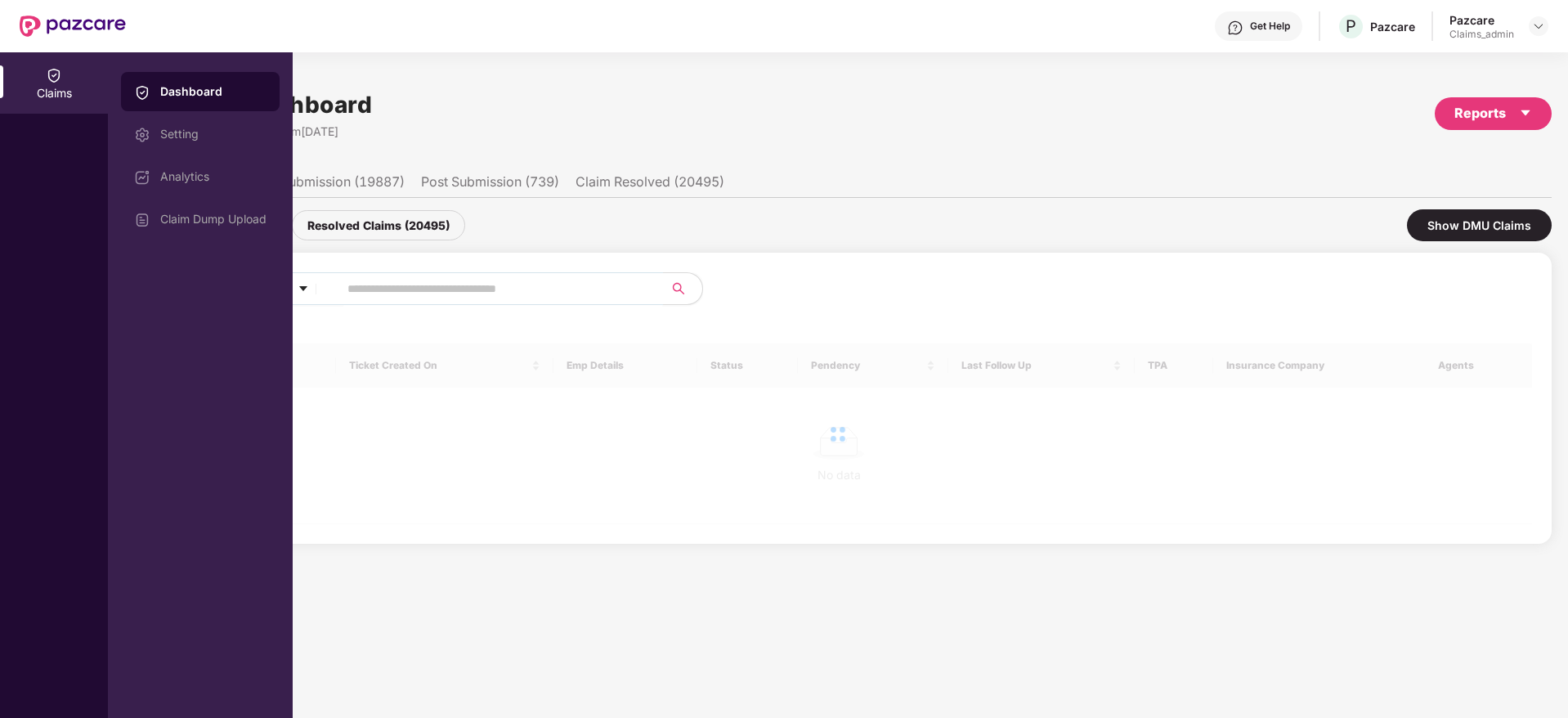
click at [403, 273] on span at bounding box center [495, 289] width 335 height 33
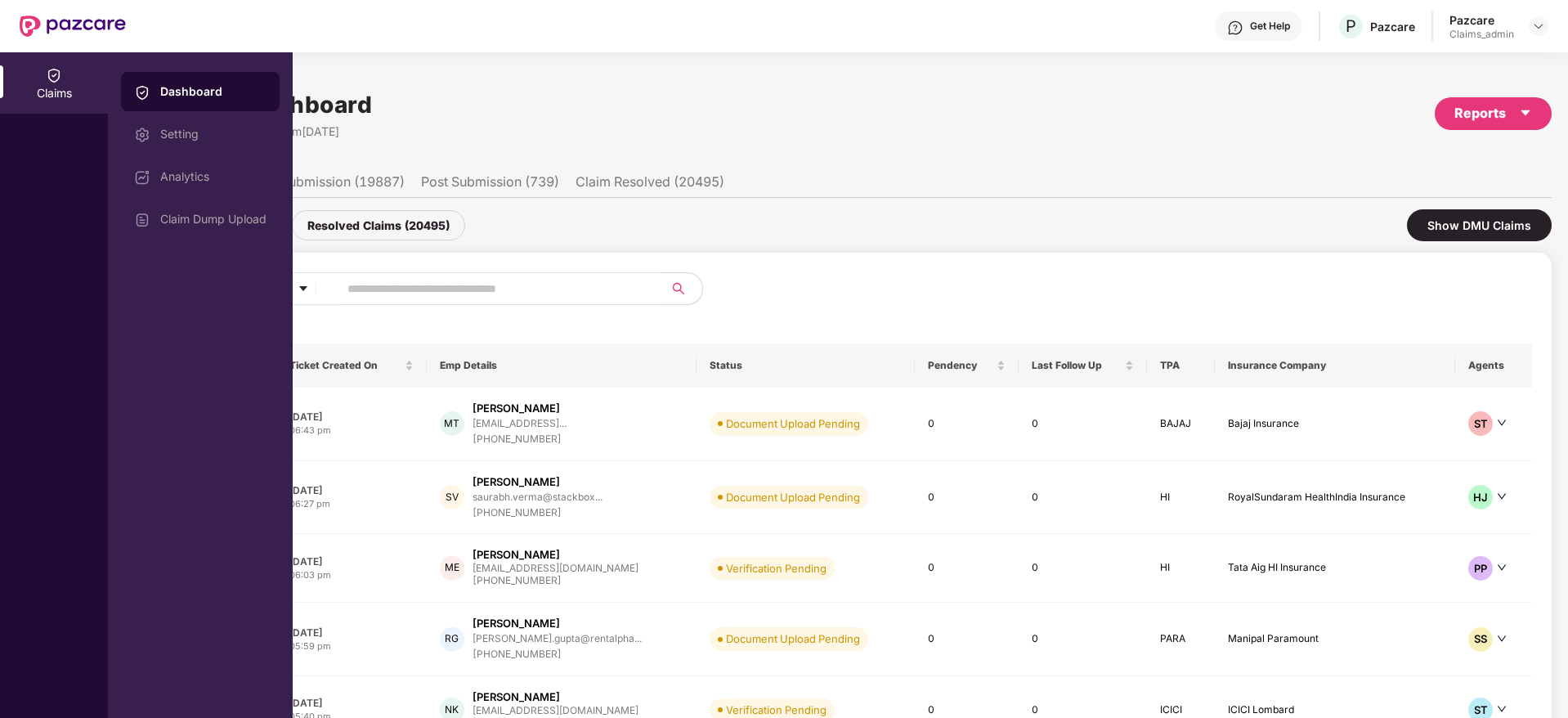
paste input "******"
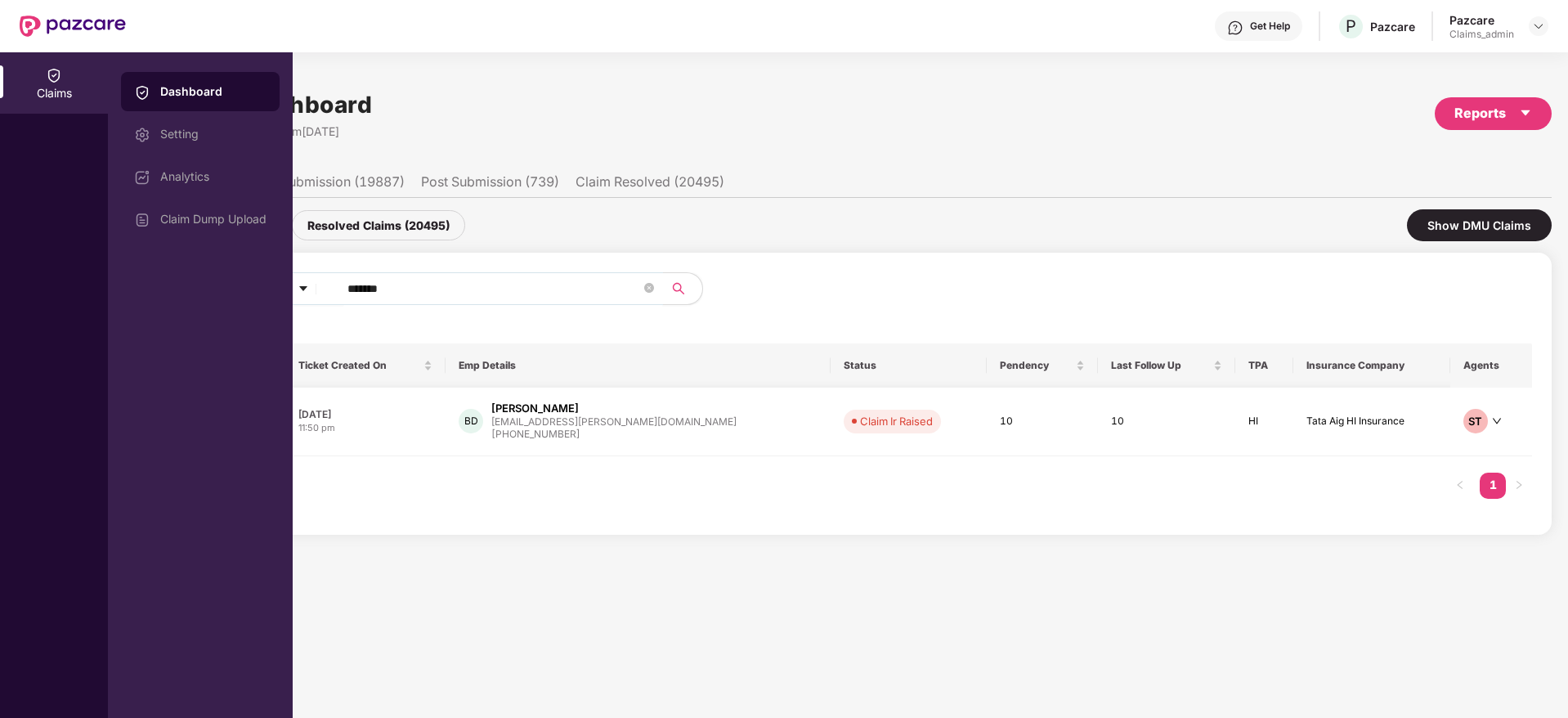
type input "******"
click at [415, 427] on div "11:50 pm" at bounding box center [366, 428] width 134 height 14
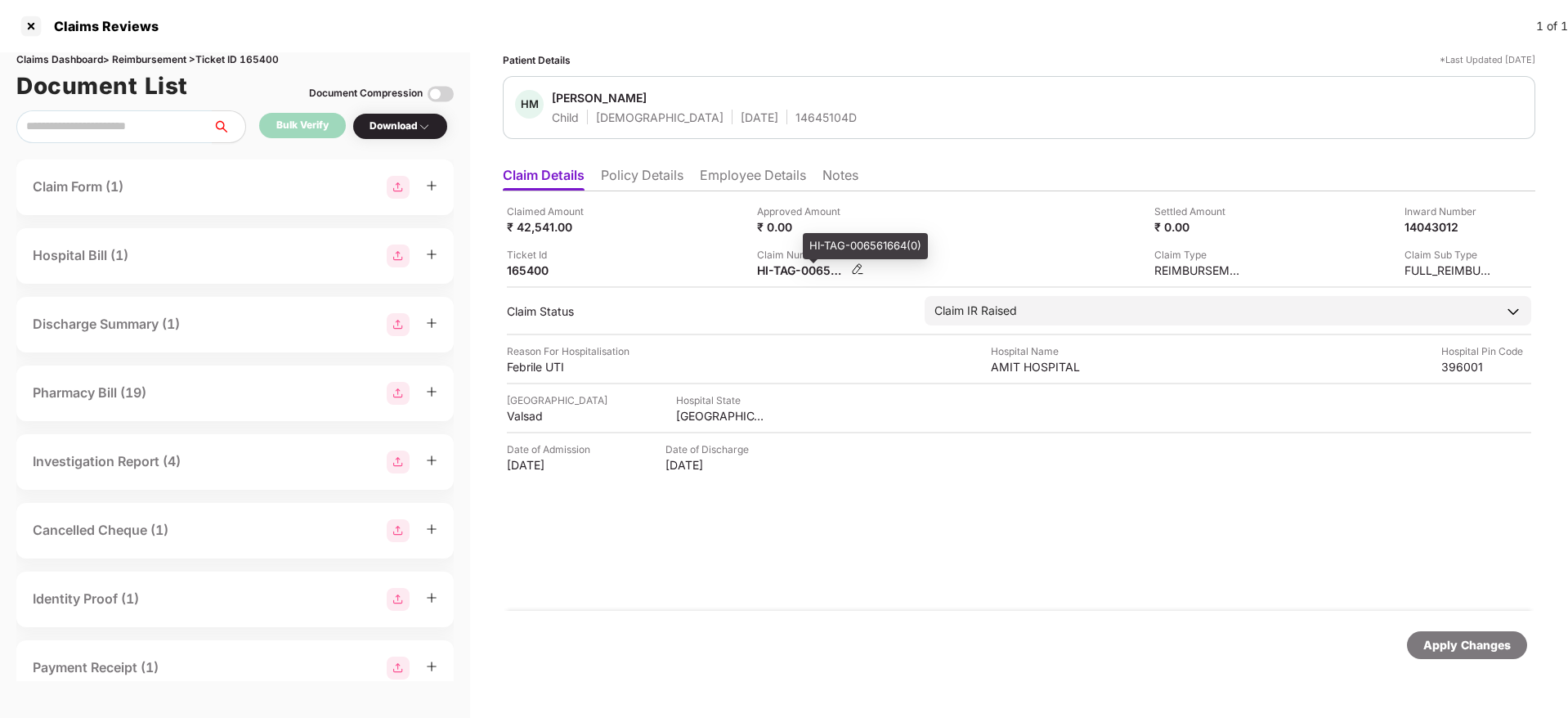
click at [802, 268] on div "HI-TAG-006561664(0)" at bounding box center [802, 270] width 90 height 15
click at [803, 267] on div "HI-TAG-006561664(0)" at bounding box center [802, 270] width 90 height 15
copy div
